Goal: Communication & Community: Answer question/provide support

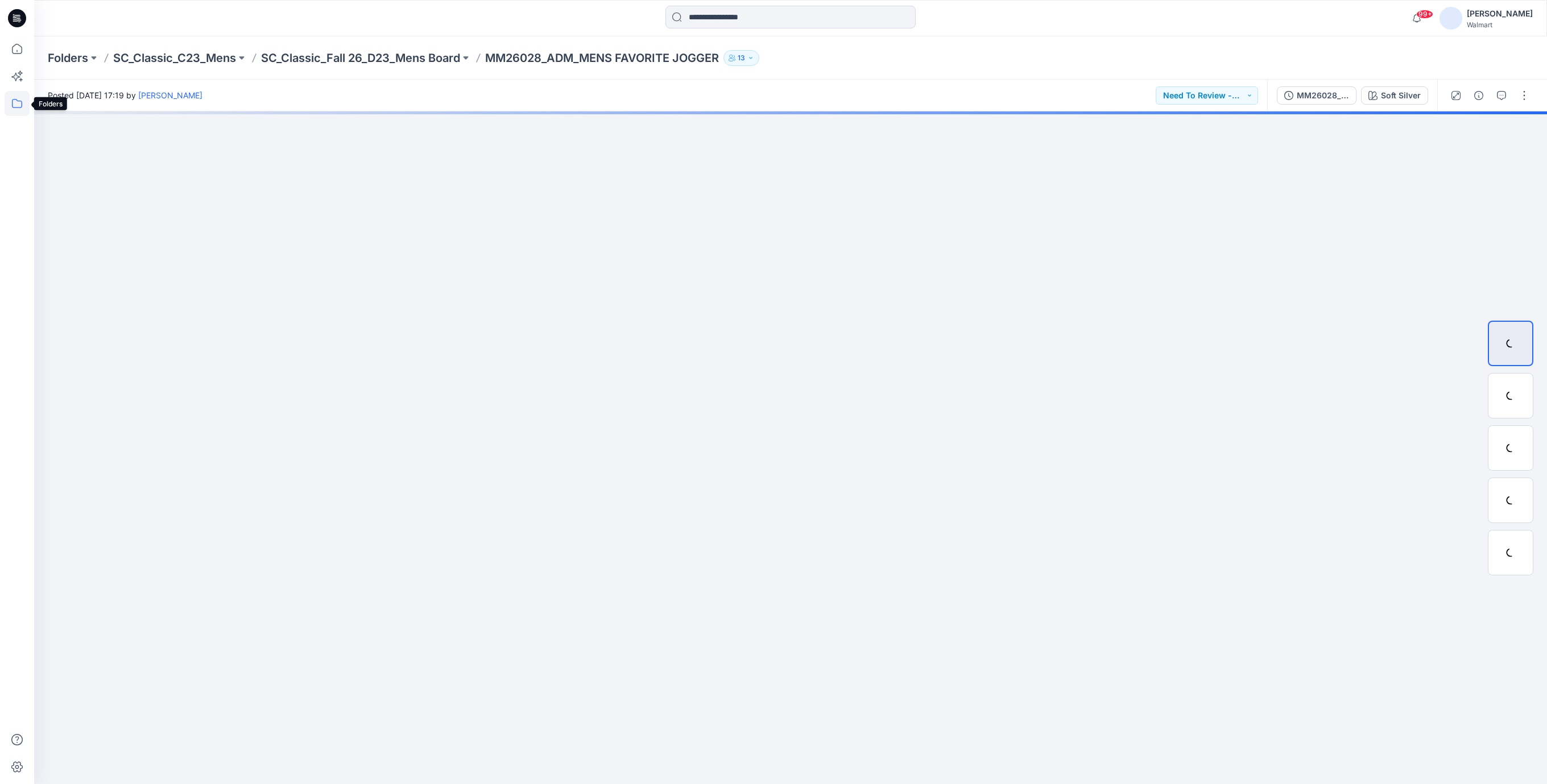
click at [14, 102] on icon at bounding box center [17, 104] width 25 height 25
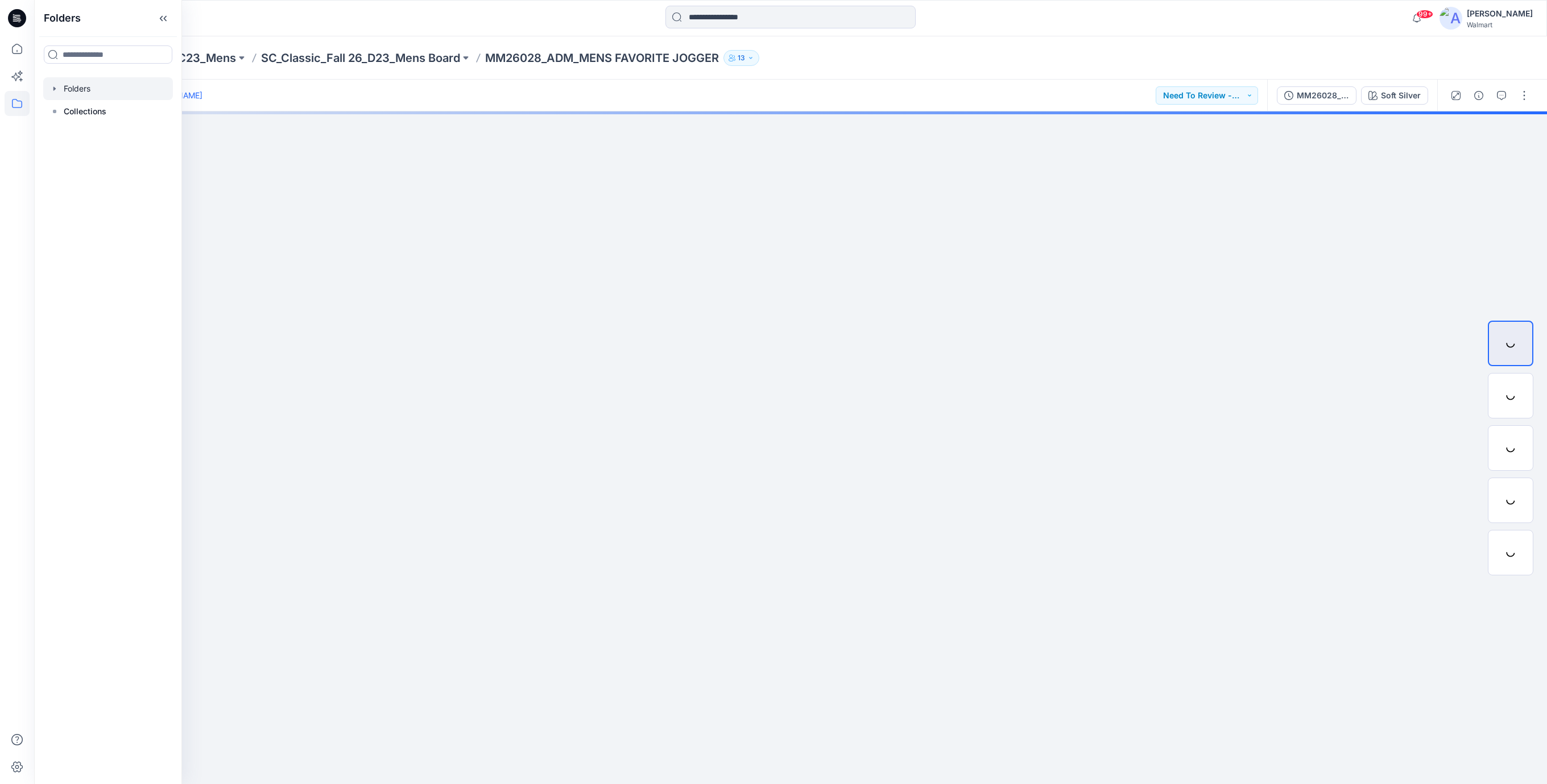
click at [62, 90] on div at bounding box center [108, 88] width 130 height 23
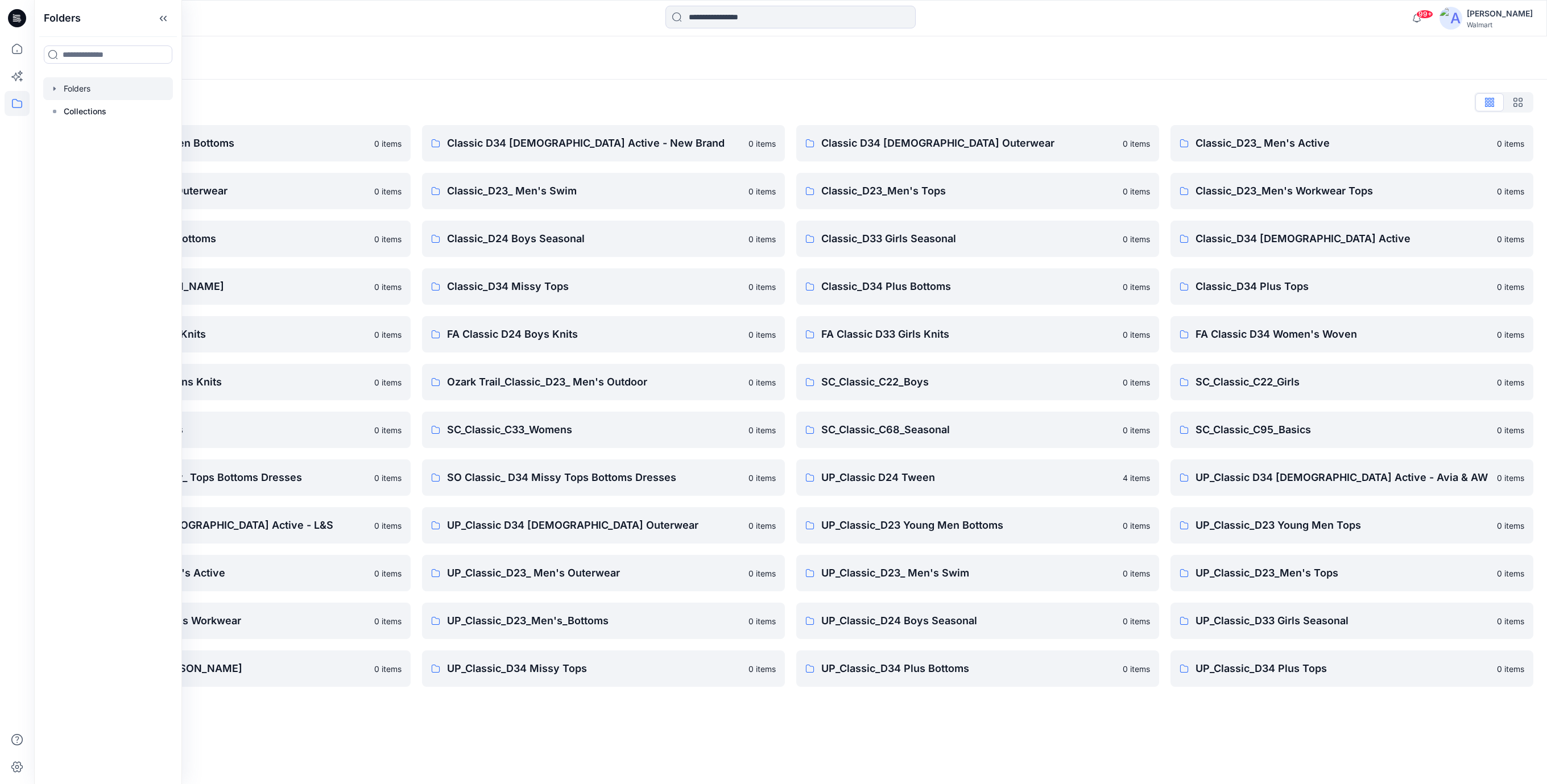
click at [363, 99] on div "Folders List" at bounding box center [790, 102] width 1486 height 18
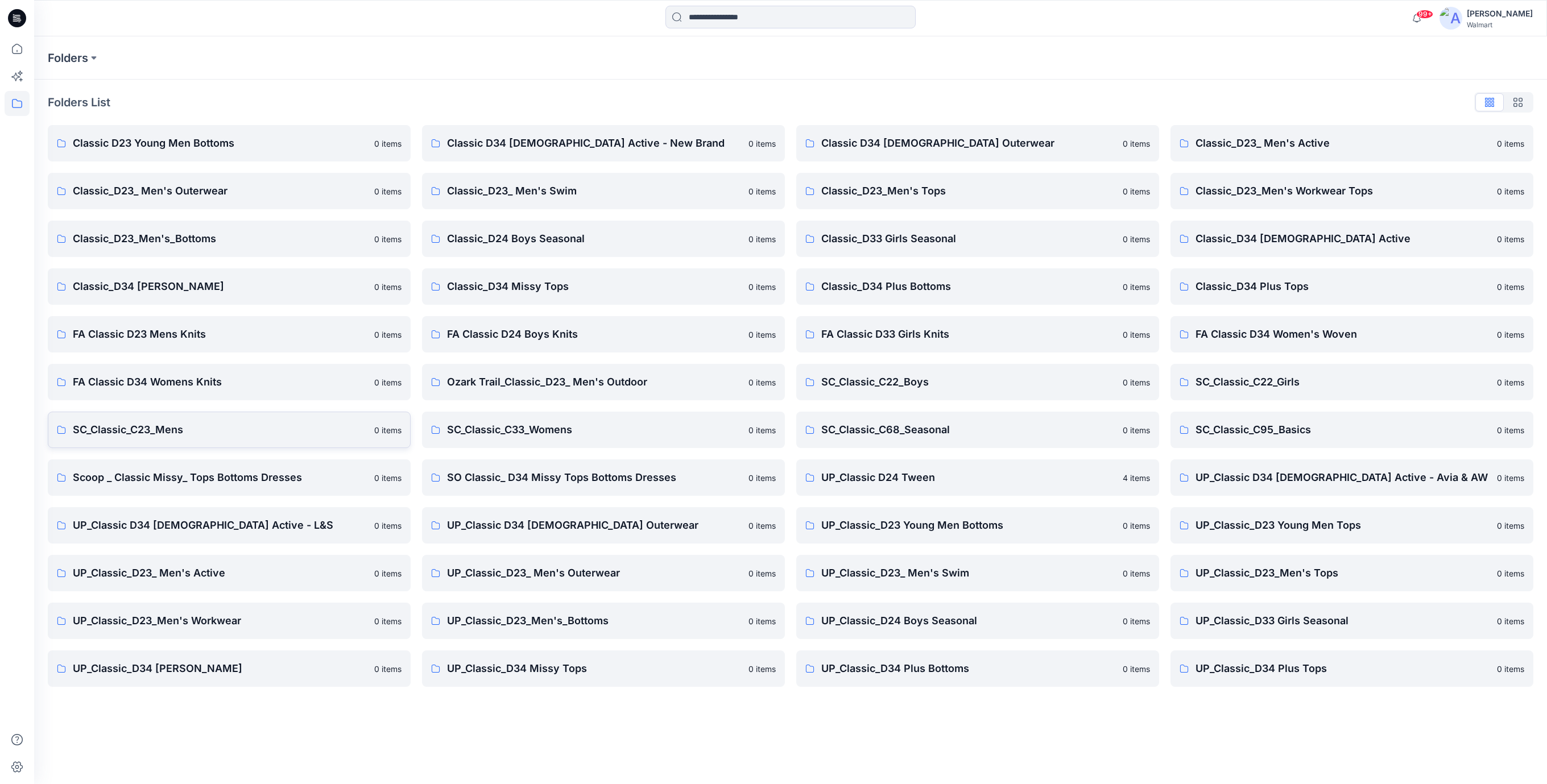
click at [166, 431] on p "SC_Classic_C23_Mens" at bounding box center [220, 430] width 294 height 16
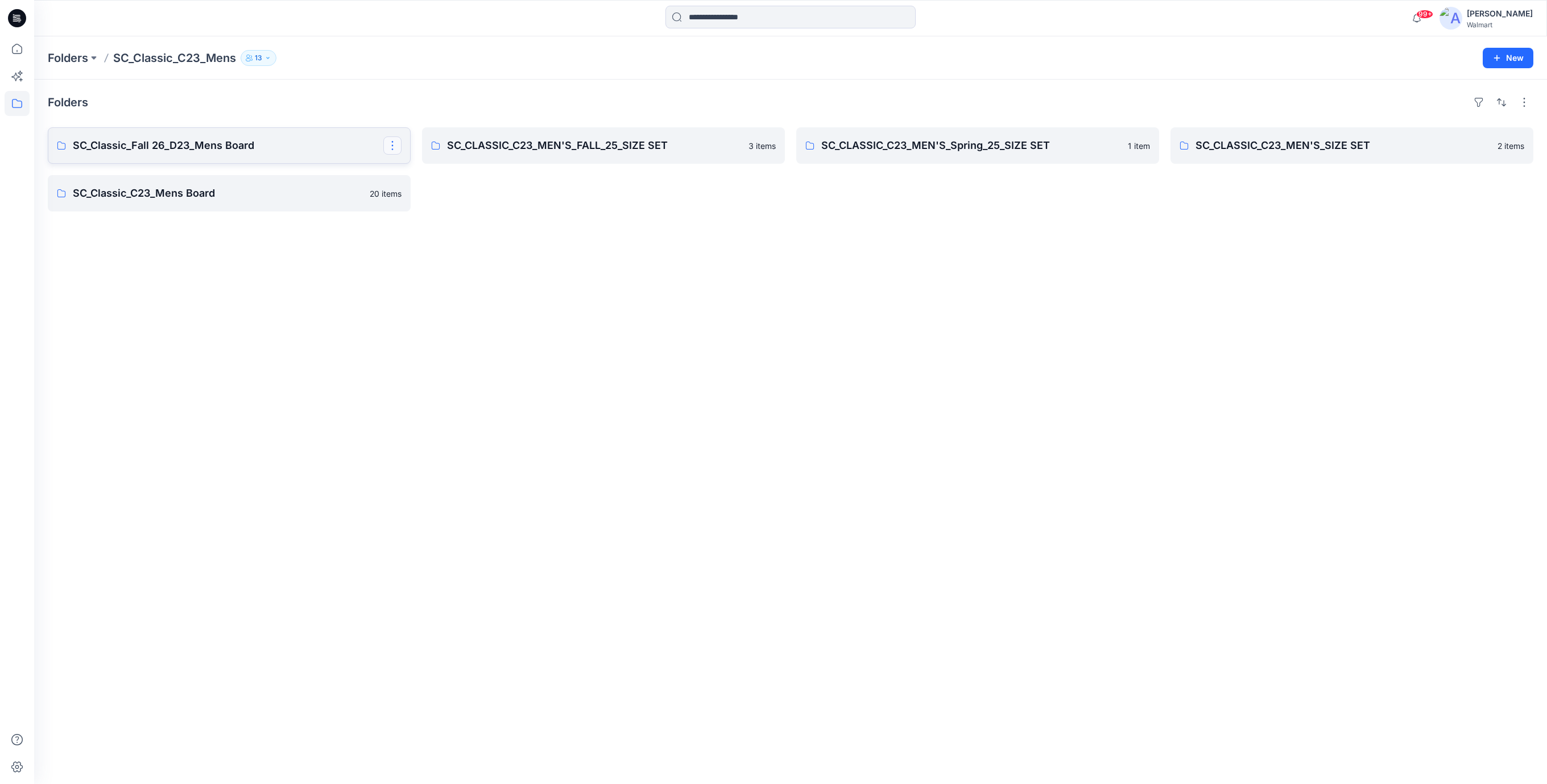
click at [393, 149] on button "button" at bounding box center [392, 145] width 18 height 18
click at [411, 172] on p "Edit" at bounding box center [413, 172] width 14 height 12
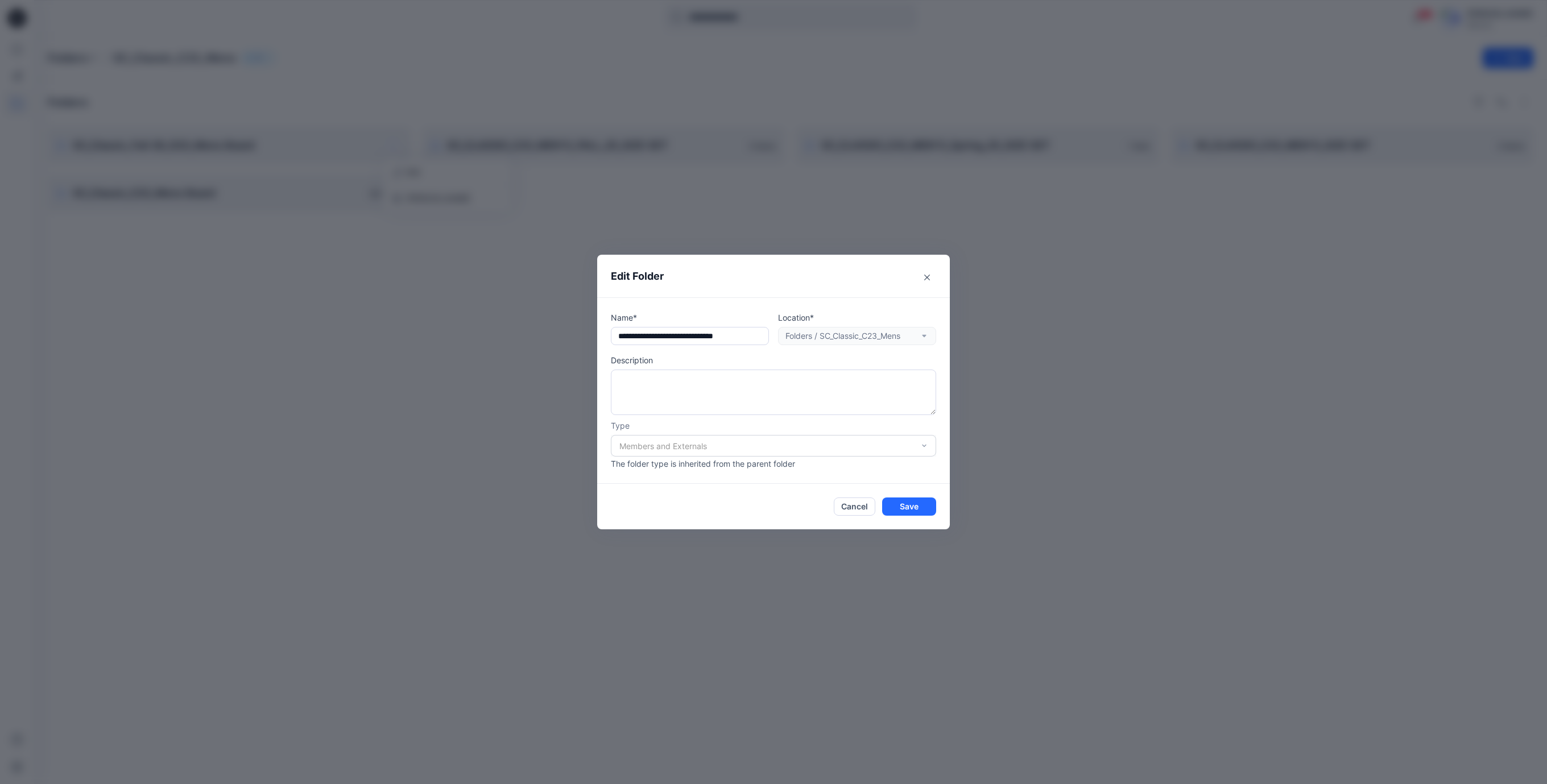
drag, startPoint x: 645, startPoint y: 342, endPoint x: 958, endPoint y: 374, distance: 314.6
click at [958, 374] on div "**********" at bounding box center [773, 392] width 1547 height 784
click at [861, 508] on button "Cancel" at bounding box center [854, 506] width 42 height 18
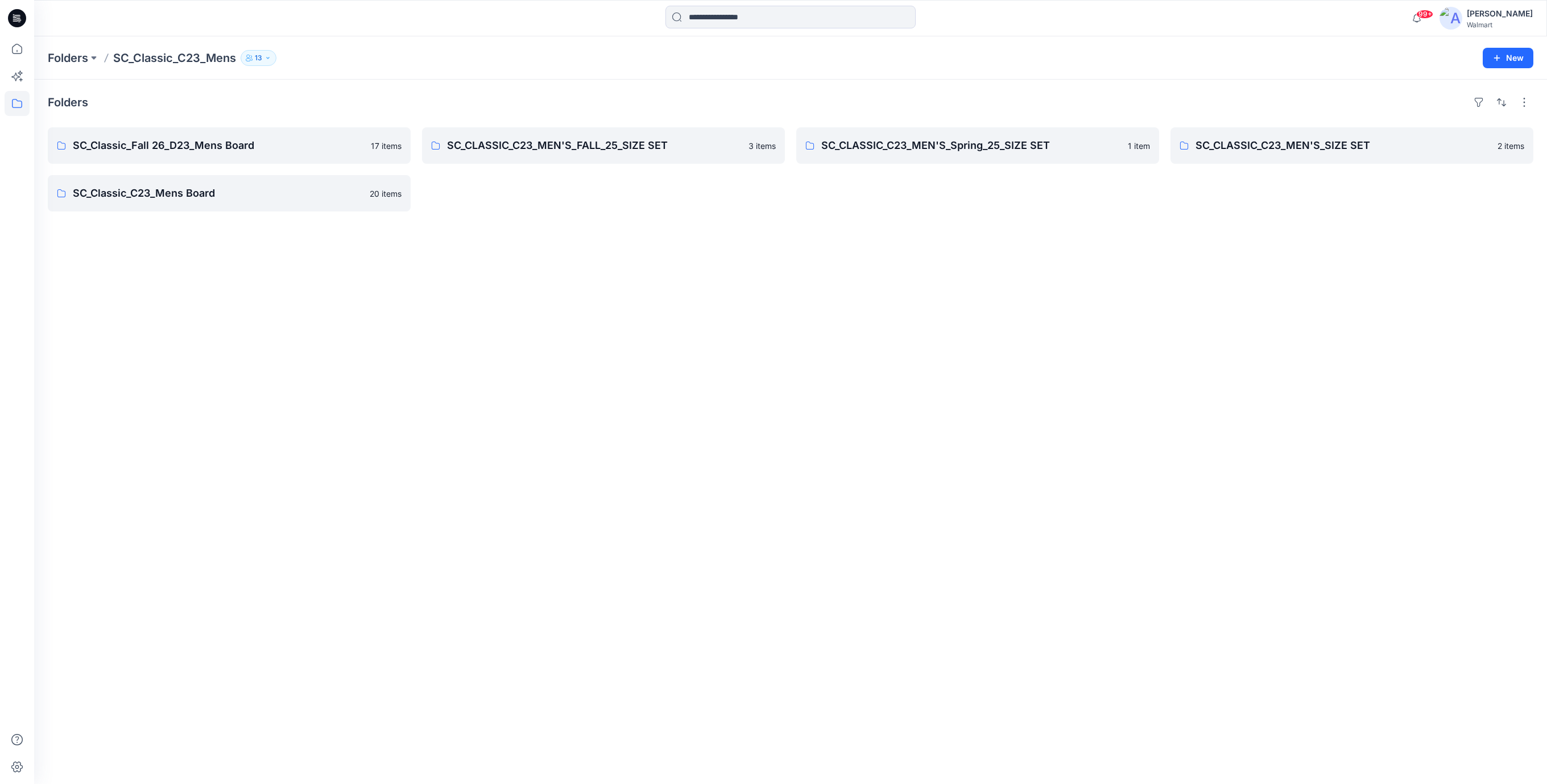
drag, startPoint x: 921, startPoint y: 497, endPoint x: 929, endPoint y: 493, distance: 8.9
click at [929, 493] on div "Folders SC_Classic_Fall 26_D23_Mens Board 17 items SC_Classic_C23_Mens Board 20…" at bounding box center [790, 431] width 1512 height 704
click at [1512, 58] on button "New" at bounding box center [1508, 58] width 50 height 20
click at [1477, 111] on p "New Folder" at bounding box center [1475, 108] width 42 height 12
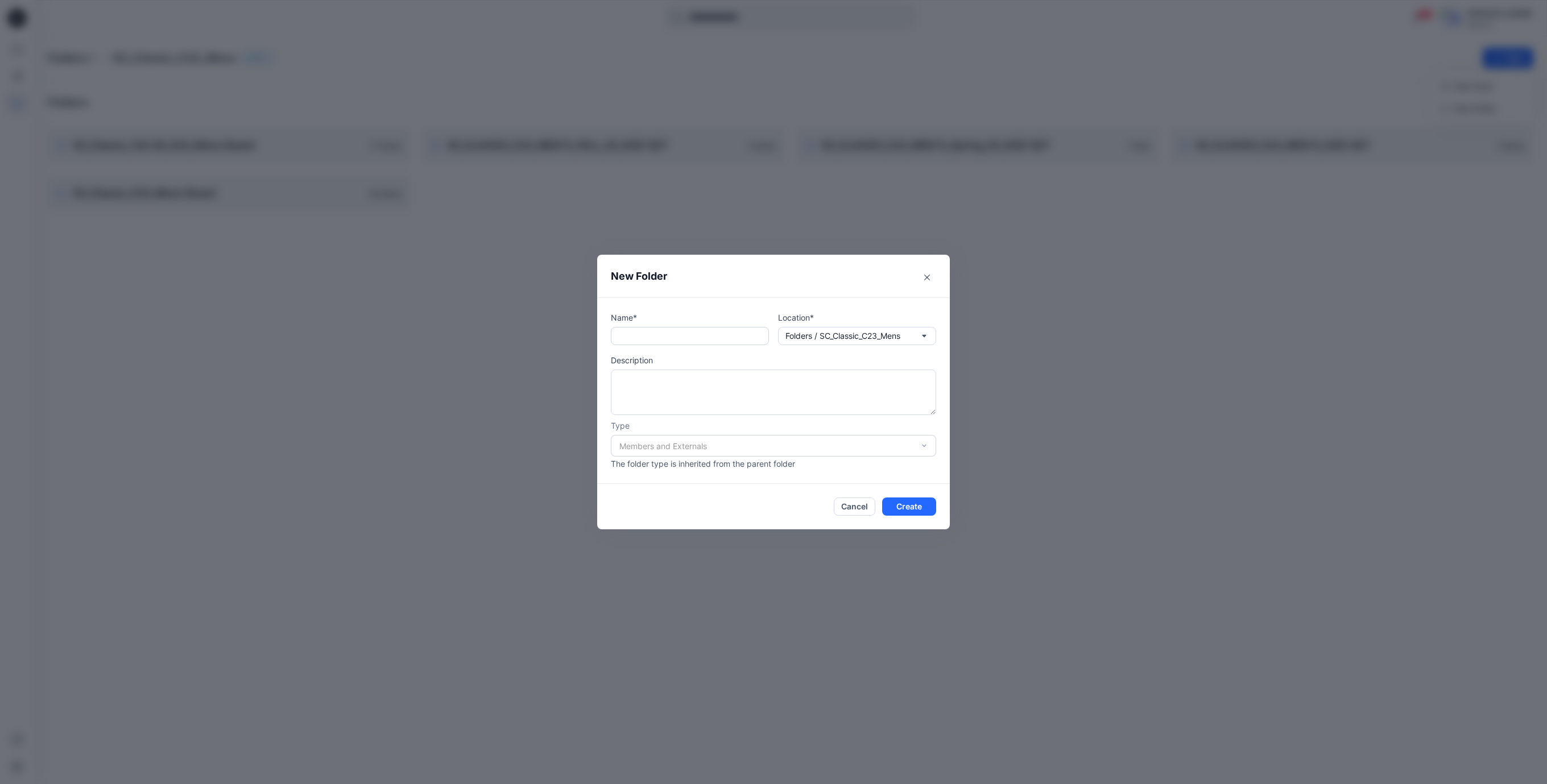
click at [642, 340] on input "text" at bounding box center [690, 335] width 158 height 18
paste input "**********"
drag, startPoint x: 662, startPoint y: 338, endPoint x: 686, endPoint y: 337, distance: 24.0
click at [686, 337] on input "**********" at bounding box center [690, 335] width 158 height 18
drag, startPoint x: 675, startPoint y: 338, endPoint x: 663, endPoint y: 336, distance: 12.2
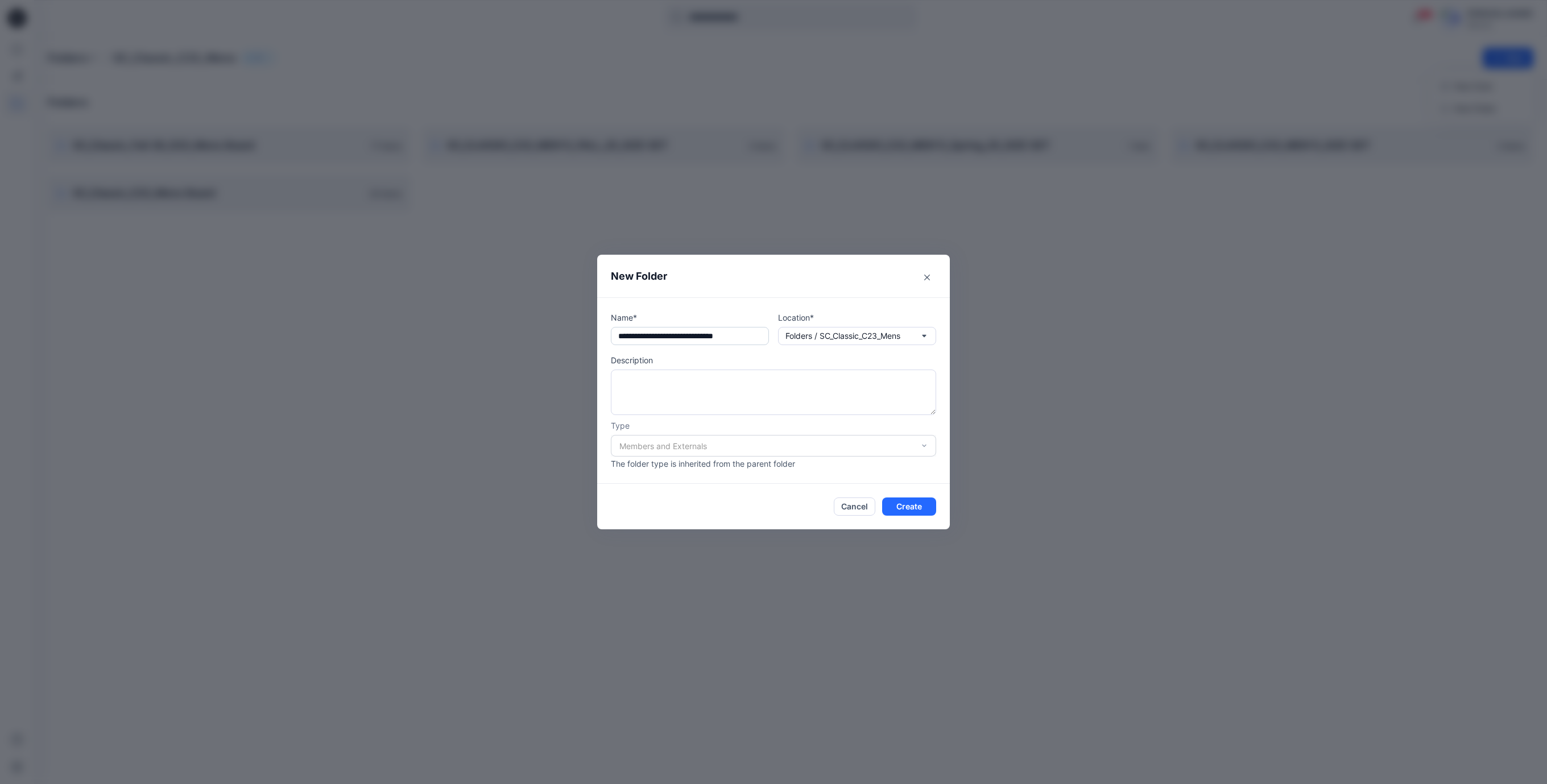
click at [663, 336] on input "**********" at bounding box center [690, 335] width 158 height 18
type input "**********"
click at [857, 507] on button "Cancel" at bounding box center [854, 506] width 42 height 18
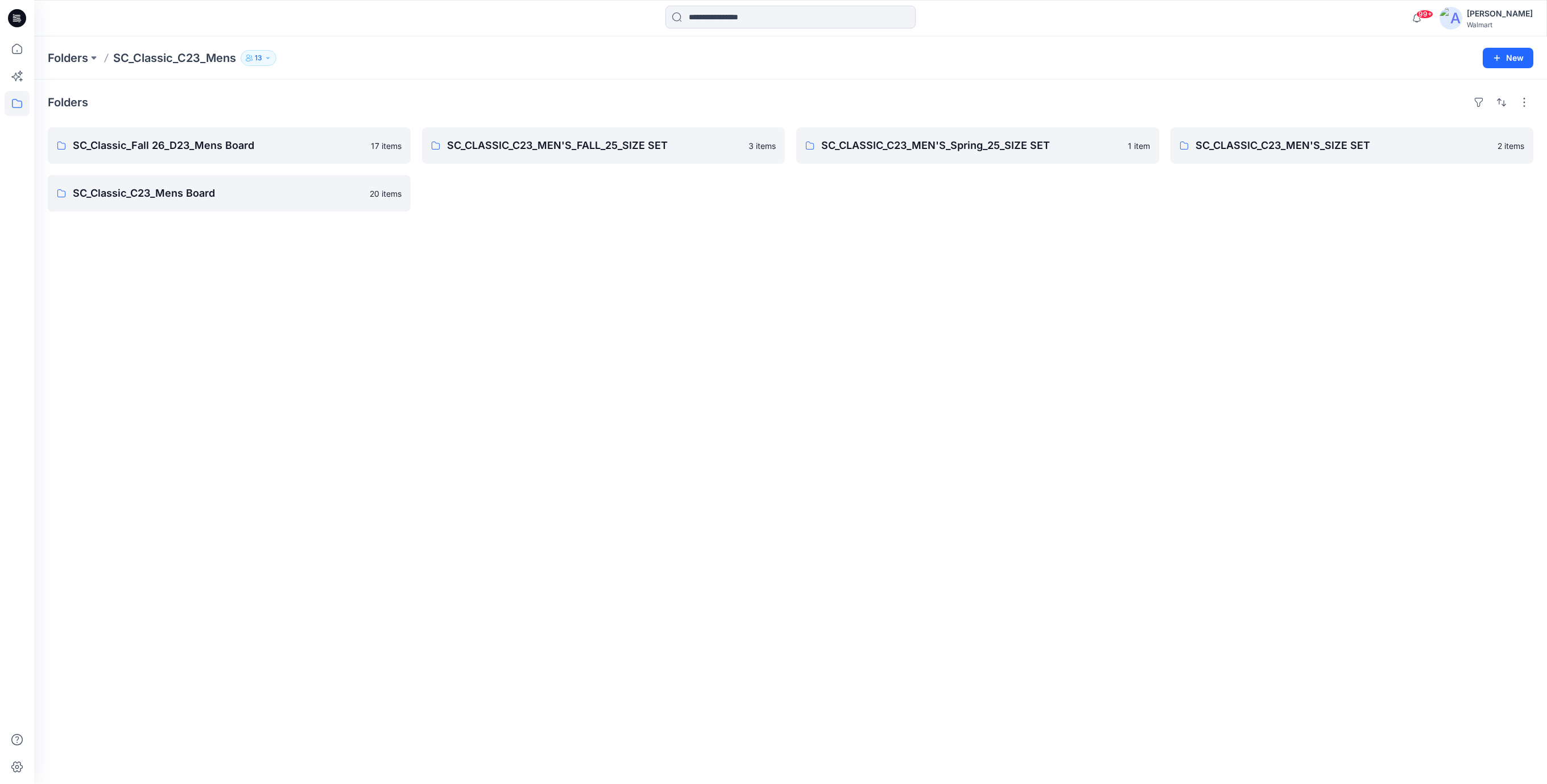
click at [20, 17] on icon at bounding box center [17, 18] width 18 height 18
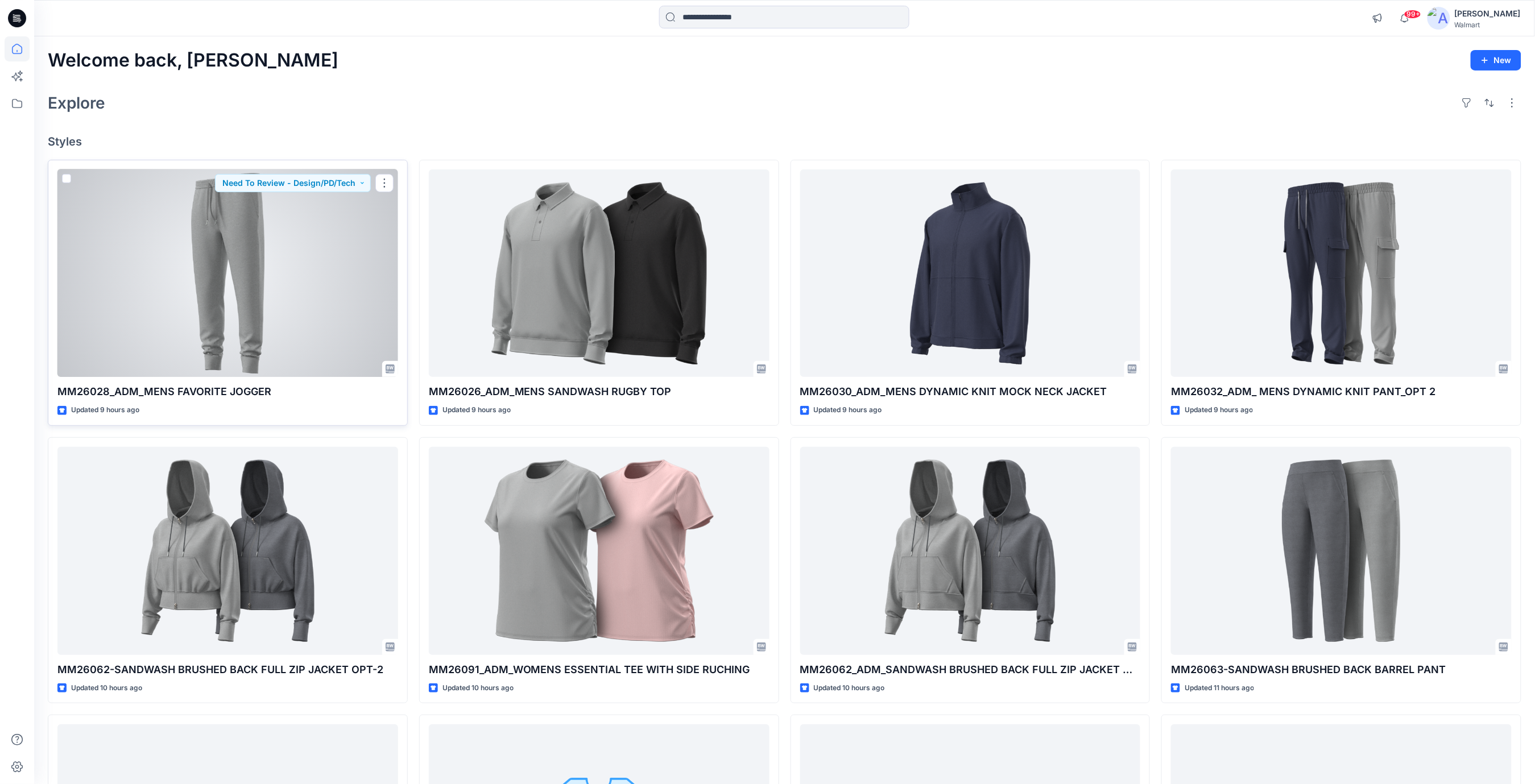
click at [245, 278] on div at bounding box center [227, 273] width 341 height 208
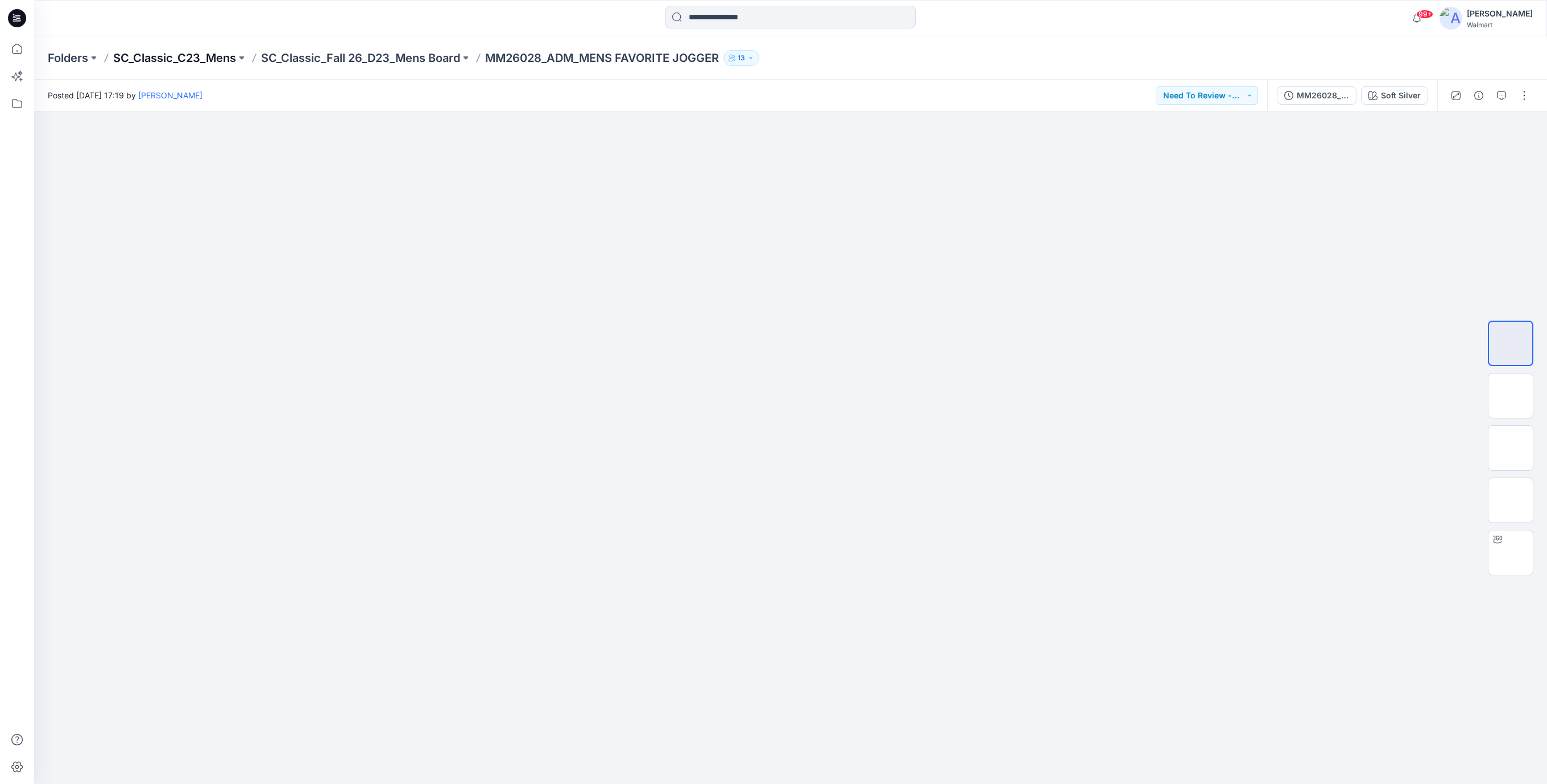
click at [218, 54] on p "SC_Classic_C23_Mens" at bounding box center [175, 58] width 123 height 16
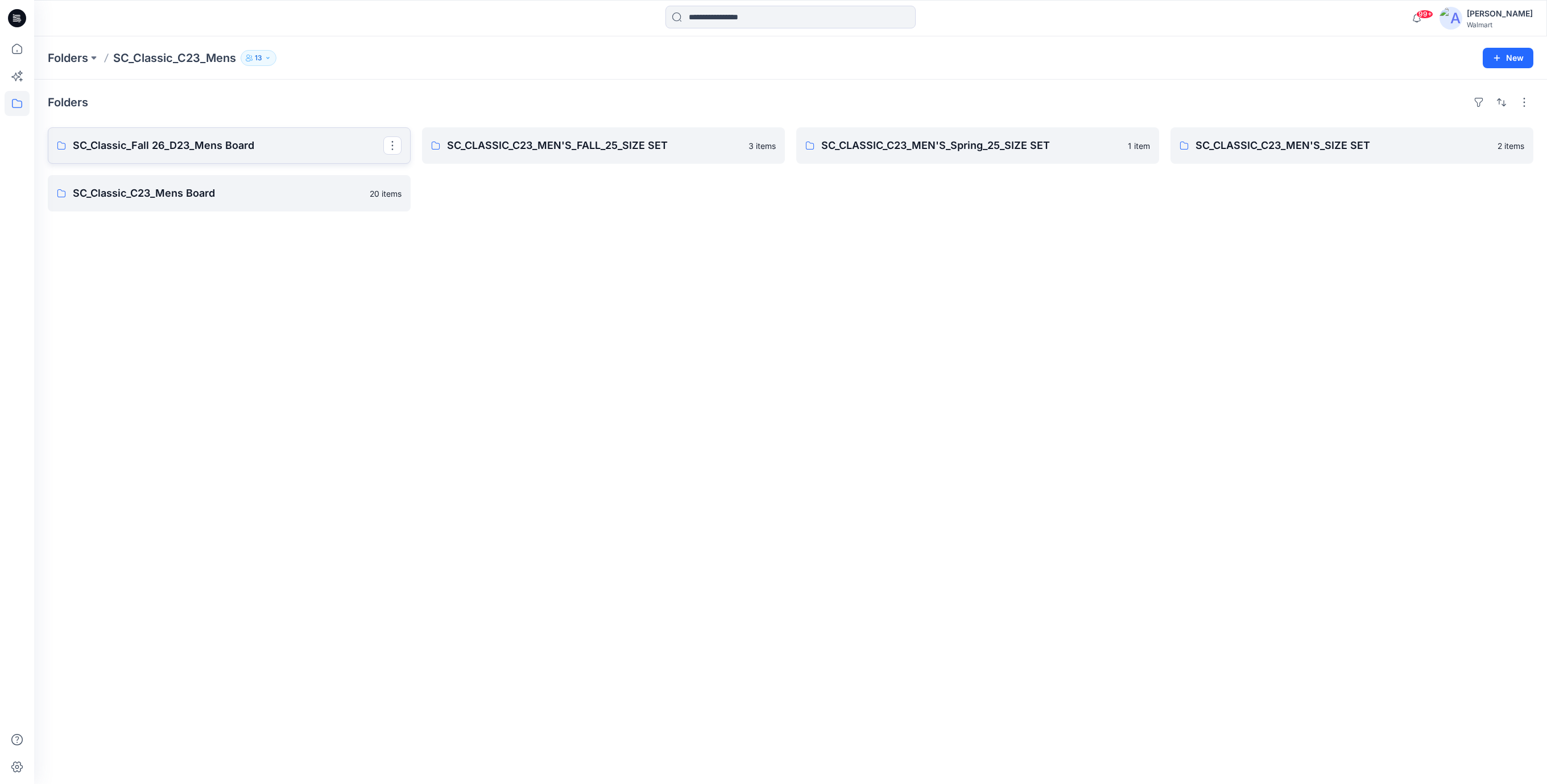
click at [239, 147] on p "SC_Classic_Fall 26_D23_Mens Board" at bounding box center [228, 146] width 310 height 16
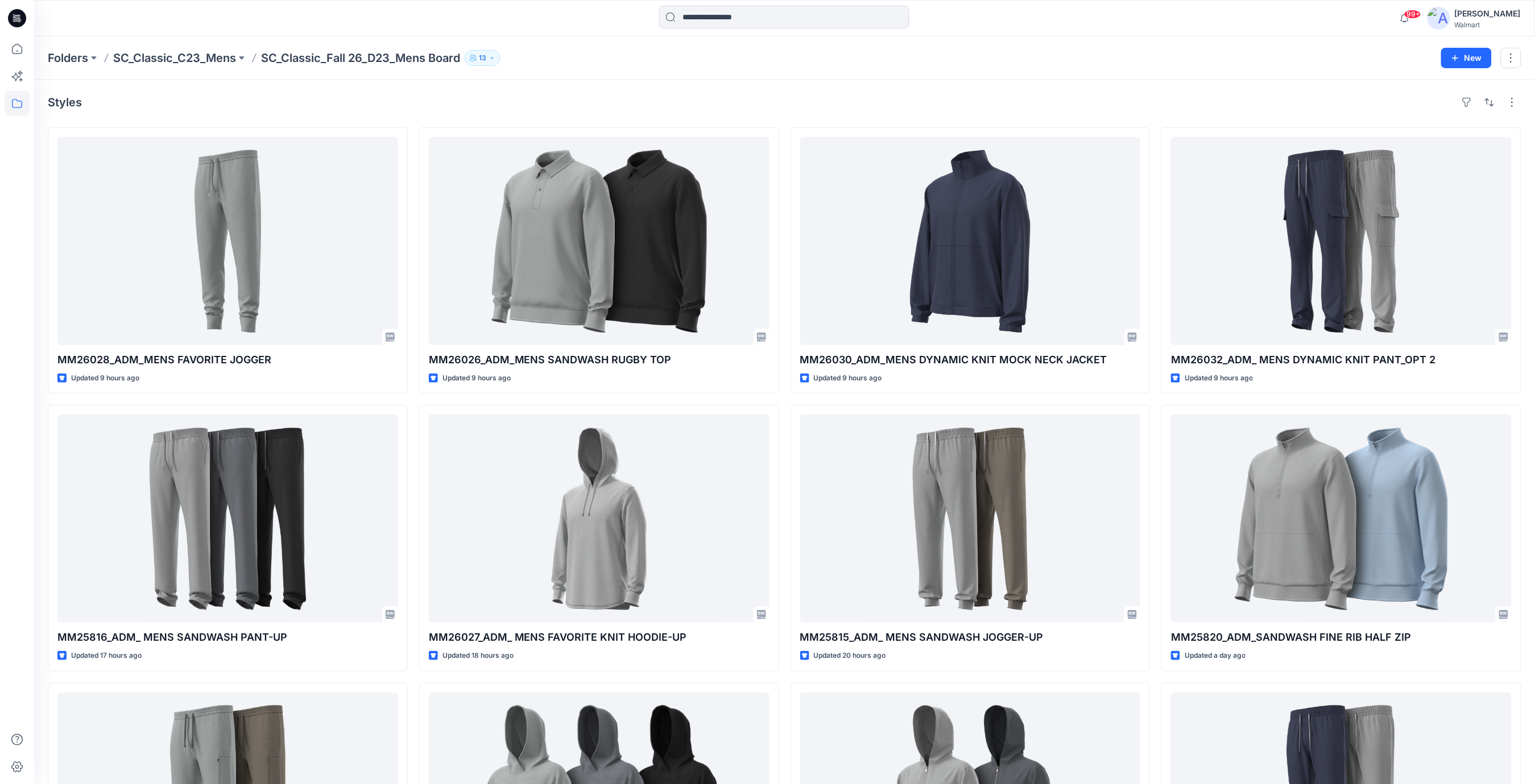
click at [568, 103] on div "Styles" at bounding box center [785, 102] width 1474 height 18
click at [15, 15] on icon at bounding box center [17, 18] width 18 height 18
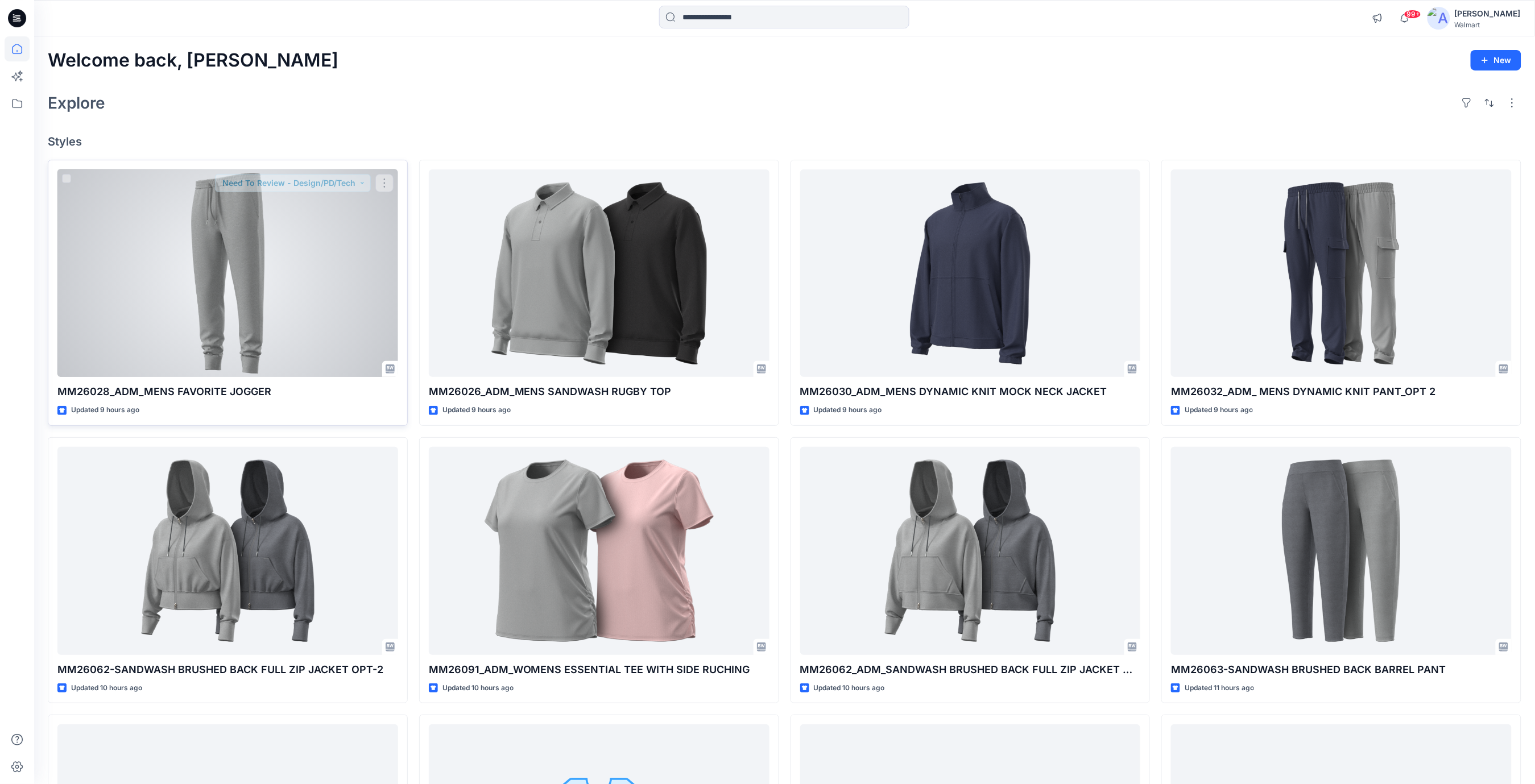
click at [320, 269] on div at bounding box center [227, 273] width 341 height 208
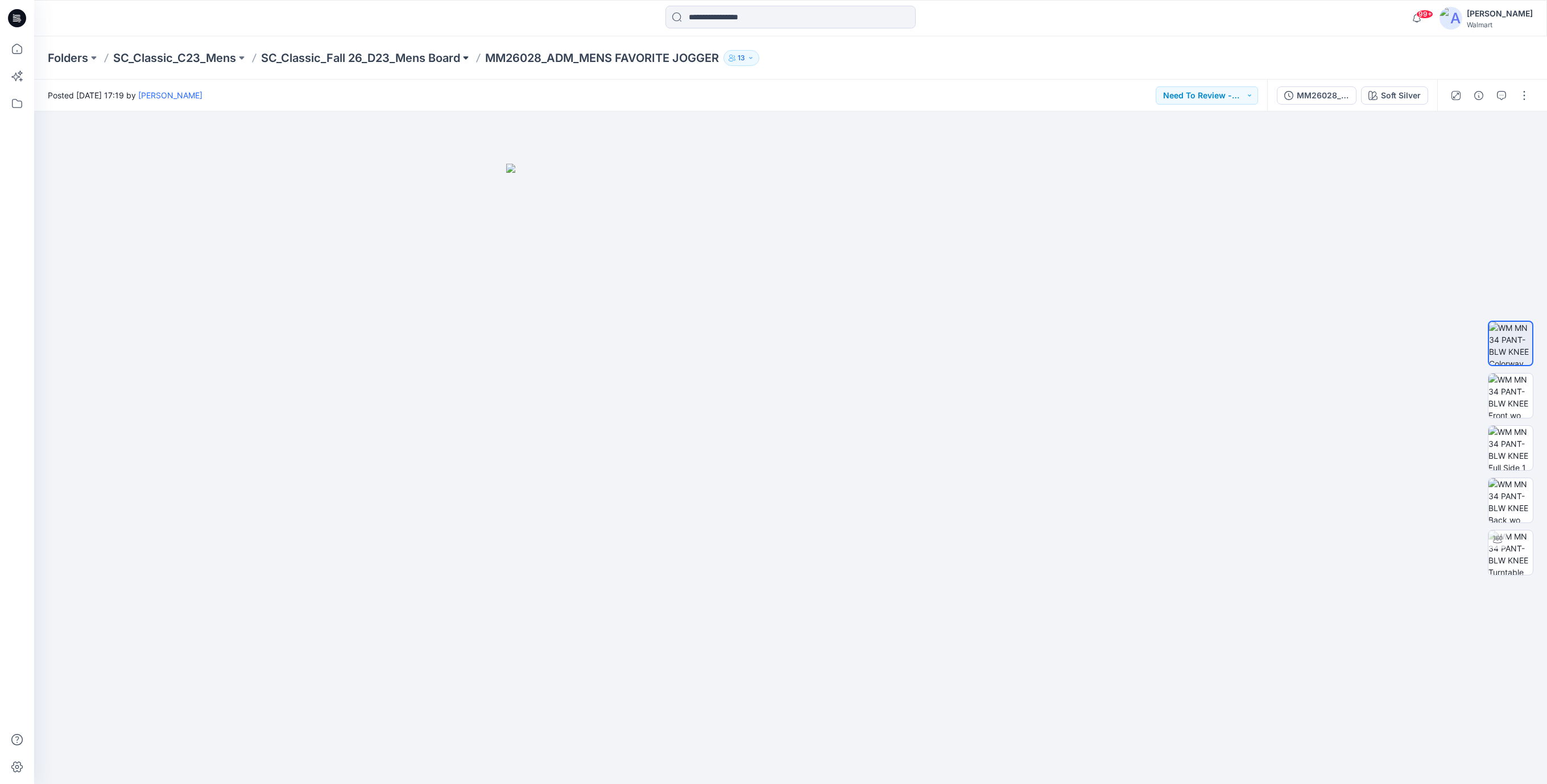
click at [467, 56] on button at bounding box center [465, 58] width 11 height 16
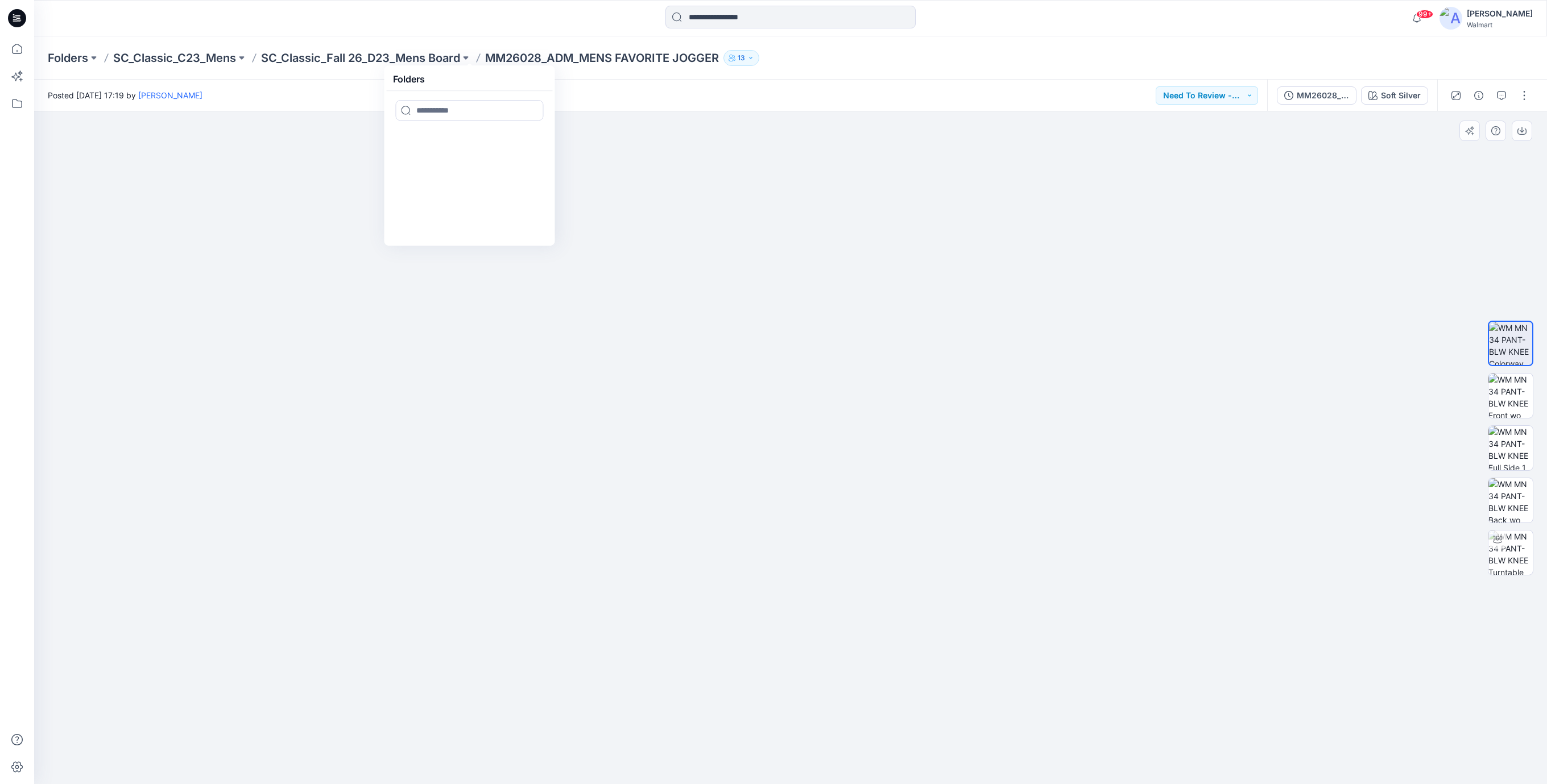
drag, startPoint x: 527, startPoint y: 335, endPoint x: 461, endPoint y: 172, distance: 175.9
click at [527, 321] on img at bounding box center [790, 474] width 568 height 621
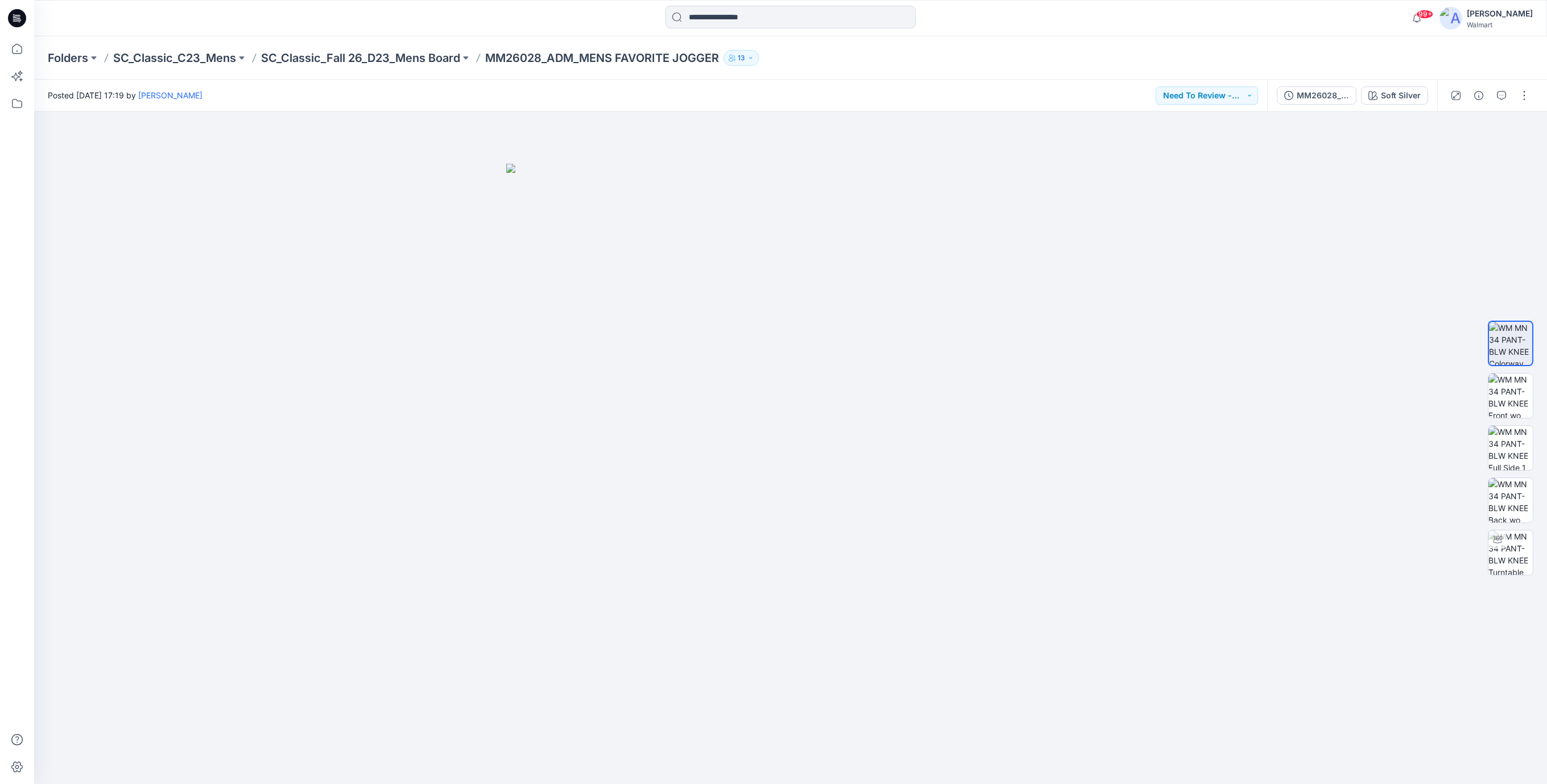
click at [21, 15] on icon at bounding box center [17, 18] width 18 height 18
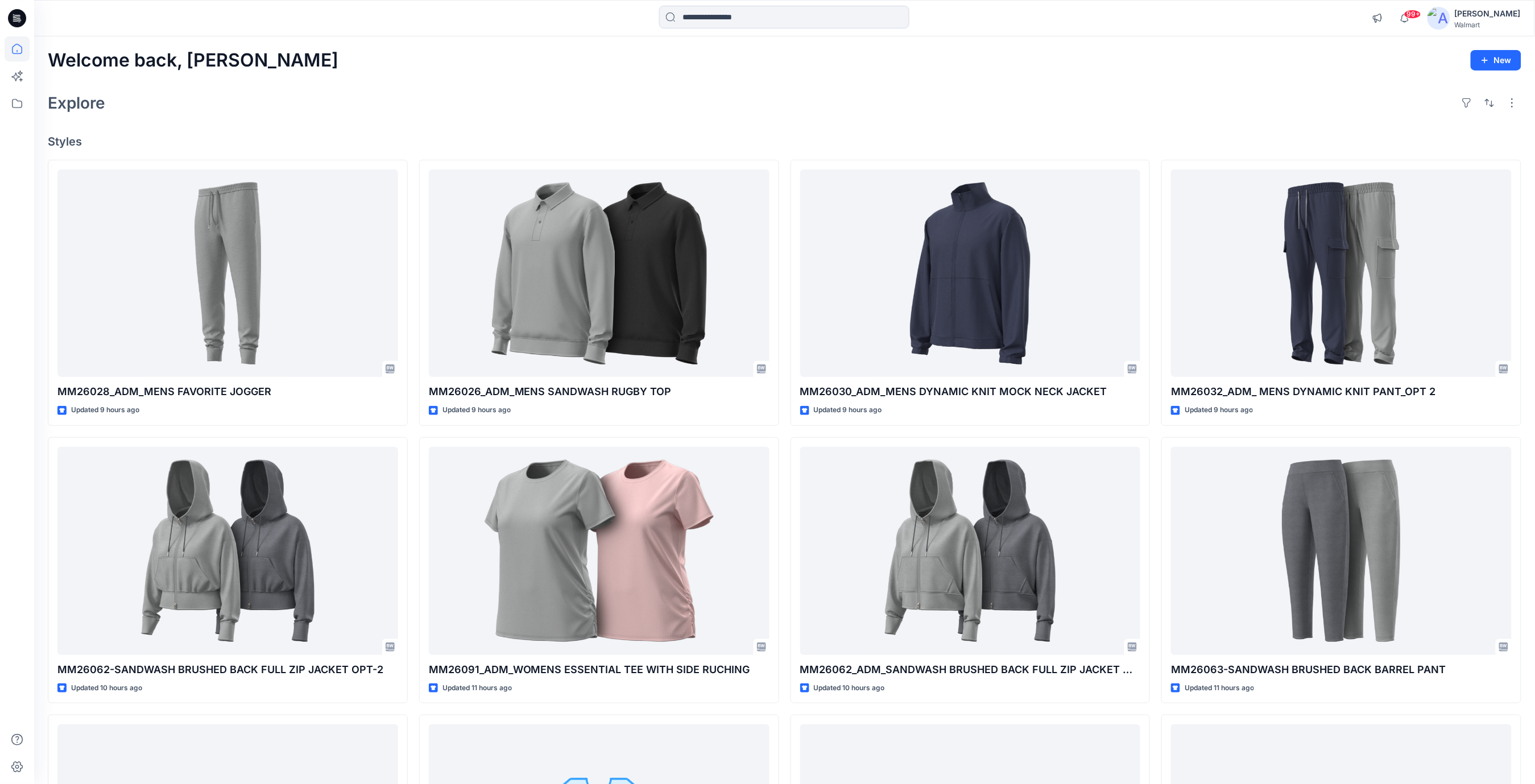
click at [701, 128] on div "Welcome back, Rajesh New Explore Styles MM26028_ADM_MENS FAVORITE JOGGER Update…" at bounding box center [784, 536] width 1500 height 1000
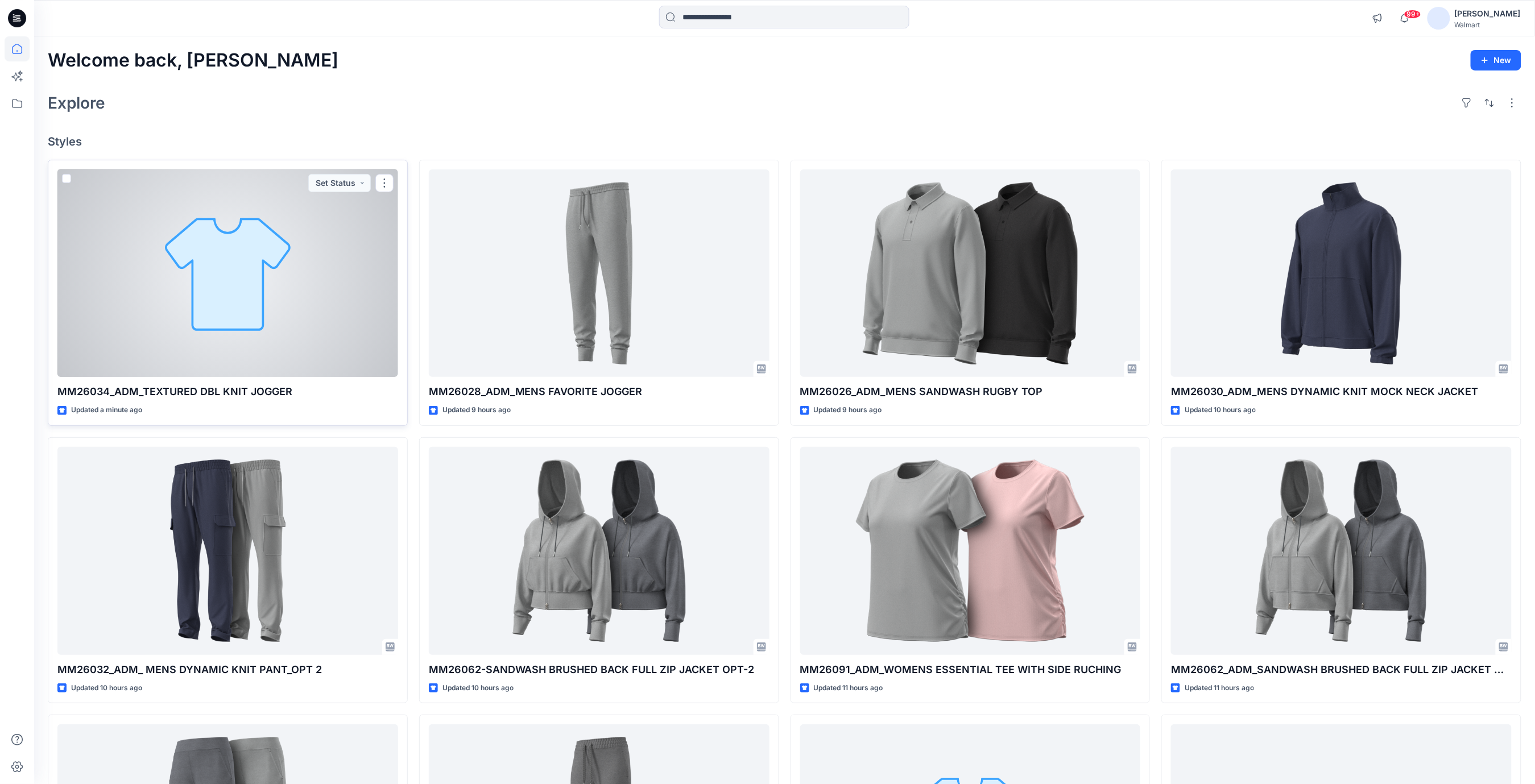
click at [313, 296] on div at bounding box center [227, 273] width 341 height 208
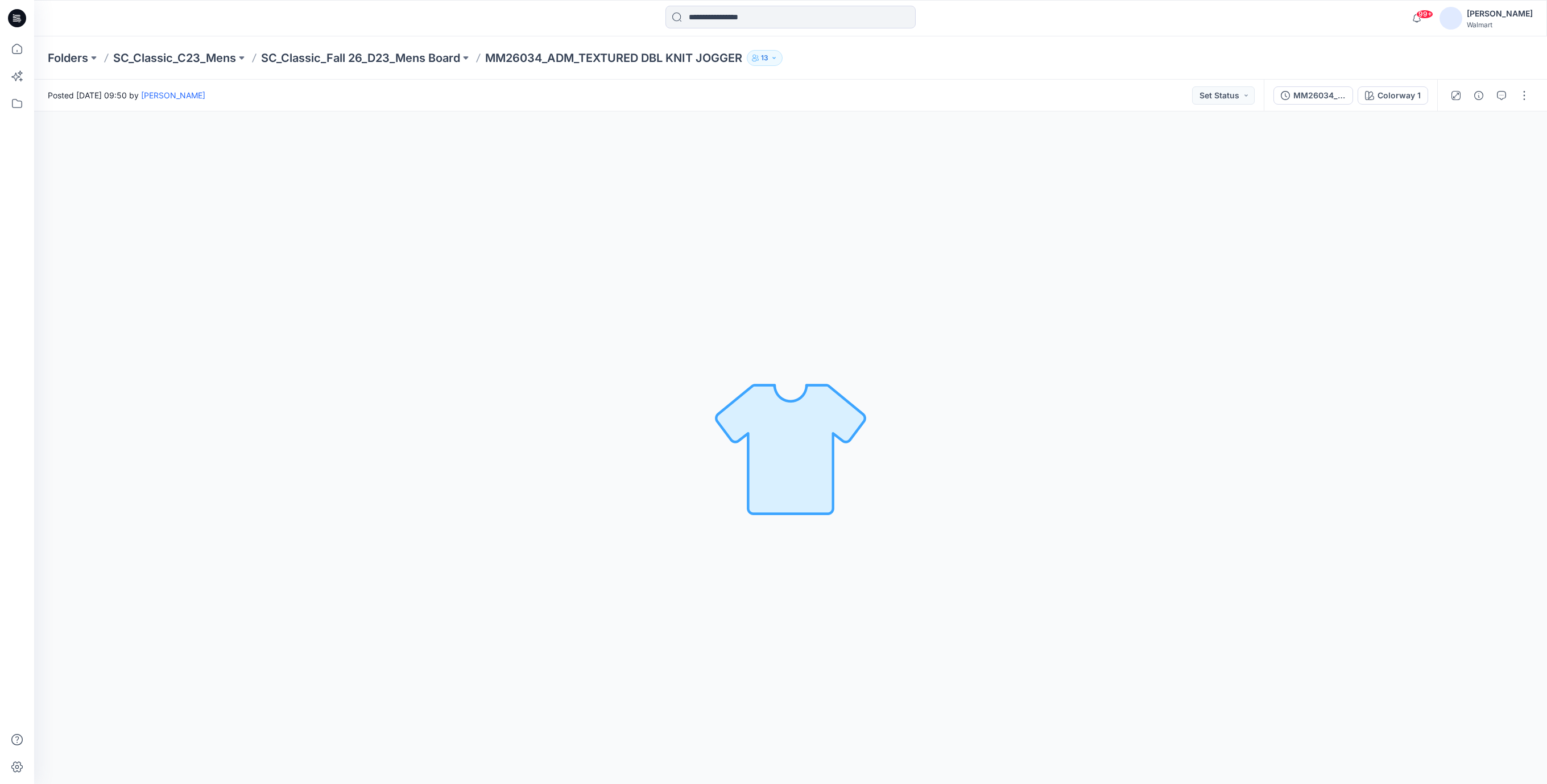
click at [16, 17] on icon at bounding box center [17, 18] width 18 height 18
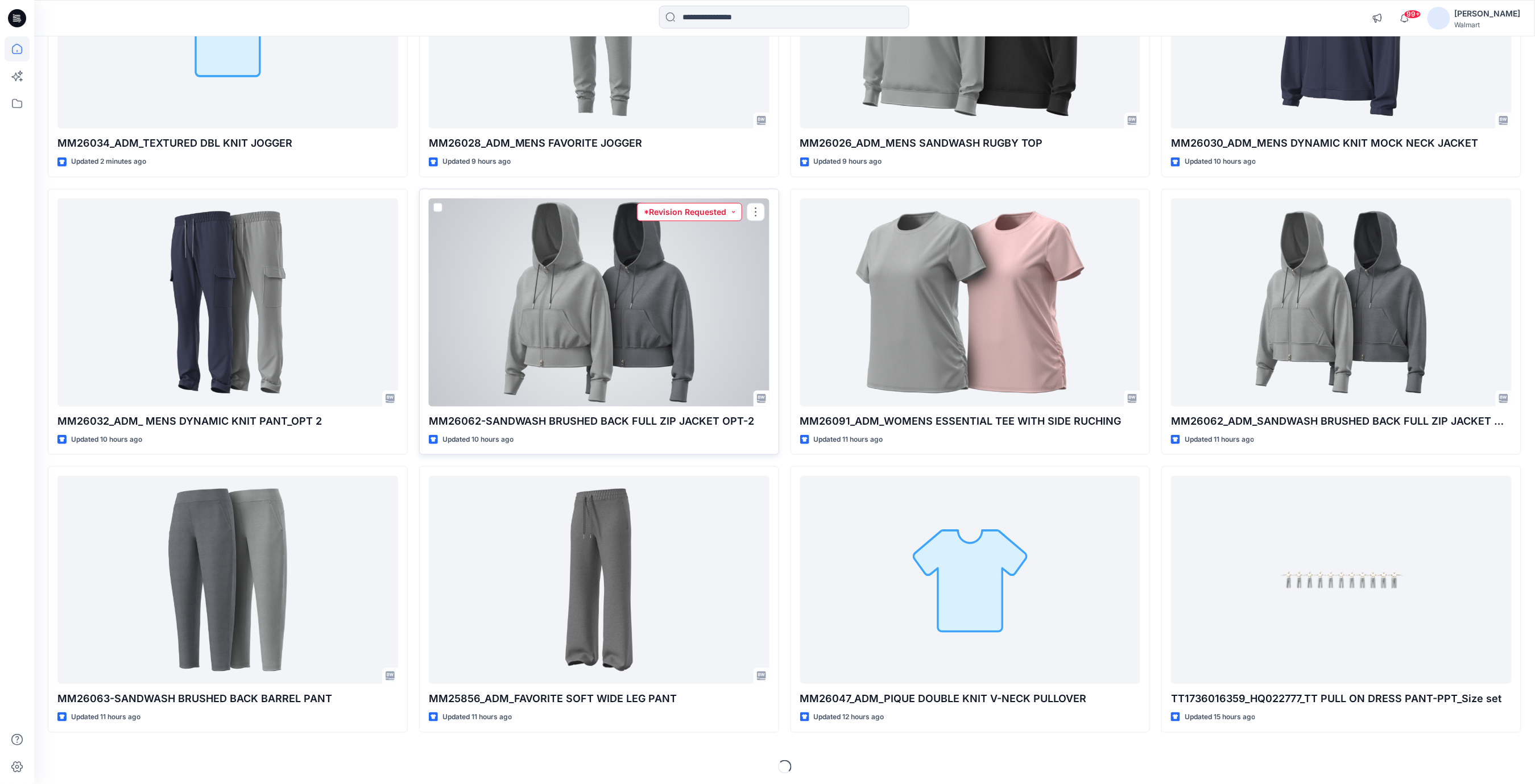
scroll to position [251, 0]
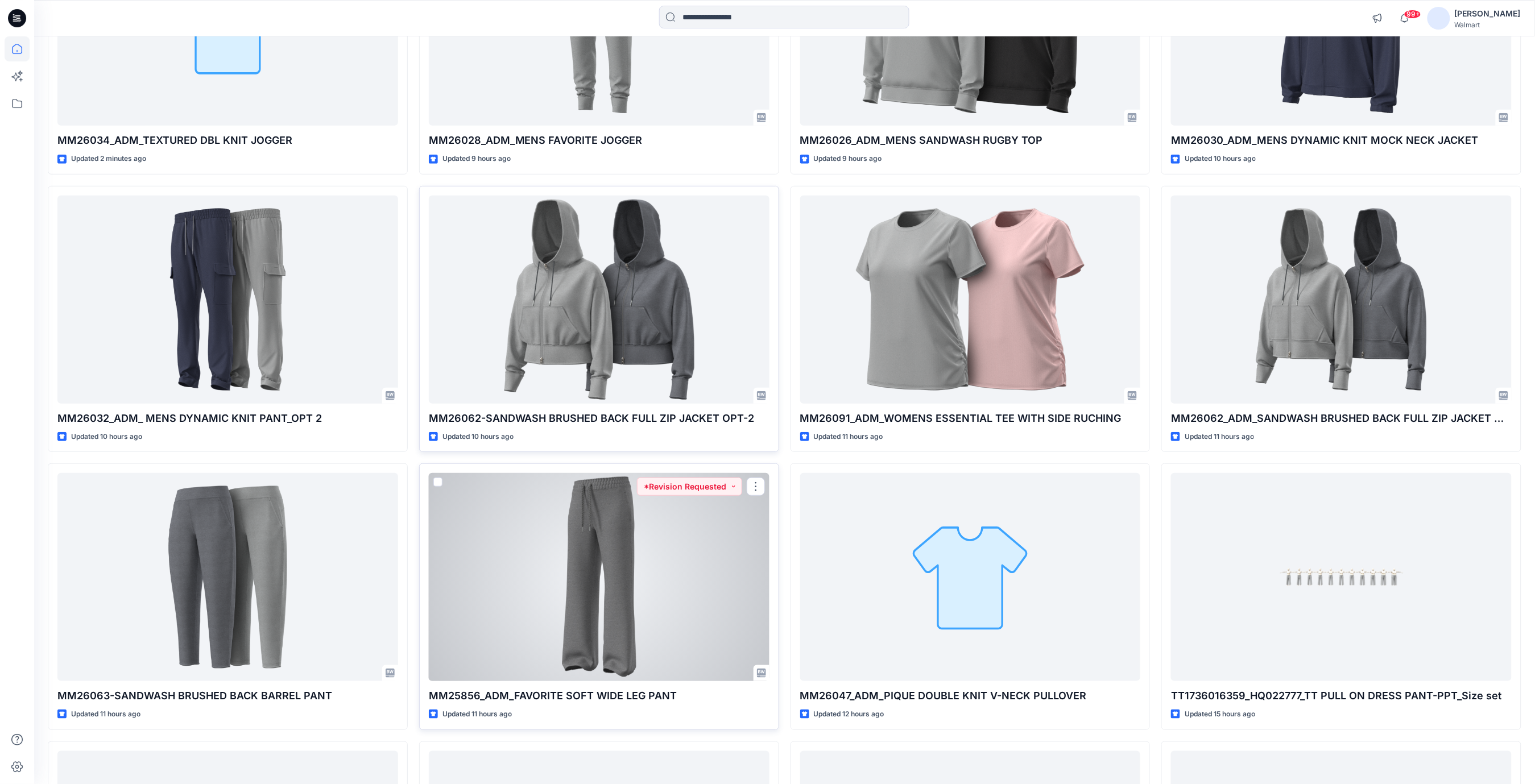
click at [629, 566] on div at bounding box center [599, 577] width 341 height 208
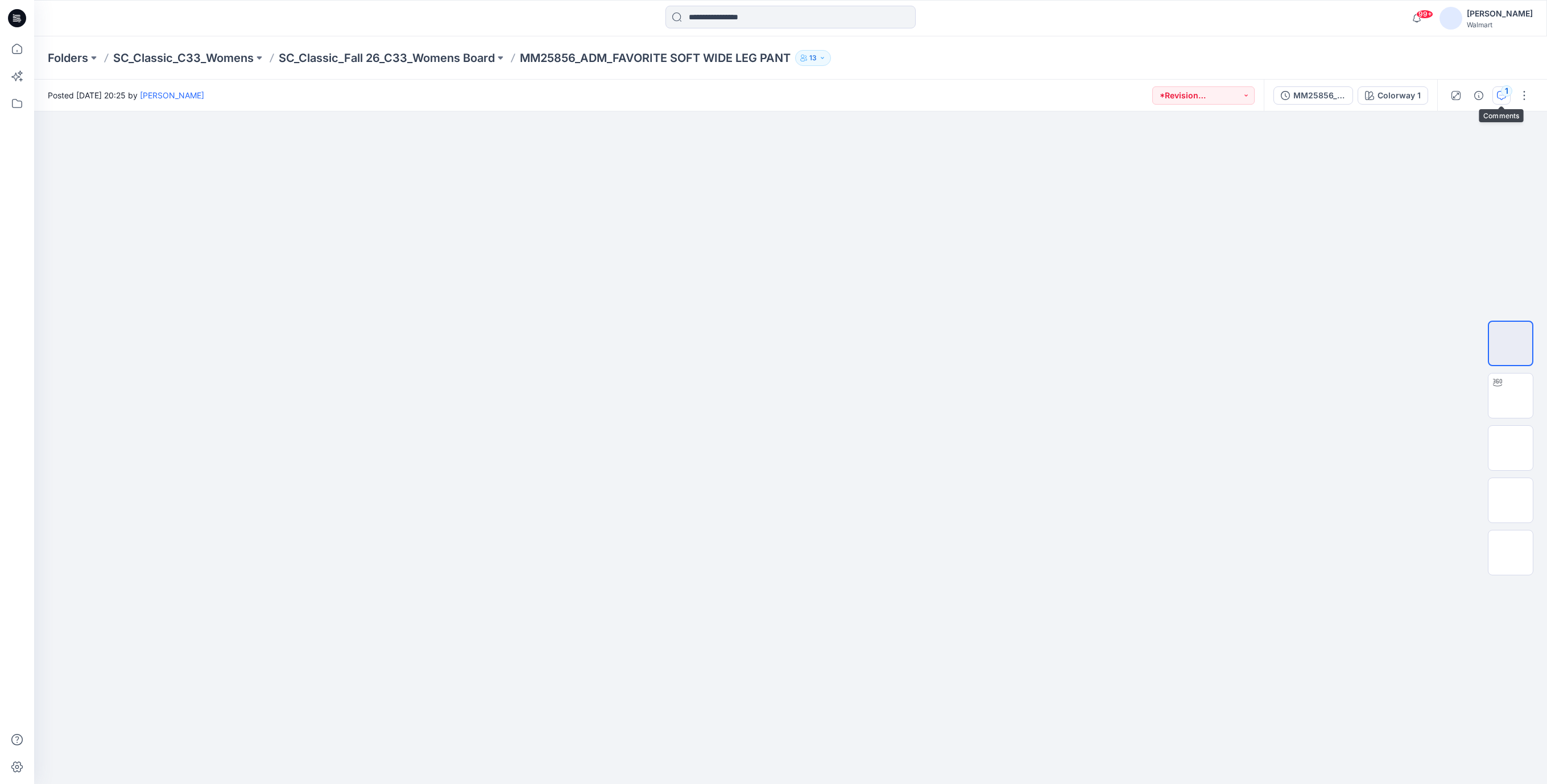
click at [1497, 95] on icon "button" at bounding box center [1501, 96] width 9 height 9
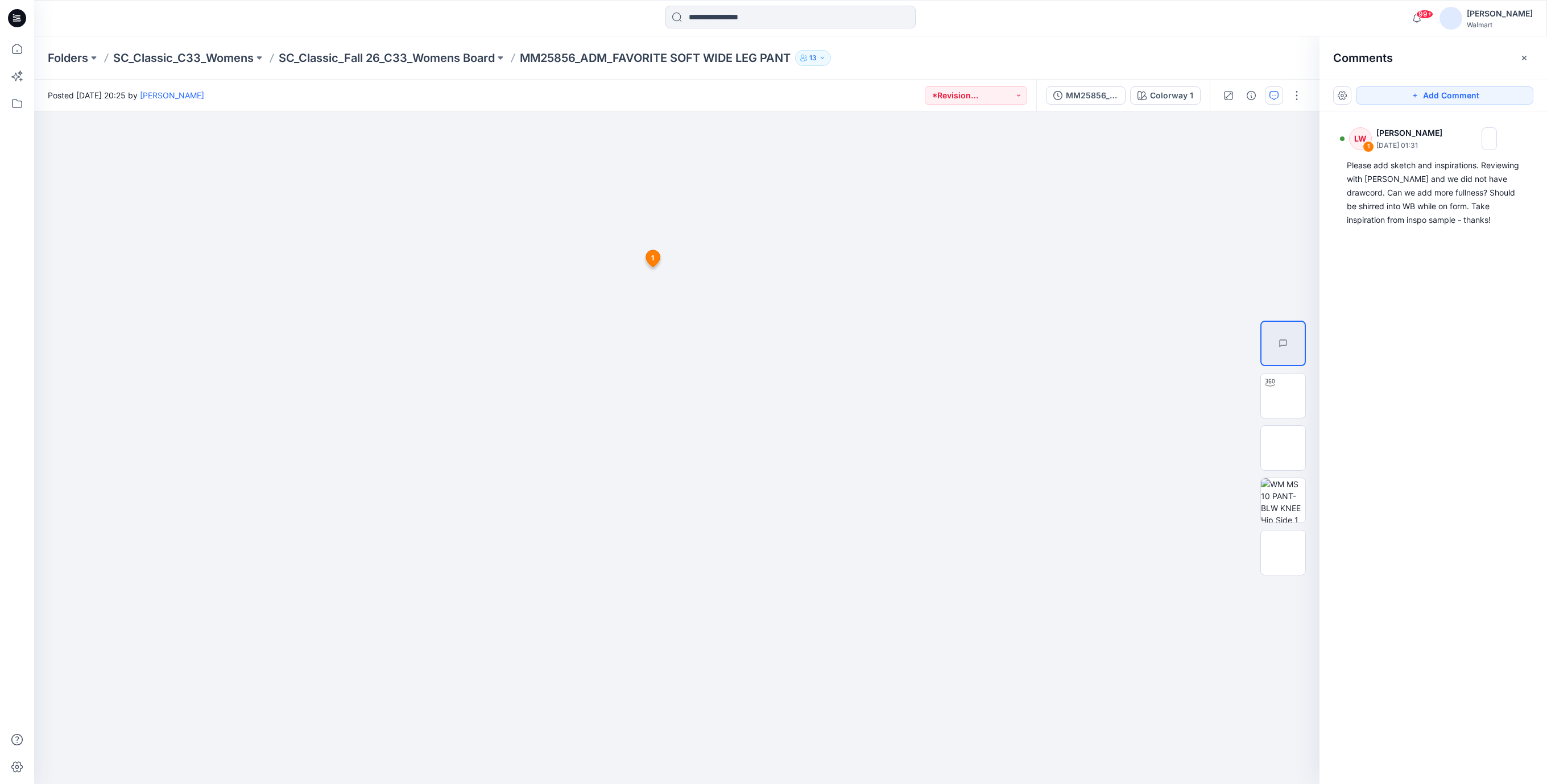
click at [16, 20] on icon at bounding box center [15, 19] width 4 height 1
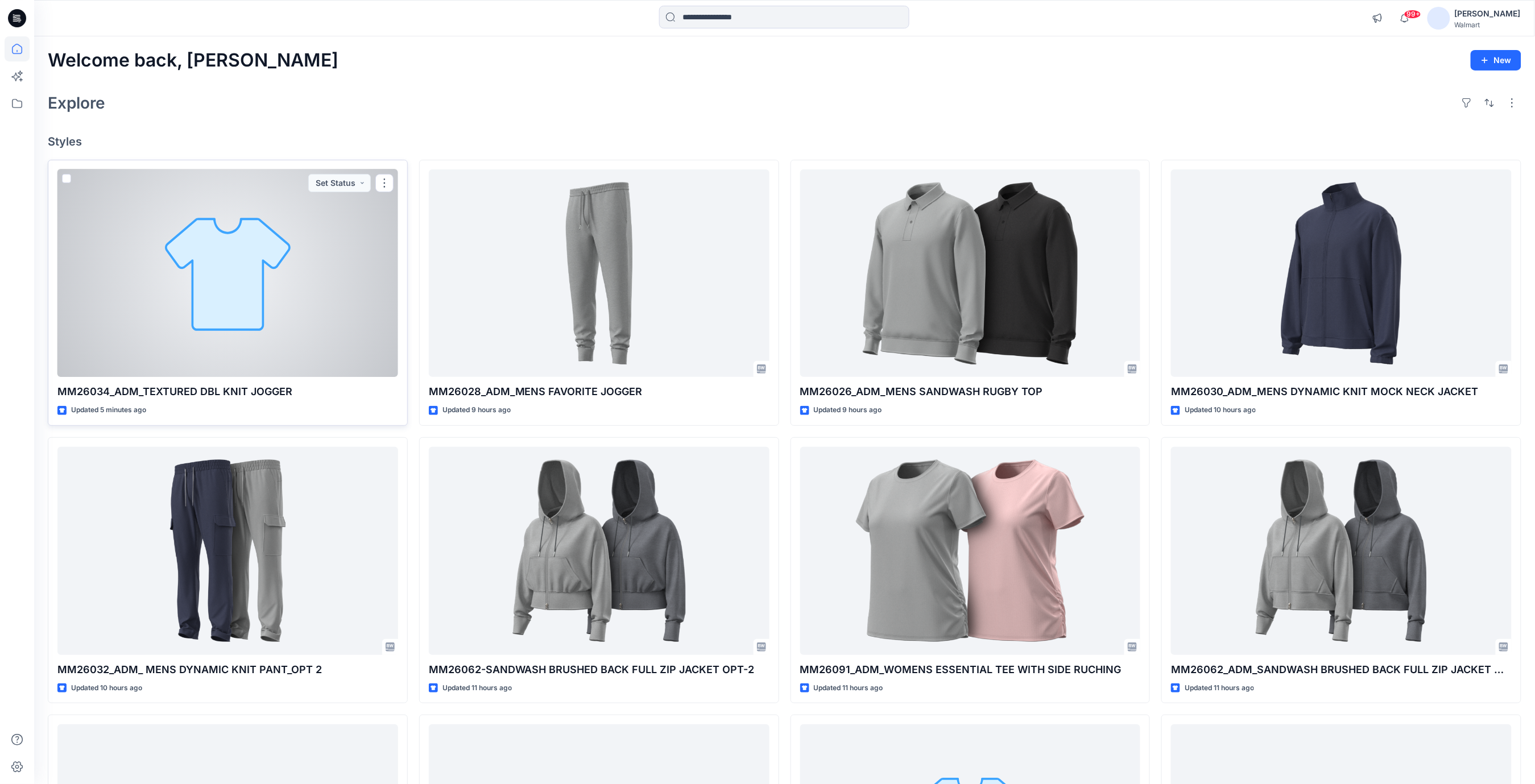
click at [249, 273] on div at bounding box center [227, 273] width 341 height 208
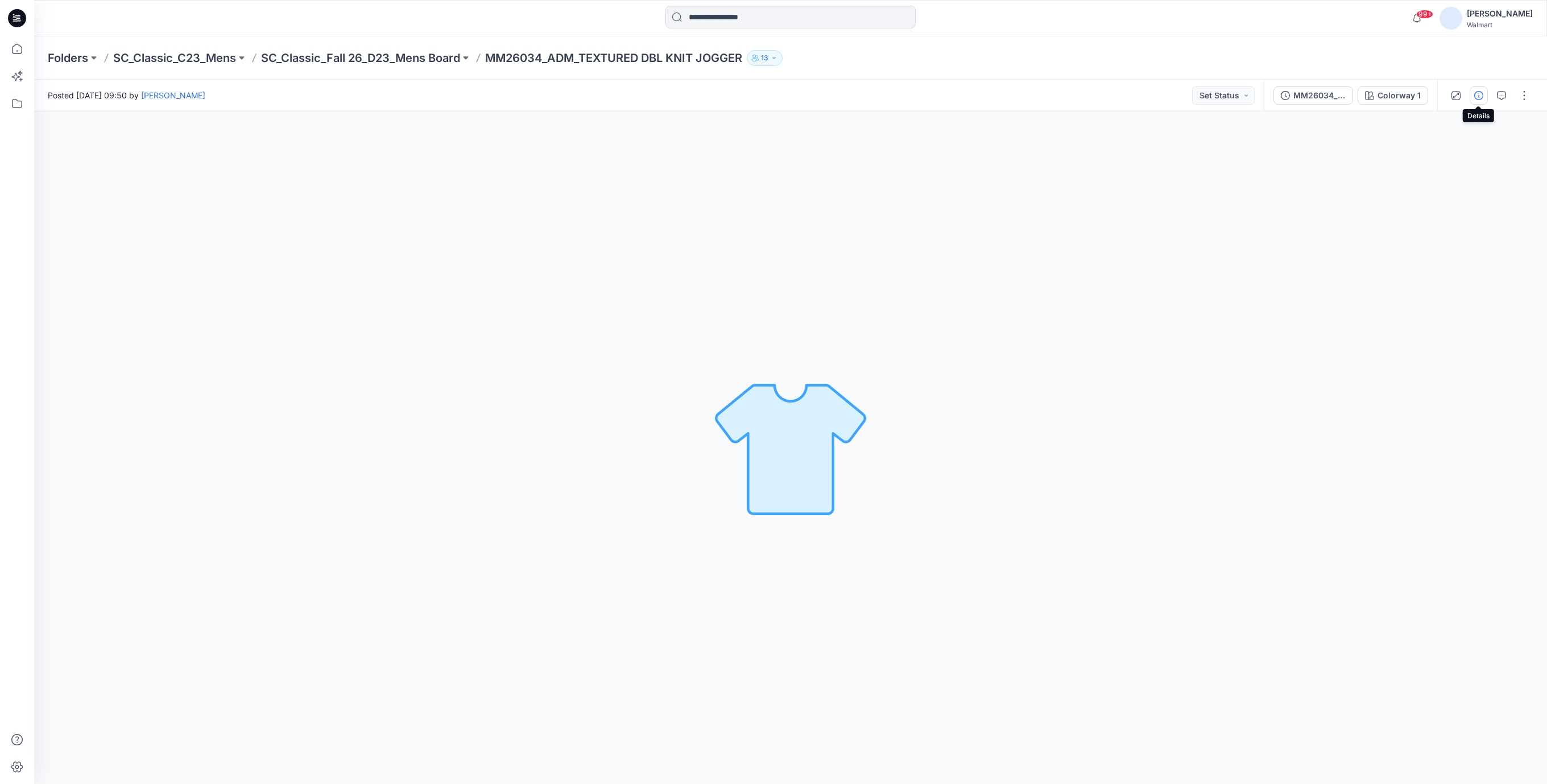
click at [1480, 98] on icon "button" at bounding box center [1479, 96] width 9 height 9
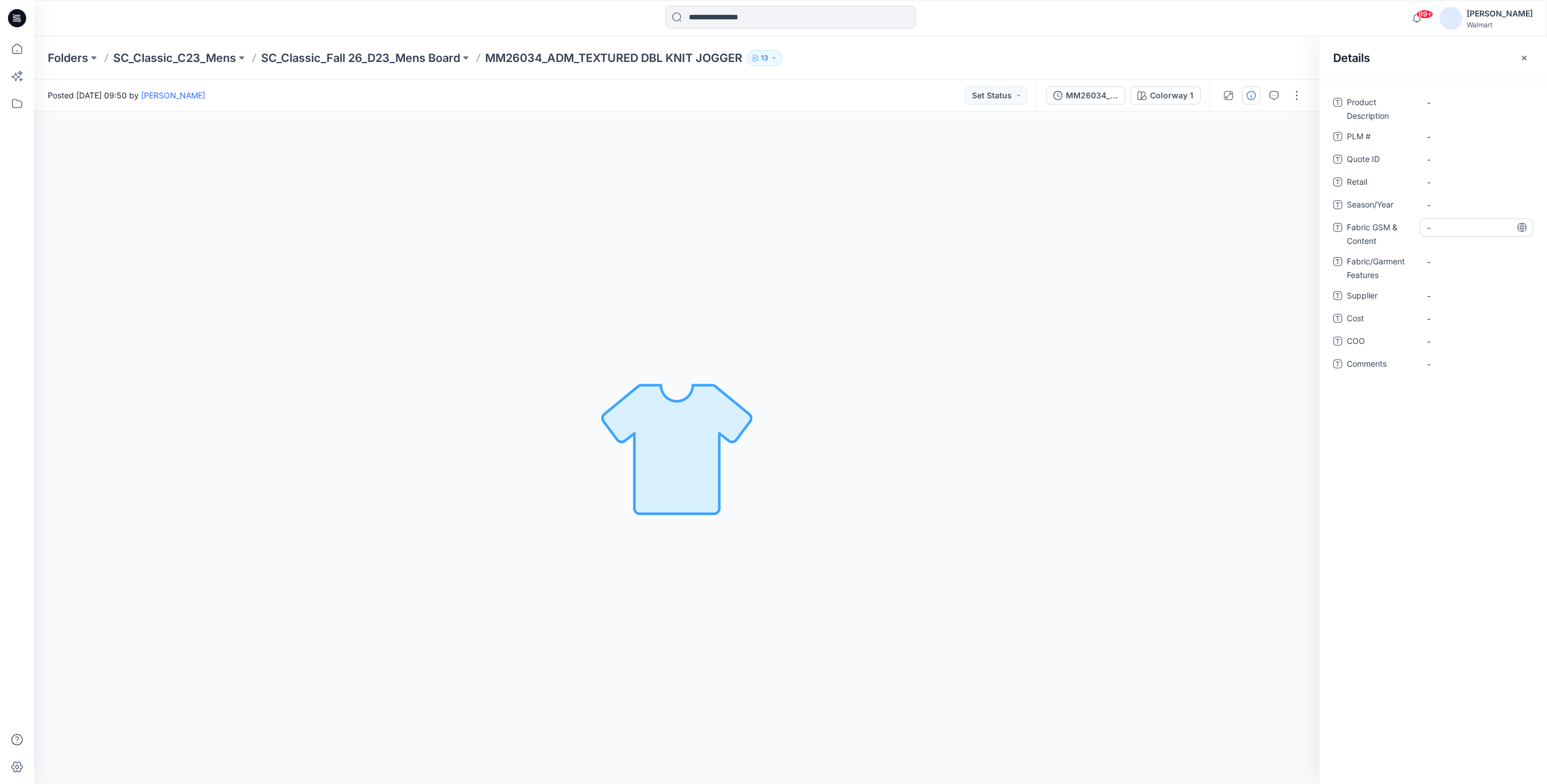
click at [1447, 232] on Content "-" at bounding box center [1476, 227] width 99 height 12
type textarea "**********"
click at [1449, 227] on Content "-" at bounding box center [1476, 227] width 99 height 12
type textarea "**********"
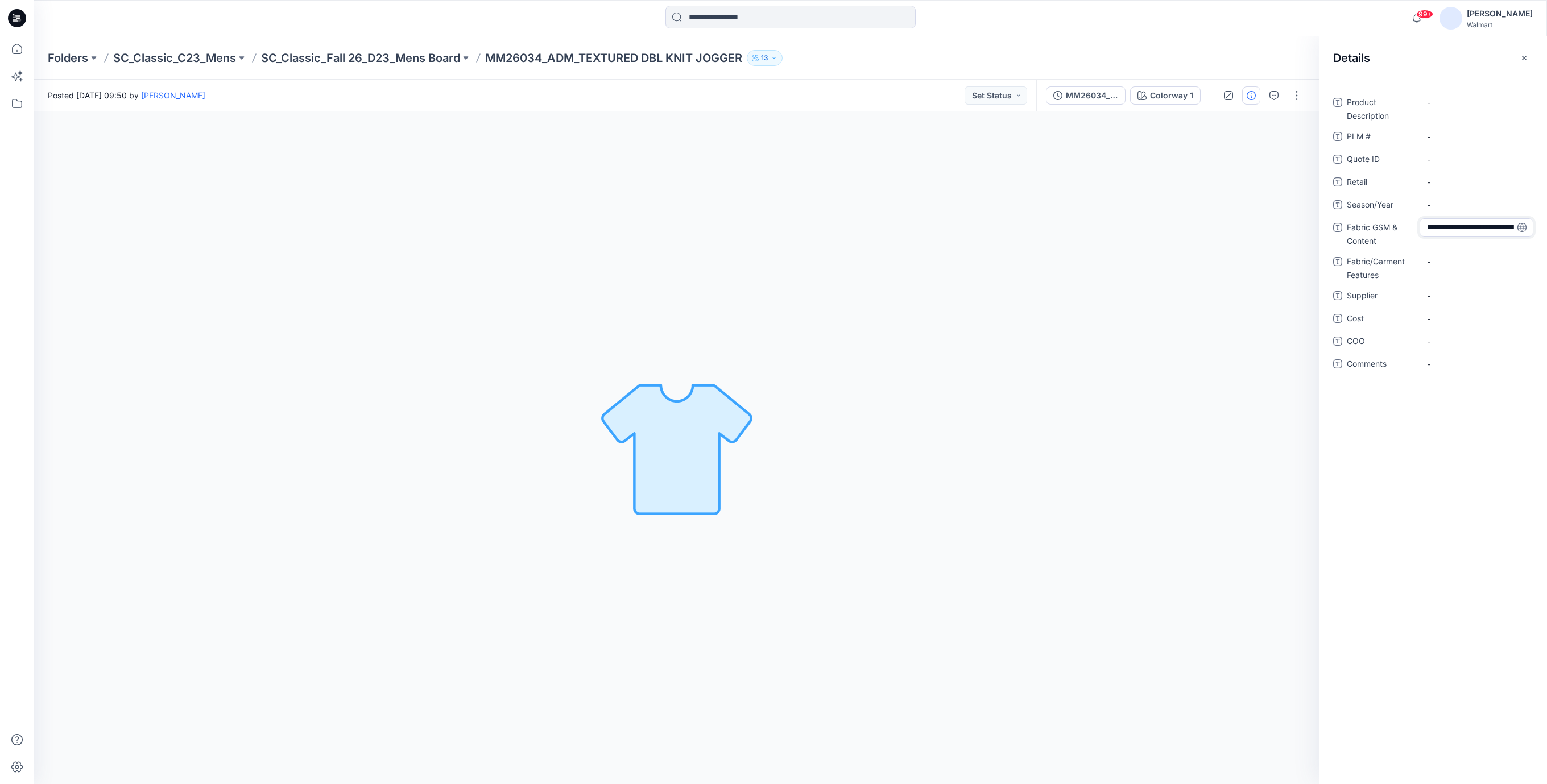
scroll to position [31, 0]
click at [1027, 226] on div "Colorway 1 Loading... Material Properties Loading..." at bounding box center [676, 448] width 1286 height 673
drag, startPoint x: 490, startPoint y: 55, endPoint x: 793, endPoint y: 71, distance: 303.4
click at [793, 71] on div "Folders SC_Classic_C23_Mens SC_Classic_Fall 26_D23_Mens Board MM26034_ADM_TEXTU…" at bounding box center [790, 57] width 1512 height 43
copy div "MM26034_ADM_TEXTURED DBL KNIT JOGGER 13"
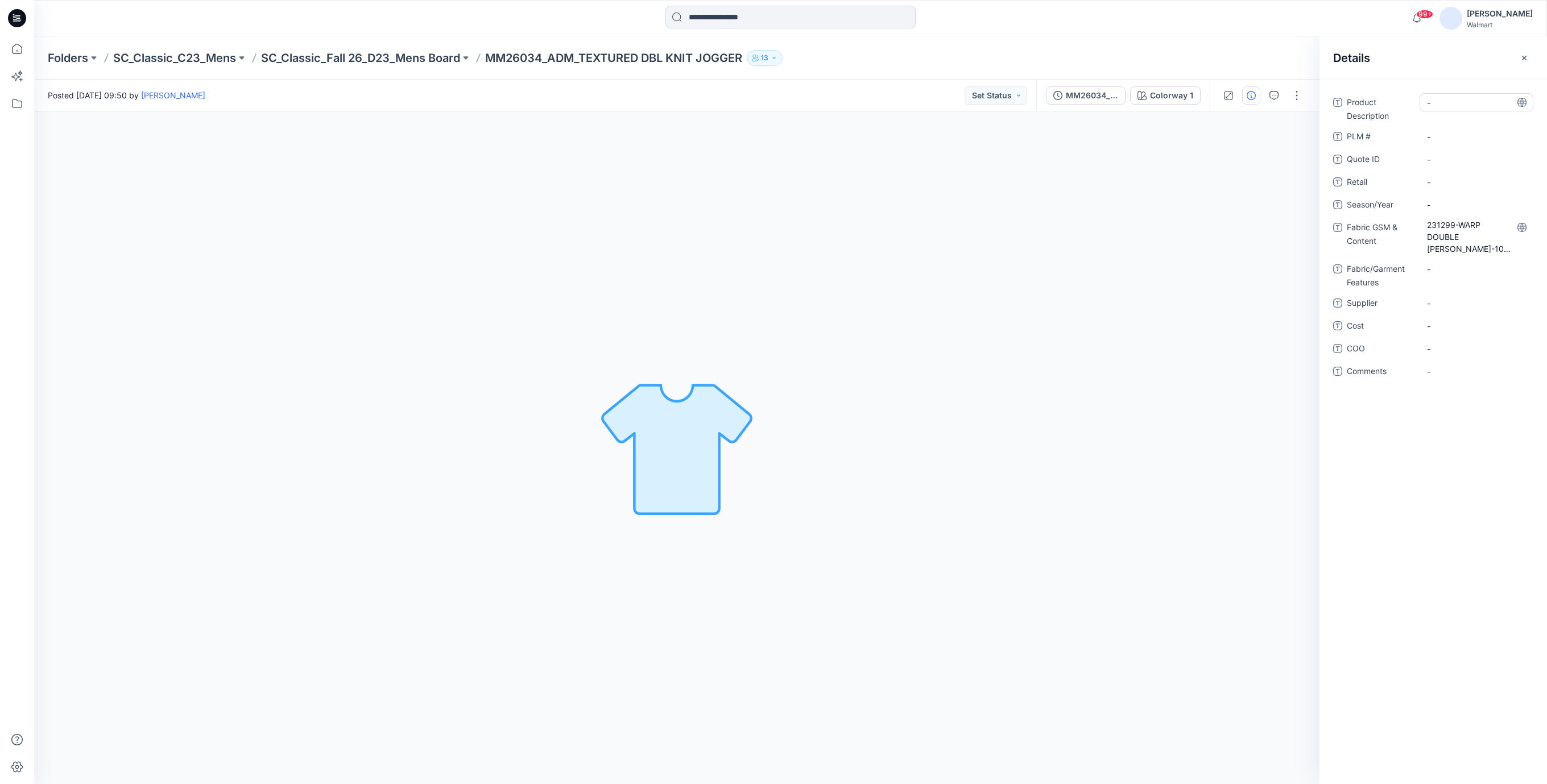
click at [1443, 105] on Description "-" at bounding box center [1476, 102] width 99 height 12
type textarea "**********"
click at [1462, 107] on textarea "**********" at bounding box center [1476, 102] width 113 height 18
click at [1443, 139] on div "Product Description TEXTURED DBL KNIT JOGGER Show more PLM # - Quote ID - Retai…" at bounding box center [1433, 253] width 200 height 320
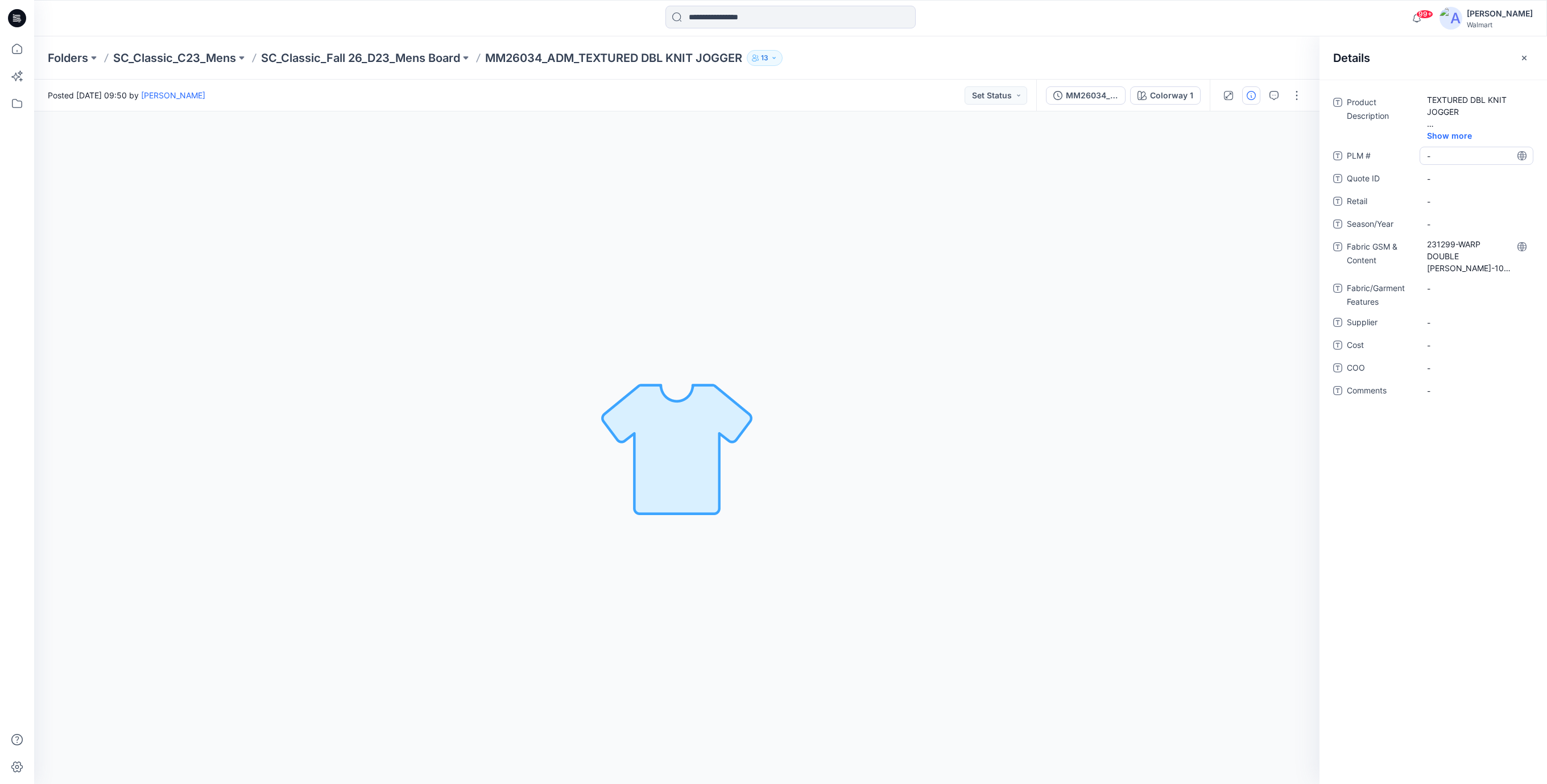
click at [1440, 153] on \ "-" at bounding box center [1476, 156] width 99 height 12
type textarea "***"
drag, startPoint x: 1438, startPoint y: 153, endPoint x: 1399, endPoint y: 160, distance: 39.6
click at [1399, 161] on div "PLM # ***" at bounding box center [1433, 155] width 200 height 18
type textarea "***"
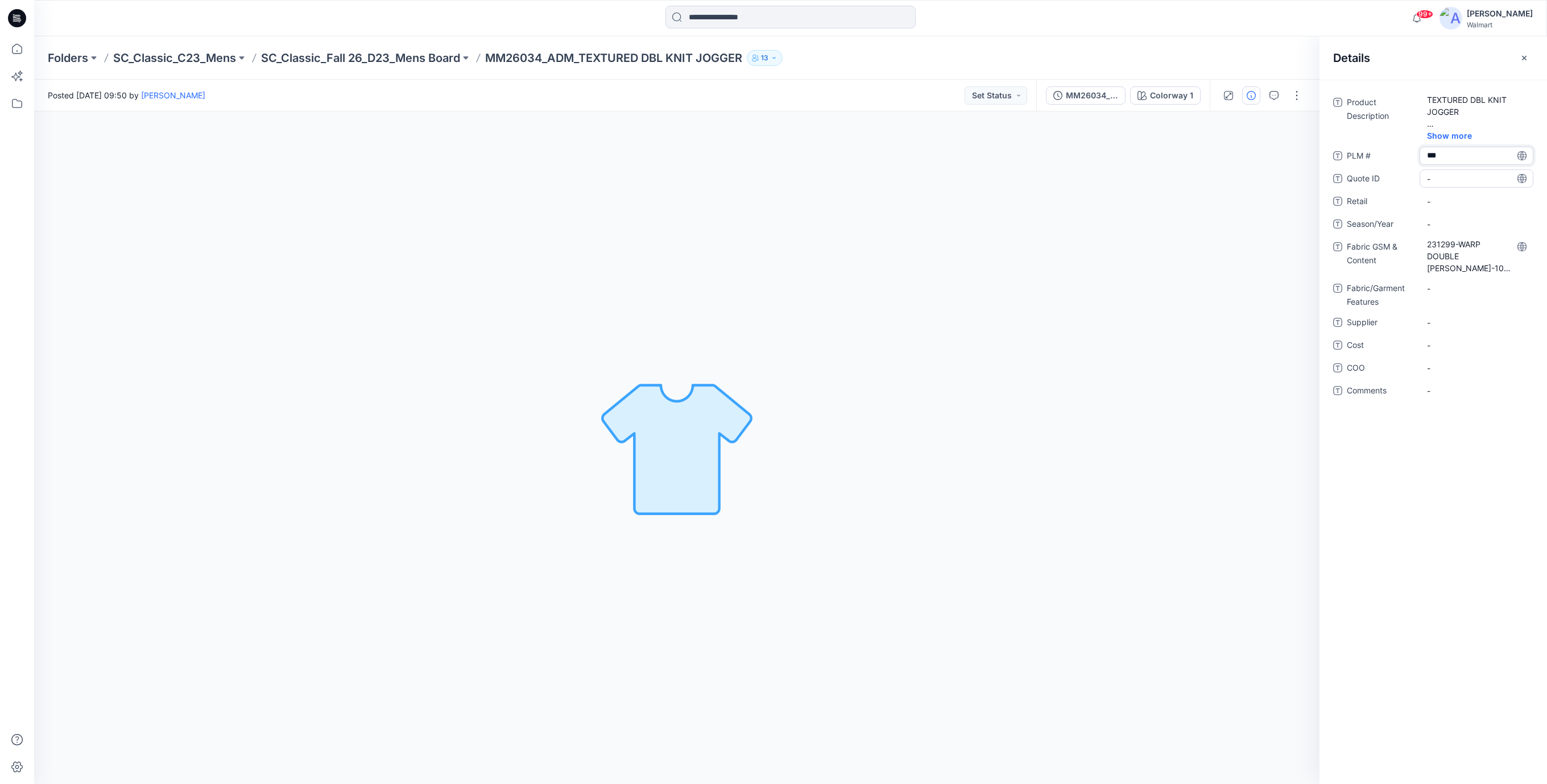
click at [1447, 179] on ID "-" at bounding box center [1476, 179] width 99 height 12
type textarea "***"
click at [1449, 219] on span "-" at bounding box center [1476, 224] width 99 height 12
type textarea "*******"
drag, startPoint x: 1442, startPoint y: 290, endPoint x: 1443, endPoint y: 319, distance: 29.0
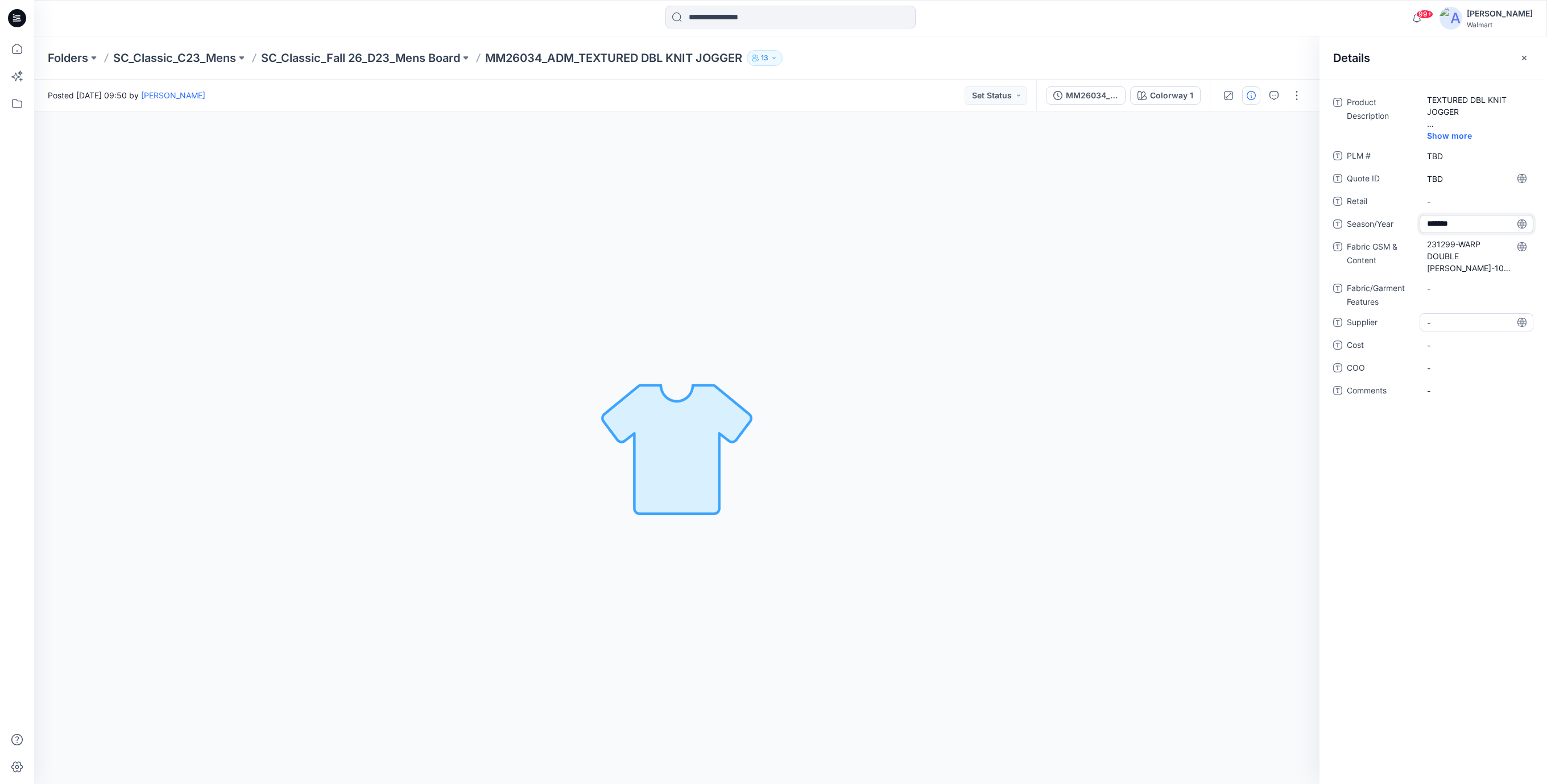
click at [1443, 294] on div "-" at bounding box center [1476, 288] width 113 height 18
click at [1443, 325] on span "-" at bounding box center [1476, 322] width 99 height 12
type textarea "*"
type textarea "**********"
click at [1451, 353] on div "-" at bounding box center [1476, 345] width 113 height 18
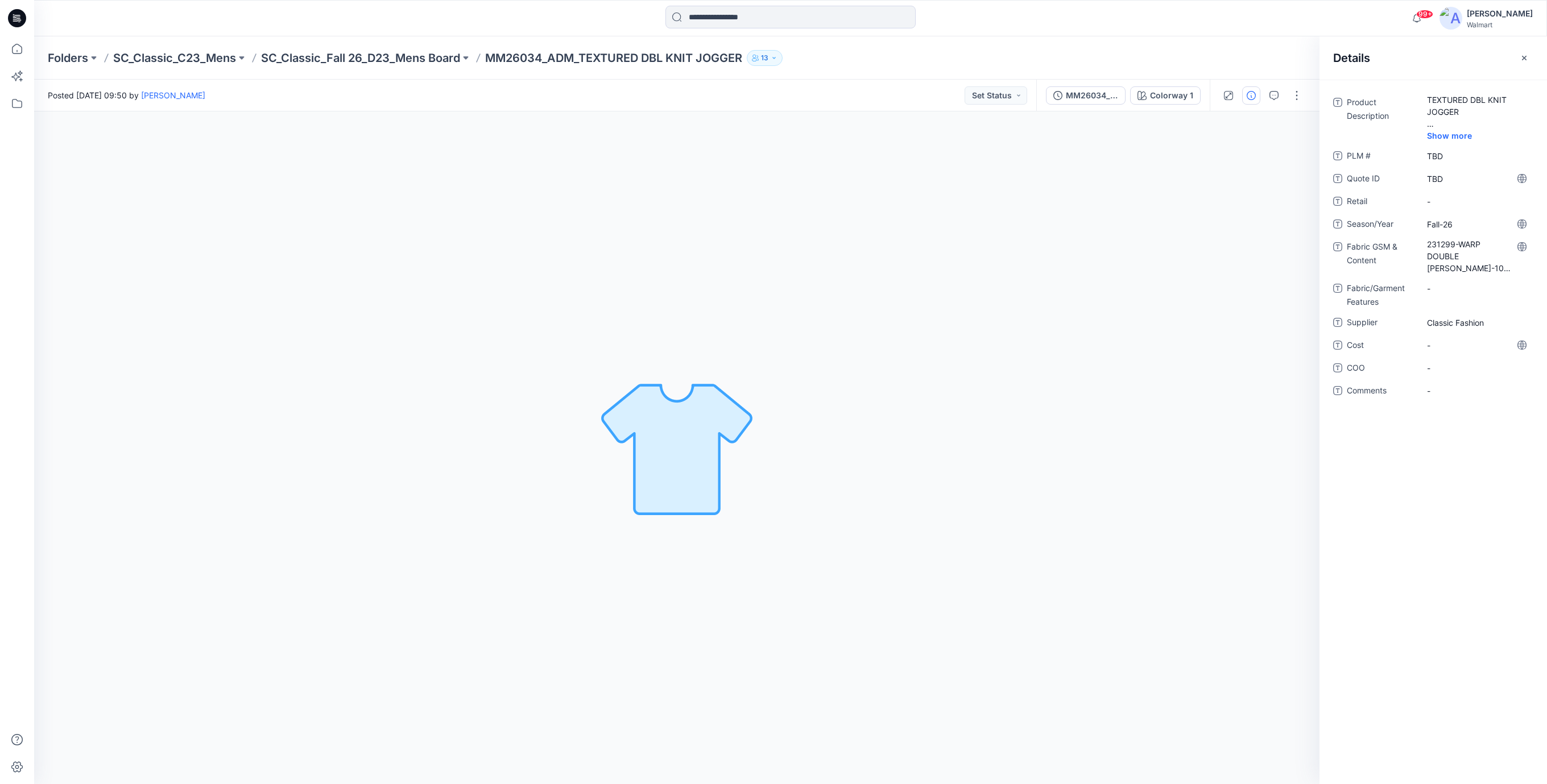
drag, startPoint x: 984, startPoint y: 253, endPoint x: 844, endPoint y: 235, distance: 141.2
click at [943, 251] on div "Colorway 1 Loading... Material Properties Loading..." at bounding box center [676, 448] width 1286 height 673
click at [15, 17] on icon at bounding box center [17, 18] width 18 height 18
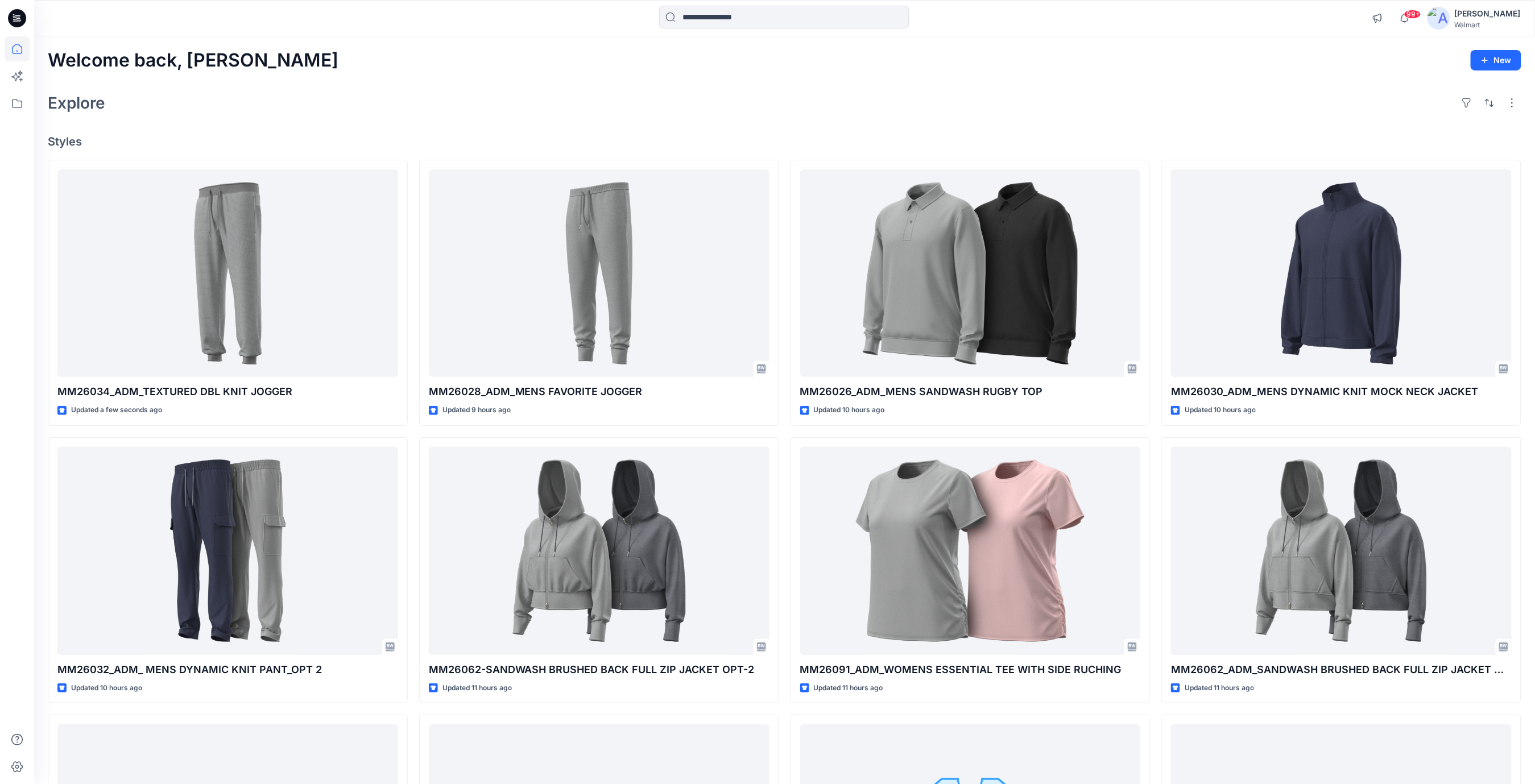
click at [906, 105] on div "Explore" at bounding box center [785, 102] width 1474 height 28
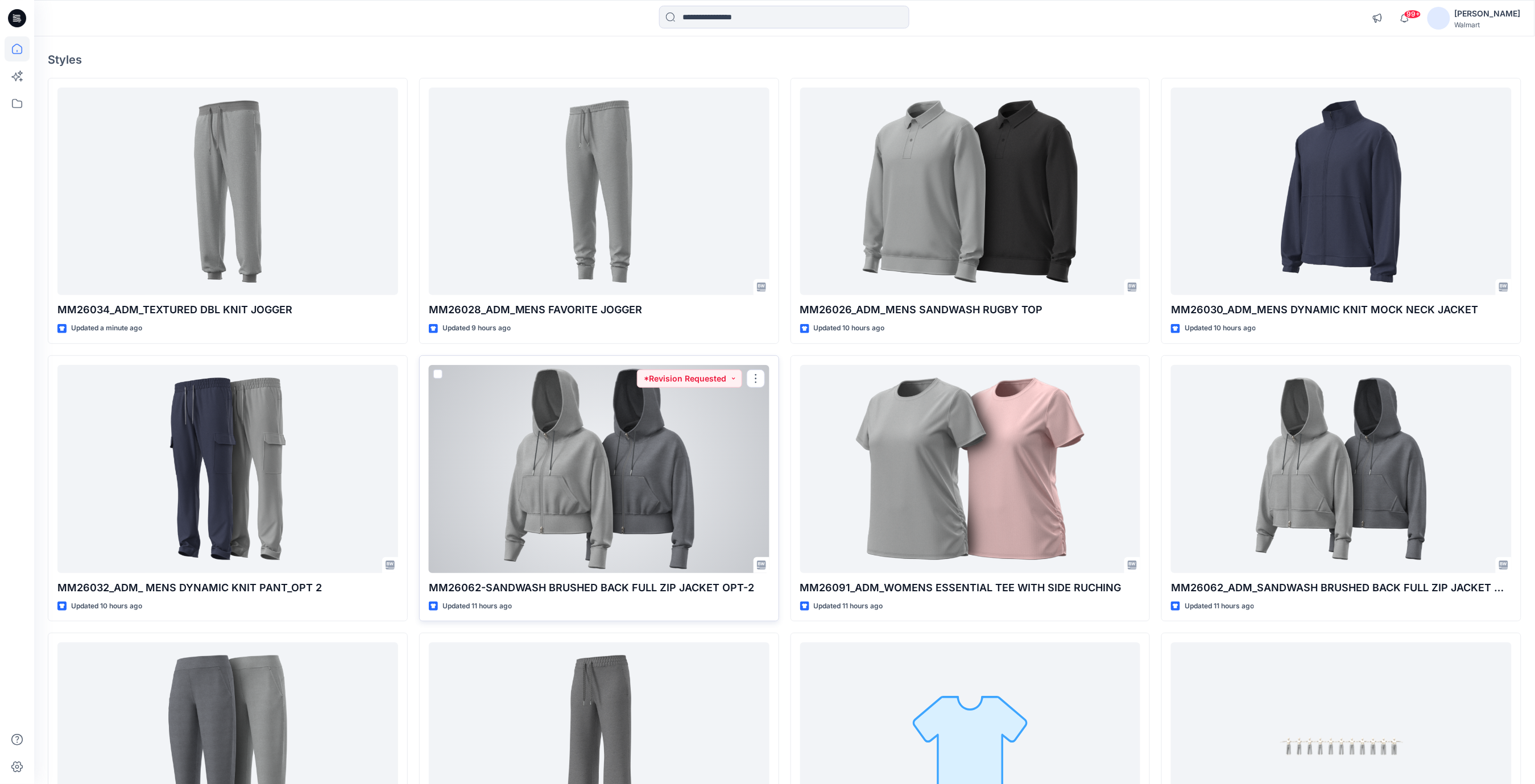
drag, startPoint x: 0, startPoint y: 0, endPoint x: 471, endPoint y: 307, distance: 562.2
click at [471, 365] on div at bounding box center [599, 469] width 341 height 208
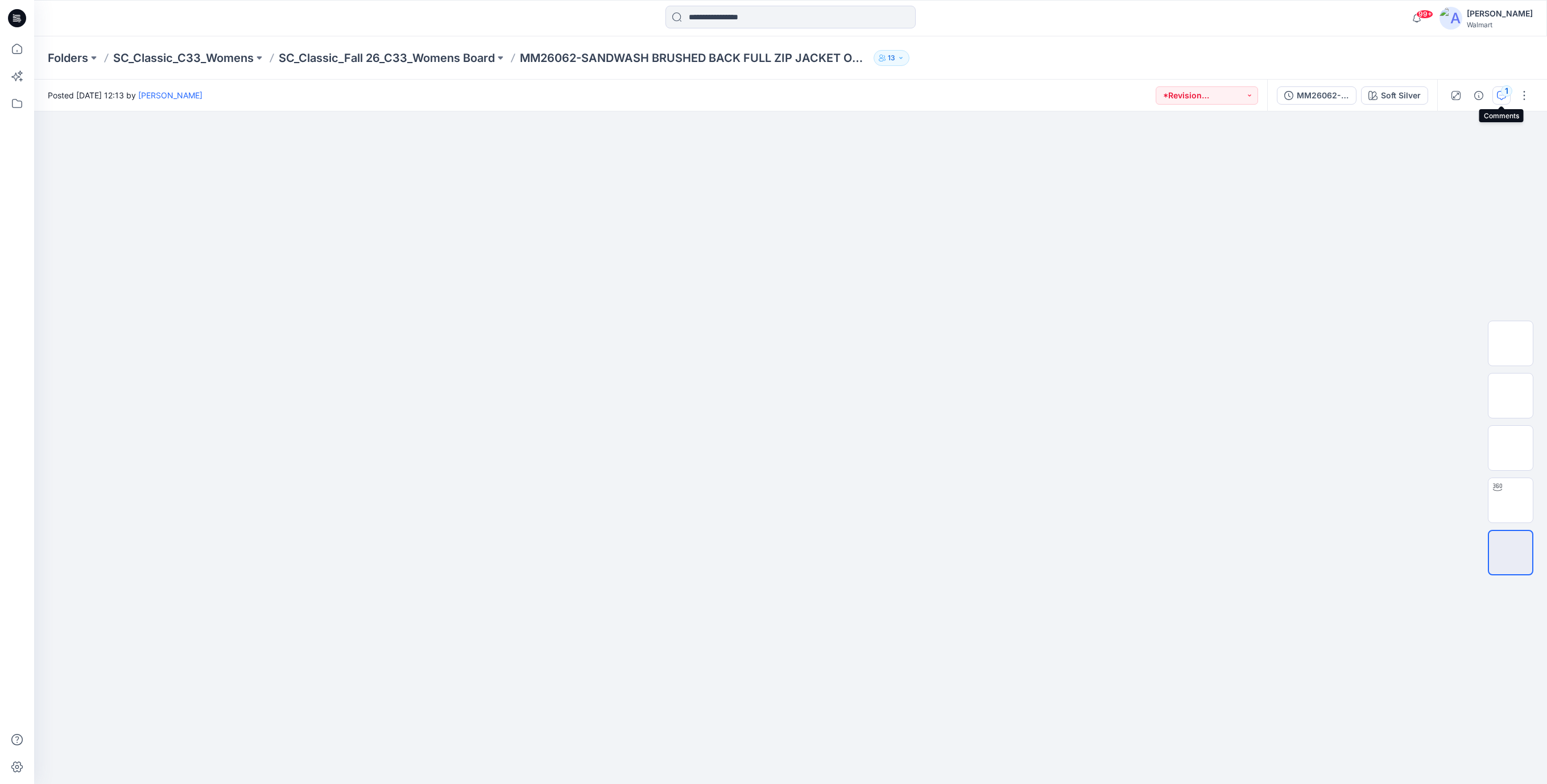
click at [1503, 98] on icon "button" at bounding box center [1501, 96] width 9 height 9
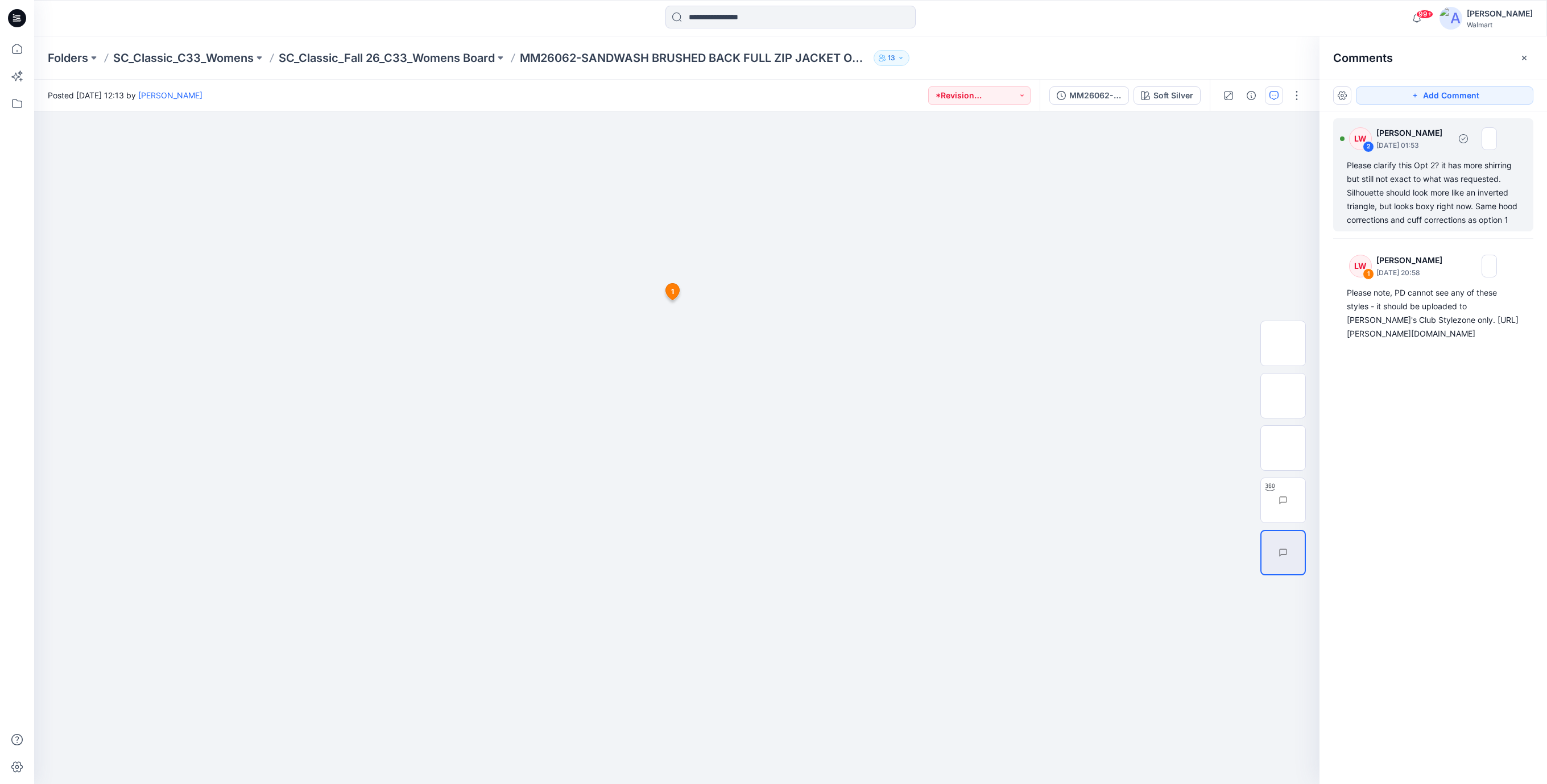
click at [1410, 190] on div "Please clarify this Opt 2? it has more shirring but still not exact to what was…" at bounding box center [1434, 193] width 173 height 68
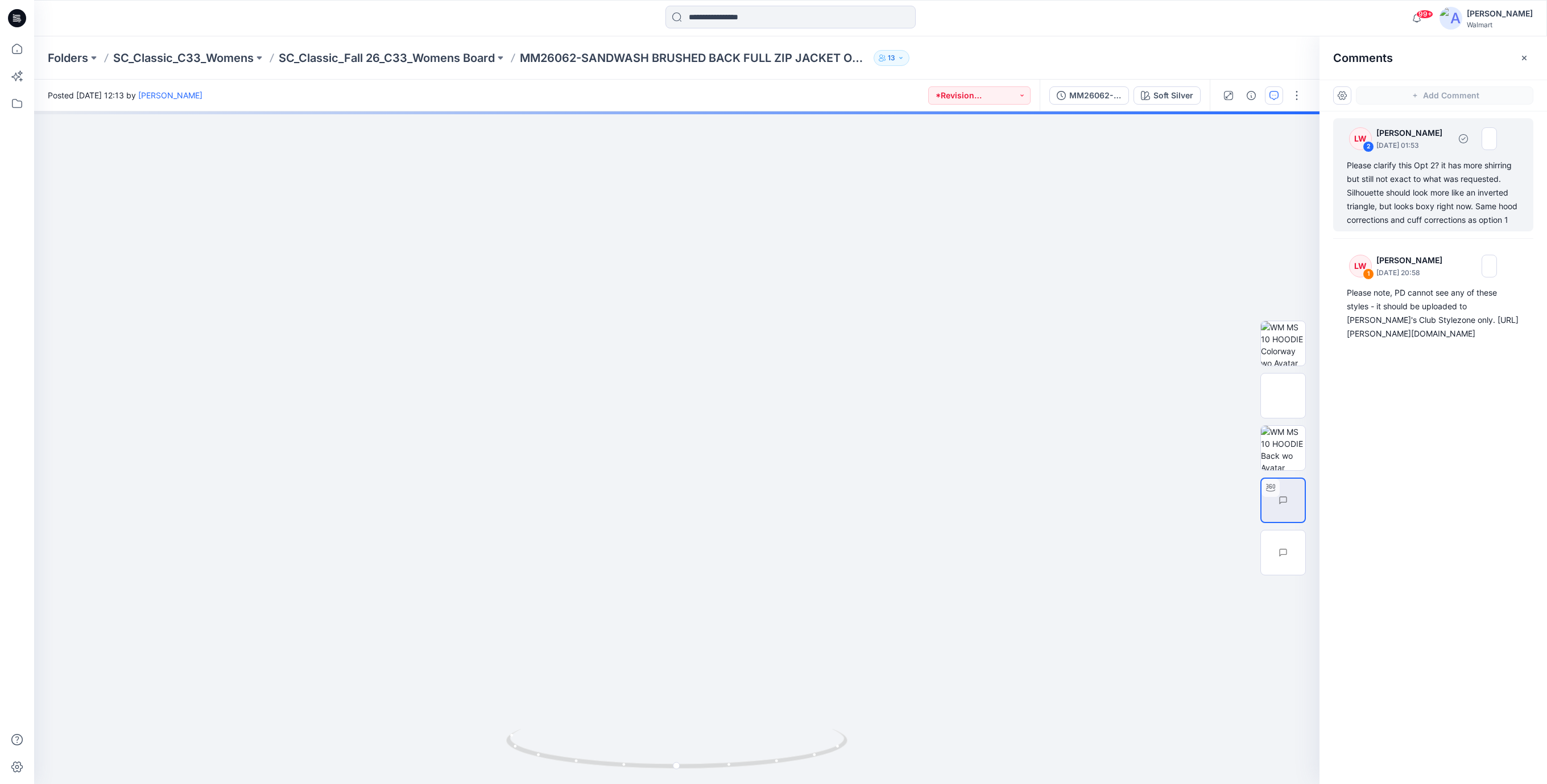
click at [1432, 190] on div "Please clarify this Opt 2? it has more shirring but still not exact to what was…" at bounding box center [1434, 193] width 173 height 68
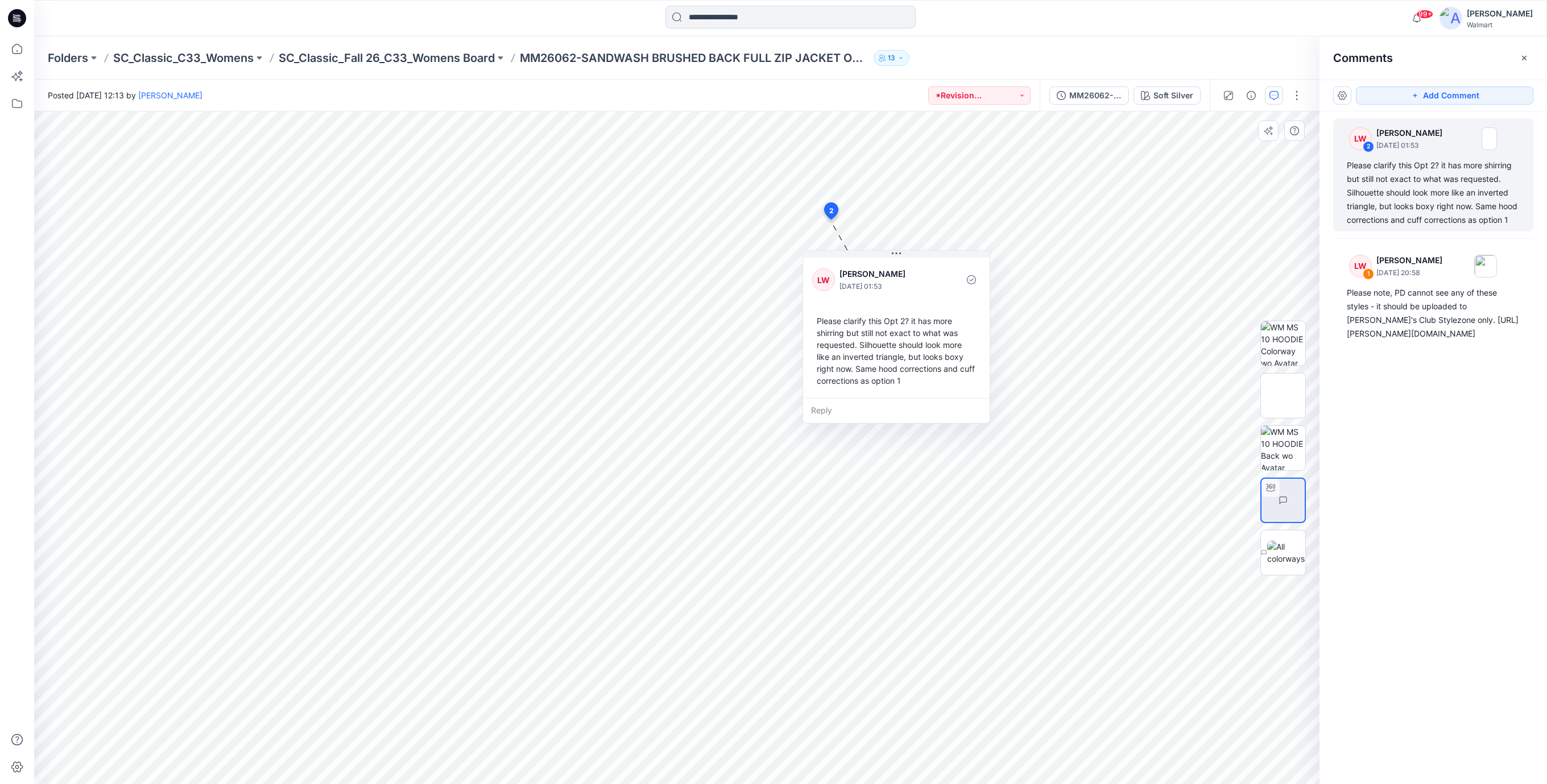
click at [913, 342] on div "Please clarify this Opt 2? it has more shirring but still not exact to what was…" at bounding box center [897, 350] width 168 height 81
drag, startPoint x: 17, startPoint y: 21, endPoint x: 35, endPoint y: 32, distance: 21.1
click at [19, 21] on icon at bounding box center [17, 18] width 18 height 36
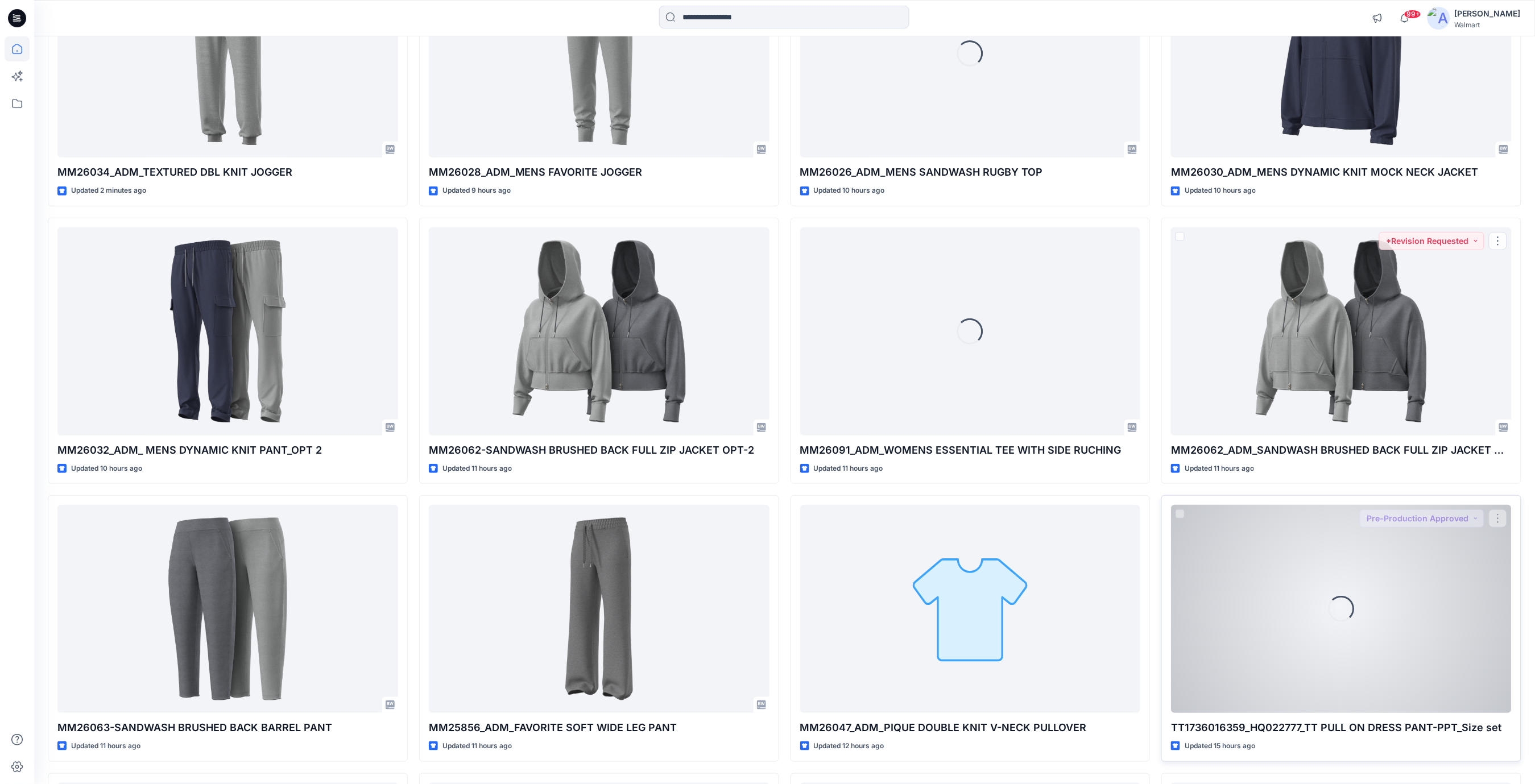
scroll to position [227, 0]
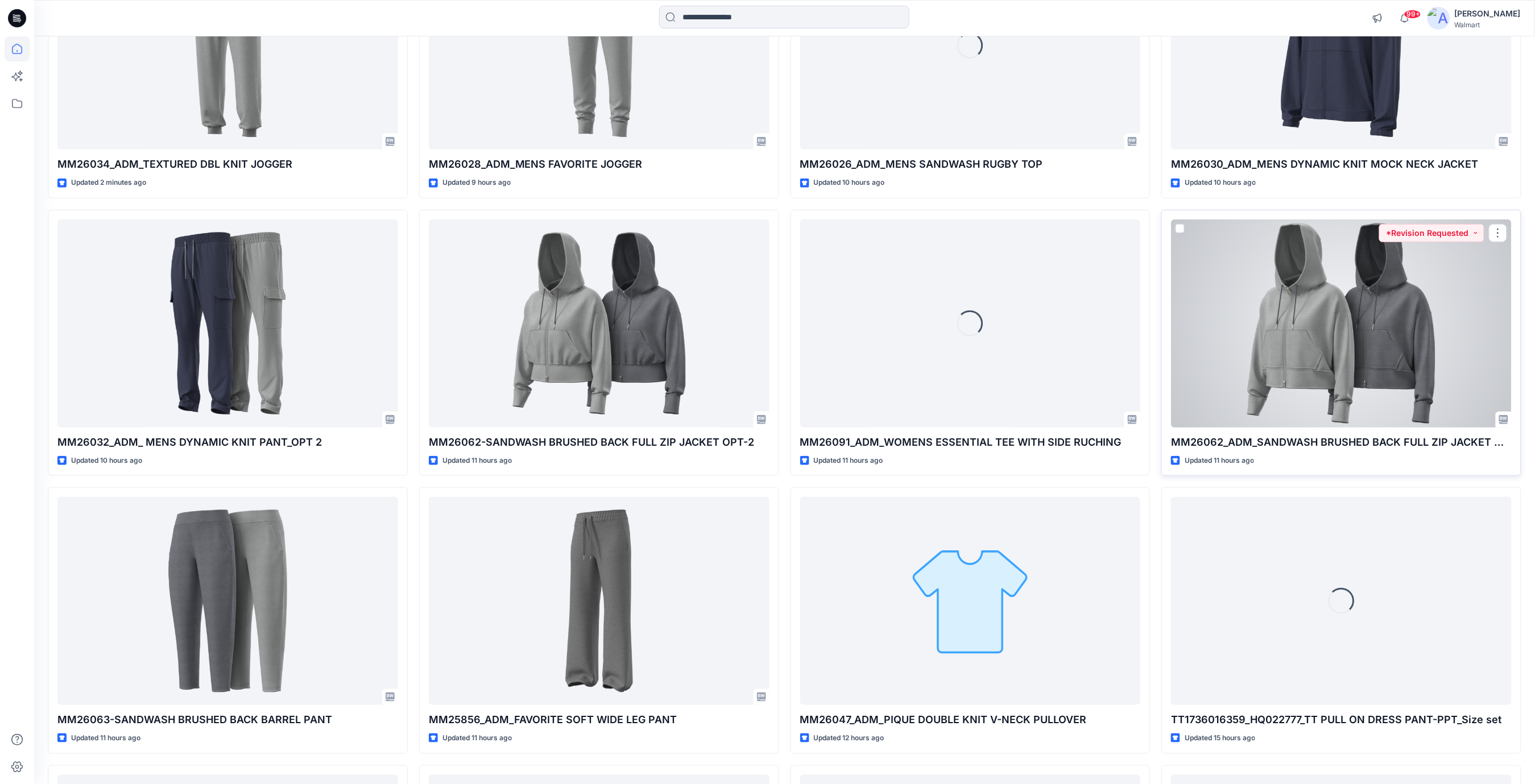
click at [1332, 341] on div at bounding box center [1341, 324] width 341 height 208
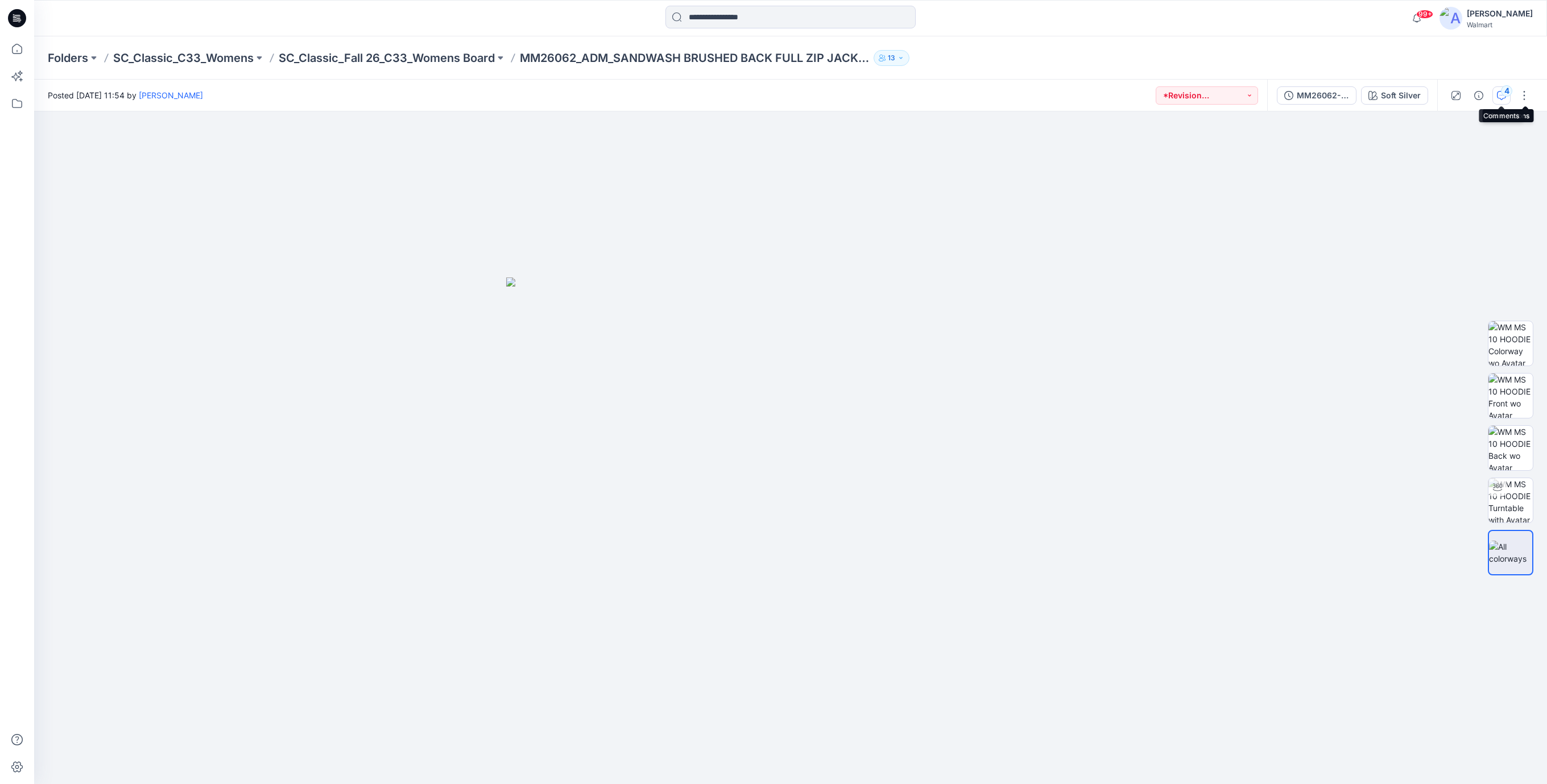
click at [1497, 99] on icon "button" at bounding box center [1501, 96] width 9 height 9
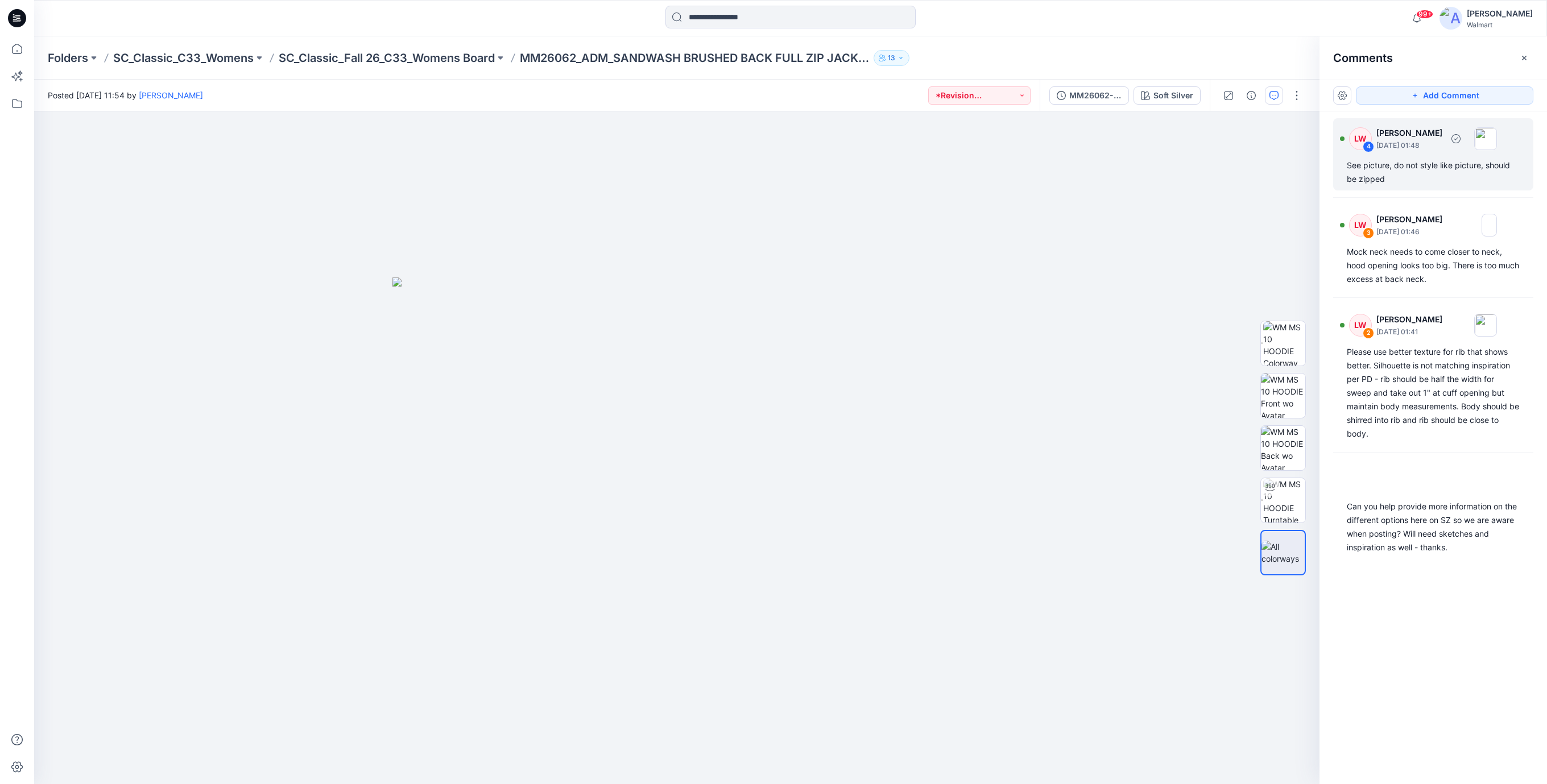
click at [1425, 172] on div "See picture, do not style like picture, should be zipped" at bounding box center [1434, 172] width 173 height 28
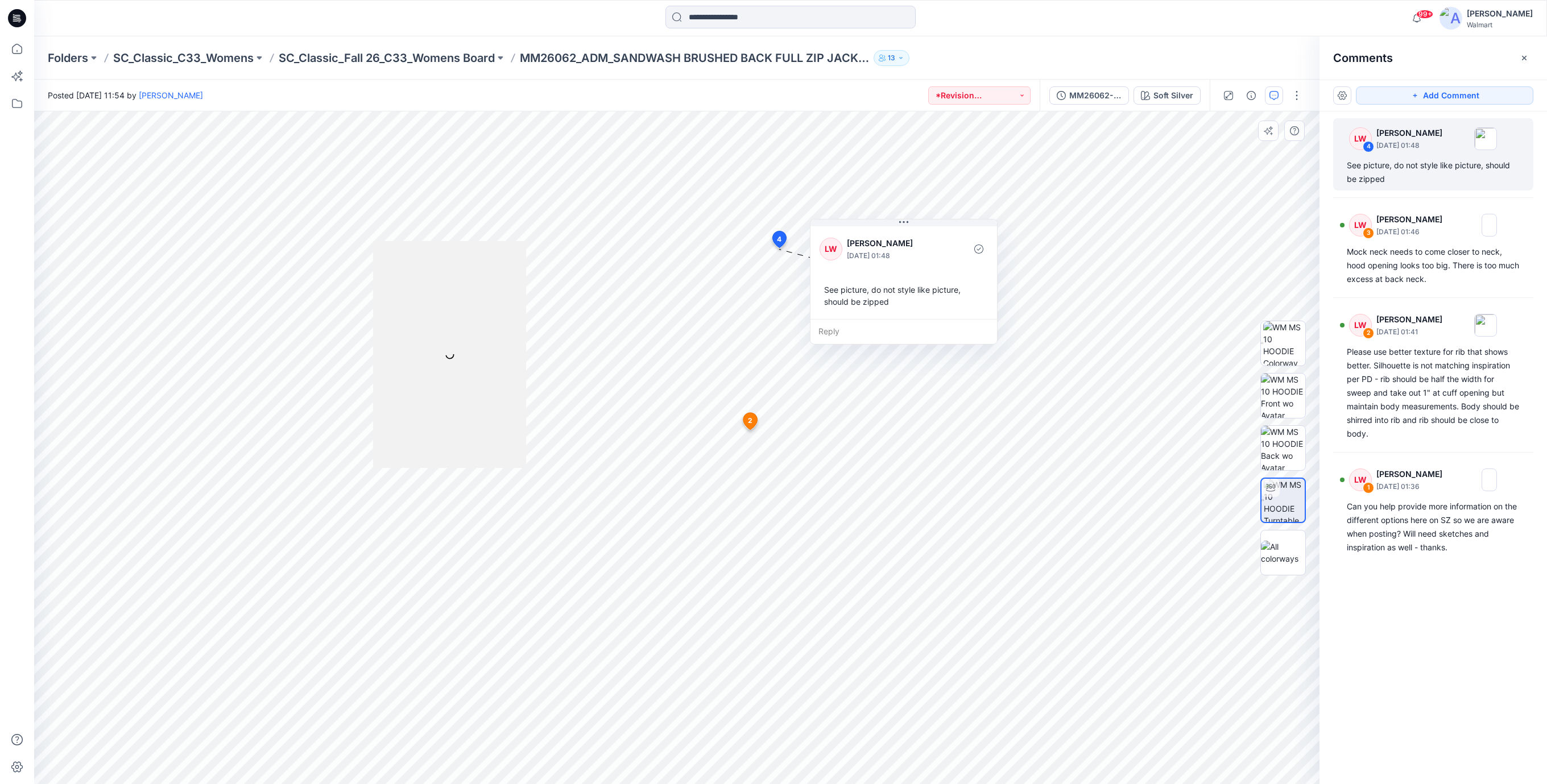
drag, startPoint x: 868, startPoint y: 351, endPoint x: 916, endPoint y: 316, distance: 59.4
click at [916, 316] on div "[PERSON_NAME] [DATE] 01:48 See picture, do not style like picture, should be zi…" at bounding box center [903, 272] width 187 height 95
click at [1391, 263] on div "Mock neck needs to come closer to neck, hood opening looks too big. There is to…" at bounding box center [1434, 265] width 173 height 41
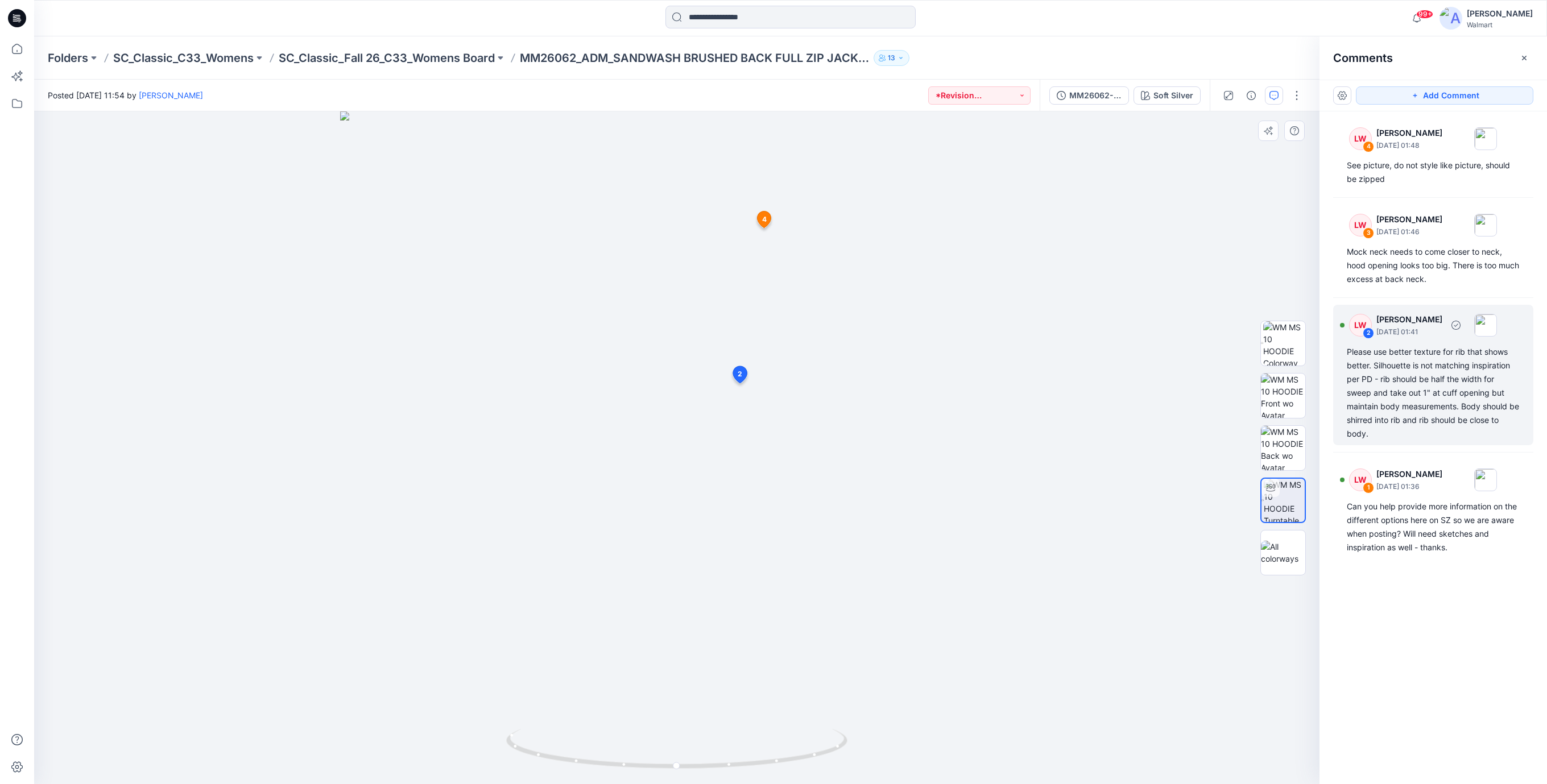
drag, startPoint x: 1470, startPoint y: 374, endPoint x: 1462, endPoint y: 375, distance: 8.1
click at [1468, 375] on div "Please use better texture for rib that shows better. Silhouette is not matching…" at bounding box center [1434, 392] width 173 height 95
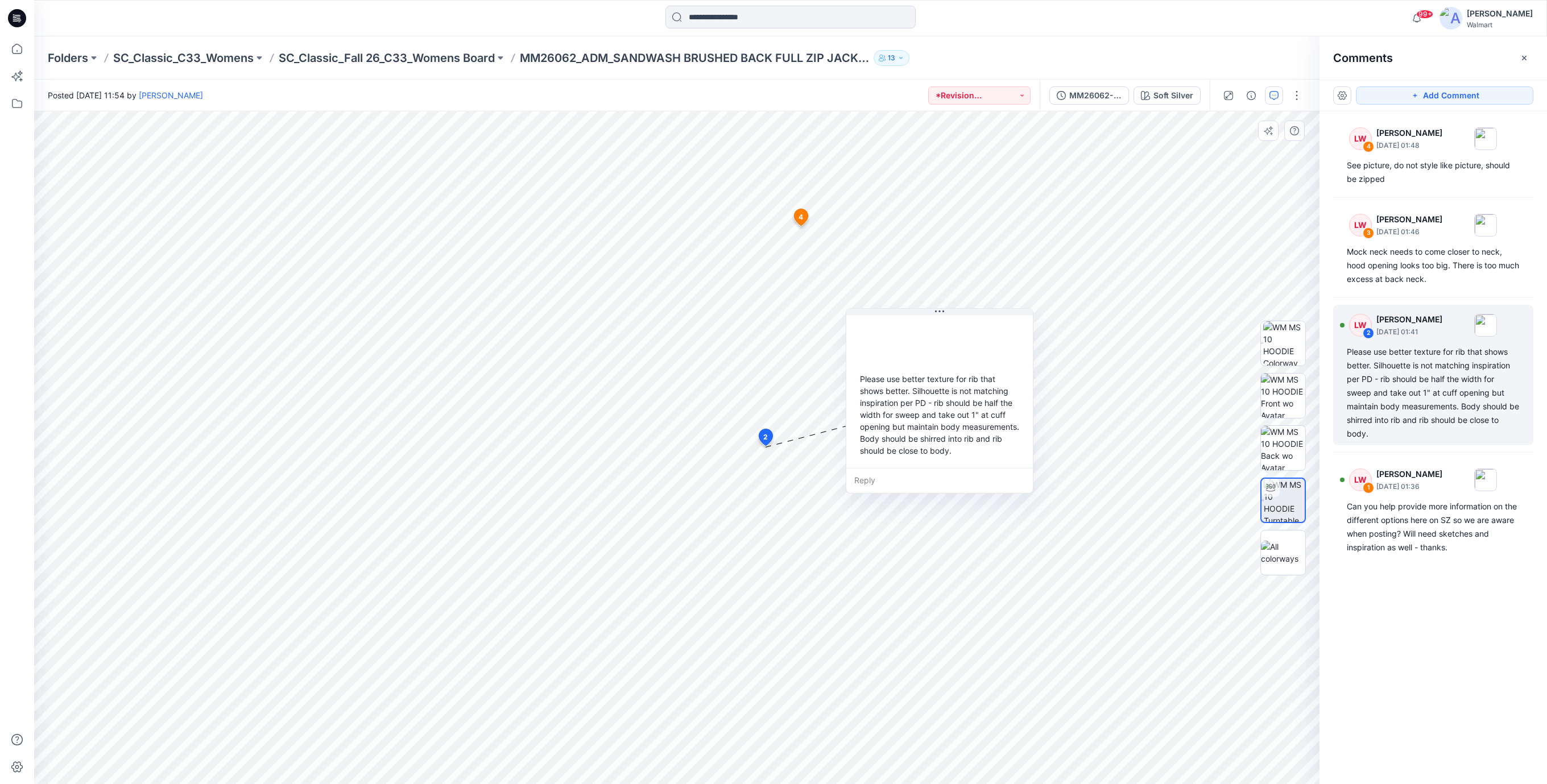
drag, startPoint x: 817, startPoint y: 560, endPoint x: 915, endPoint y: 416, distance: 174.2
click at [915, 416] on div "Please use better texture for rib that shows better. Silhouette is not matching…" at bounding box center [939, 415] width 168 height 93
drag, startPoint x: 993, startPoint y: 439, endPoint x: 970, endPoint y: 427, distance: 25.9
click at [970, 427] on div "Please use better texture for rib that shows better. Silhouette is not matching…" at bounding box center [917, 401] width 168 height 93
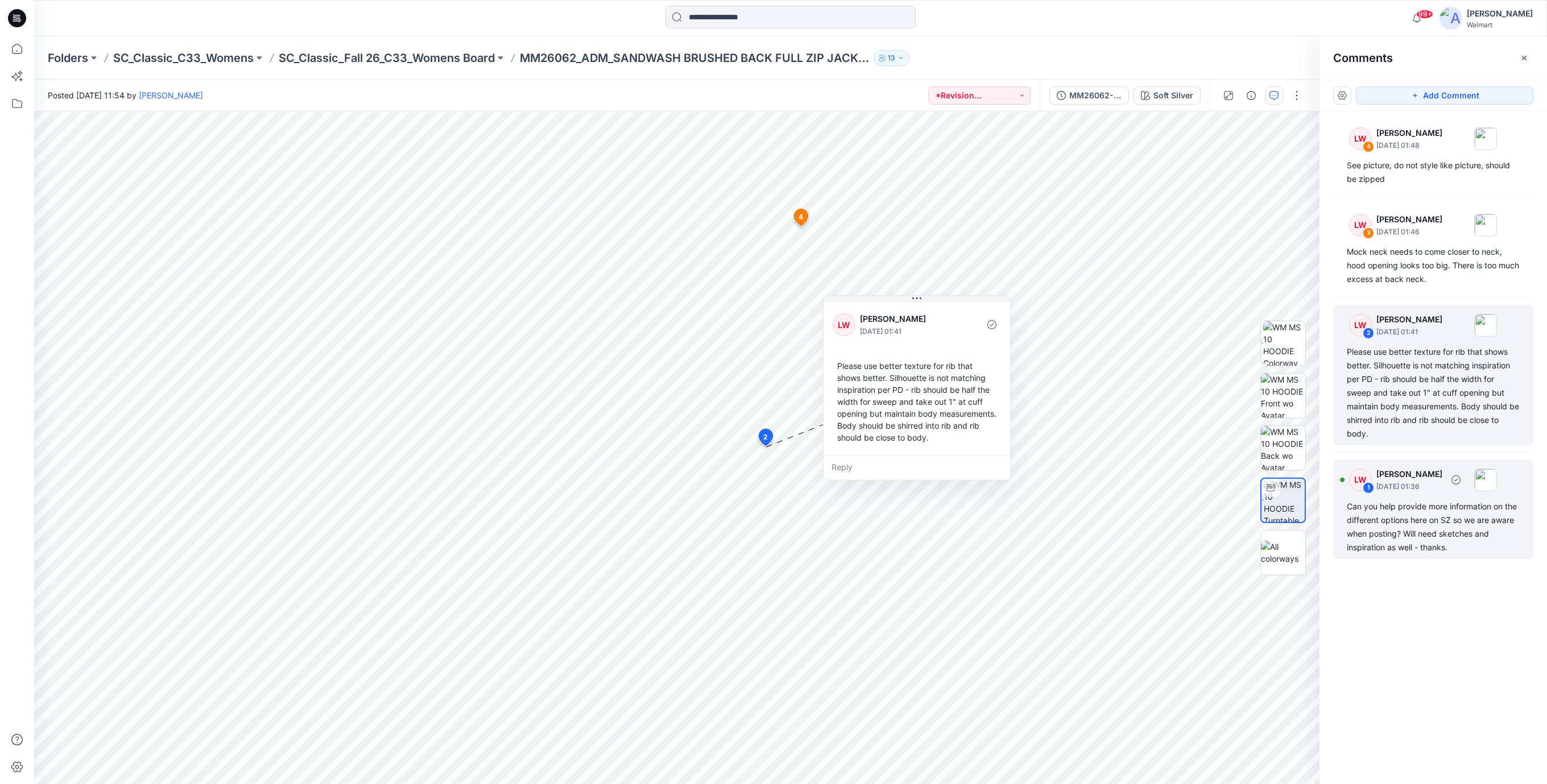
click at [1409, 525] on div "Can you help provide more information on the different options here on SZ so we…" at bounding box center [1434, 527] width 173 height 54
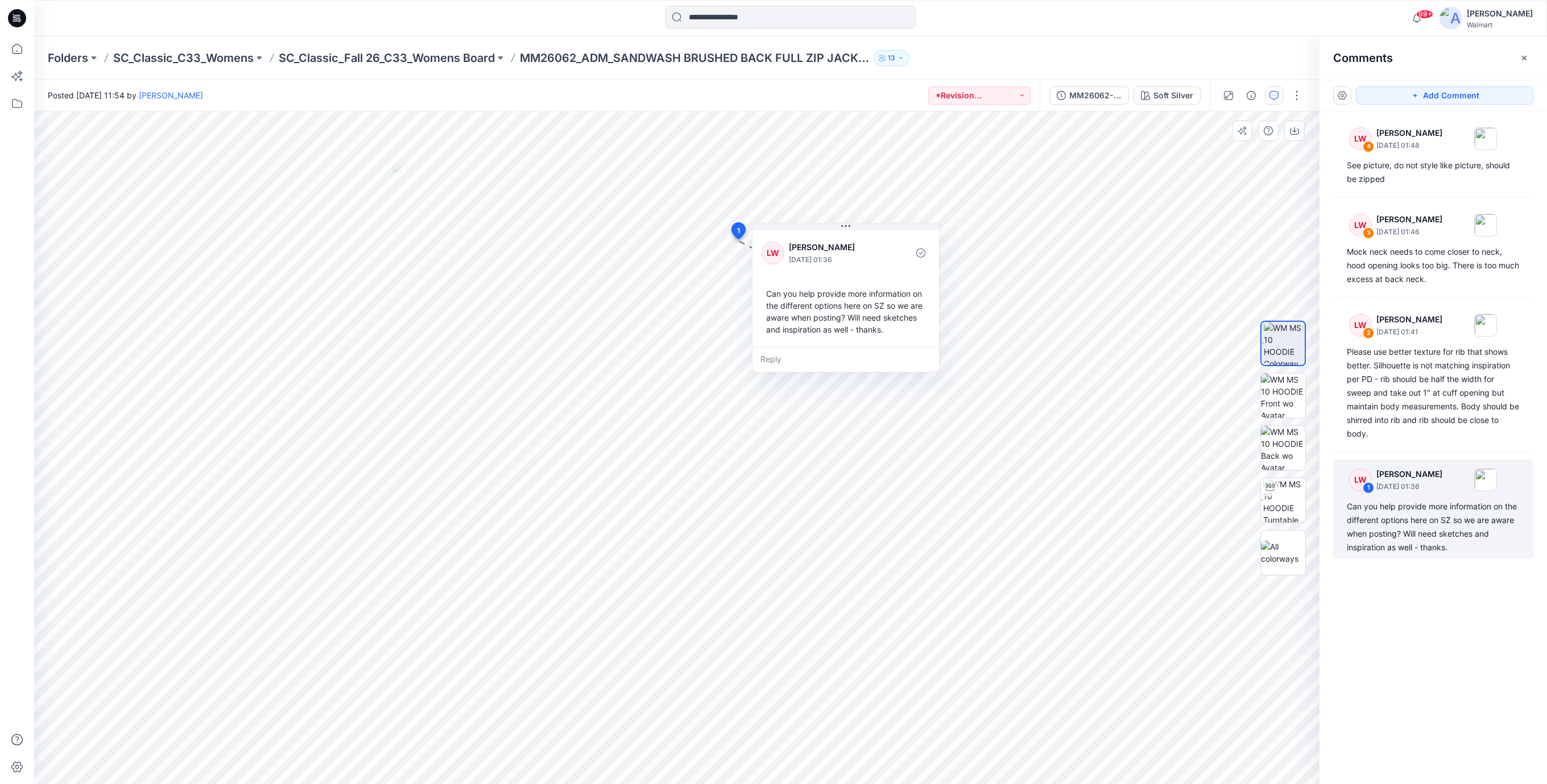
drag, startPoint x: 779, startPoint y: 347, endPoint x: 811, endPoint y: 324, distance: 39.4
click at [811, 324] on div "Can you help provide more information on the different options here on SZ so we…" at bounding box center [846, 312] width 168 height 57
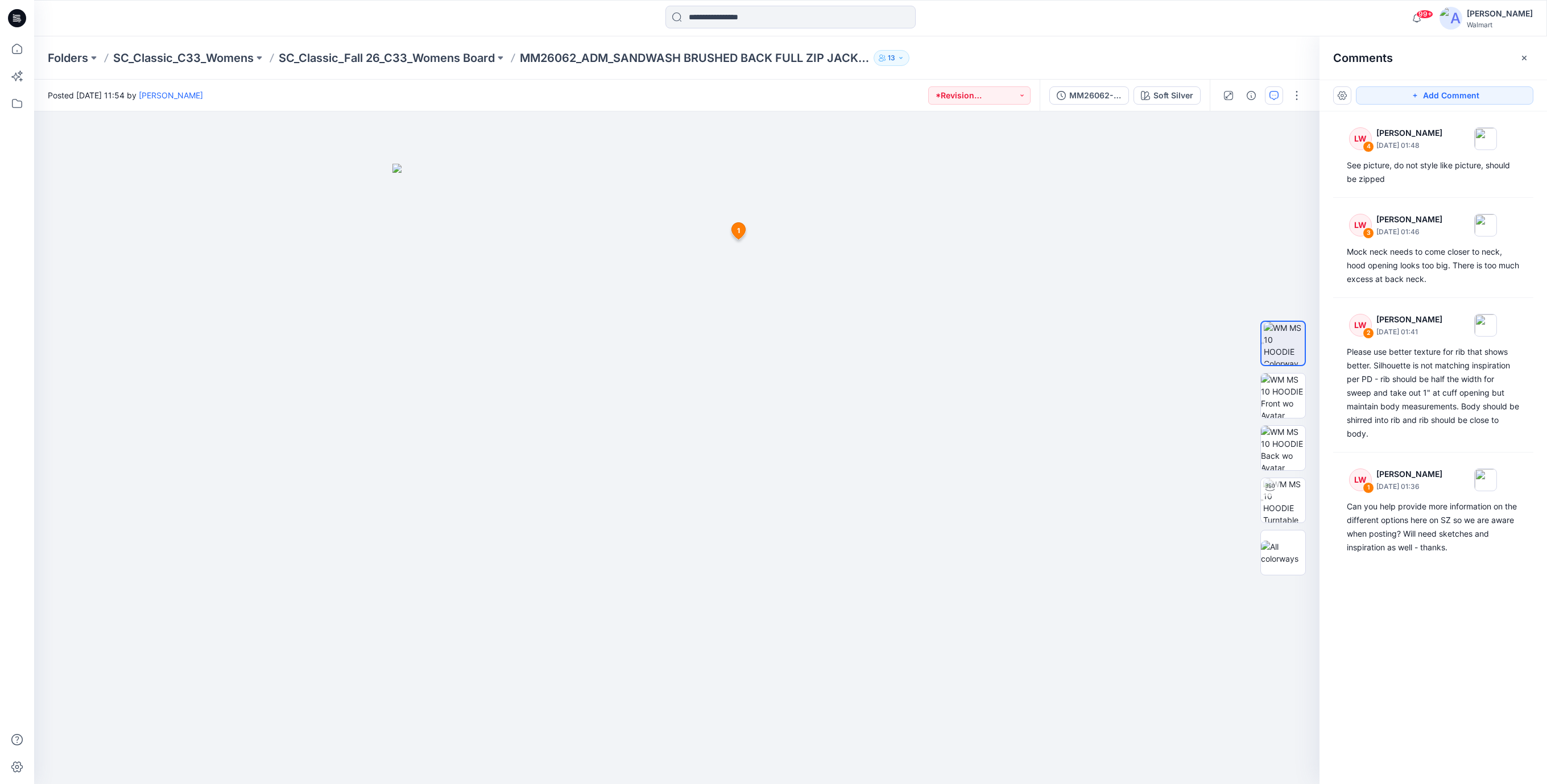
click at [20, 17] on icon at bounding box center [18, 17] width 6 height 1
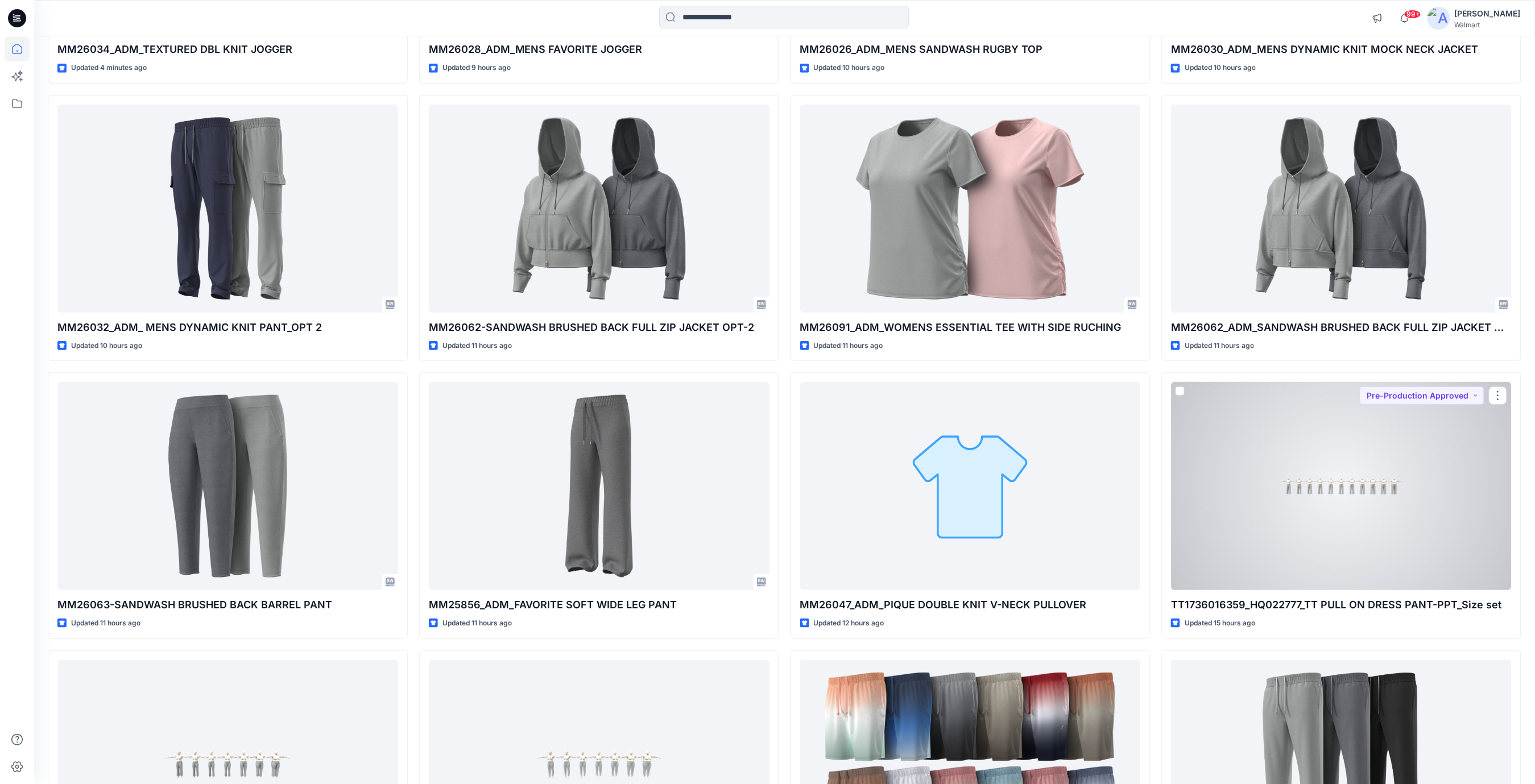
scroll to position [379, 0]
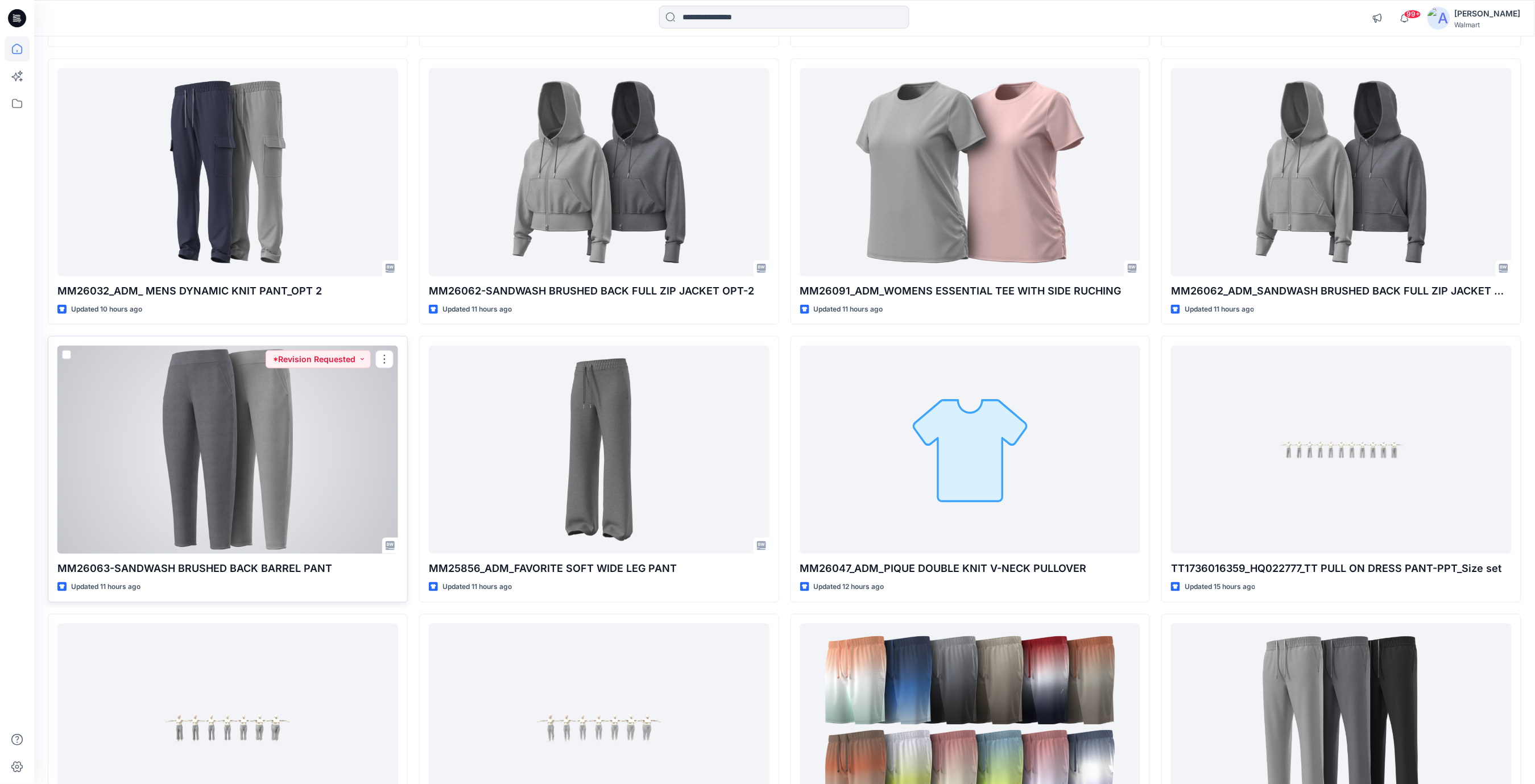
click at [290, 392] on div at bounding box center [227, 449] width 341 height 208
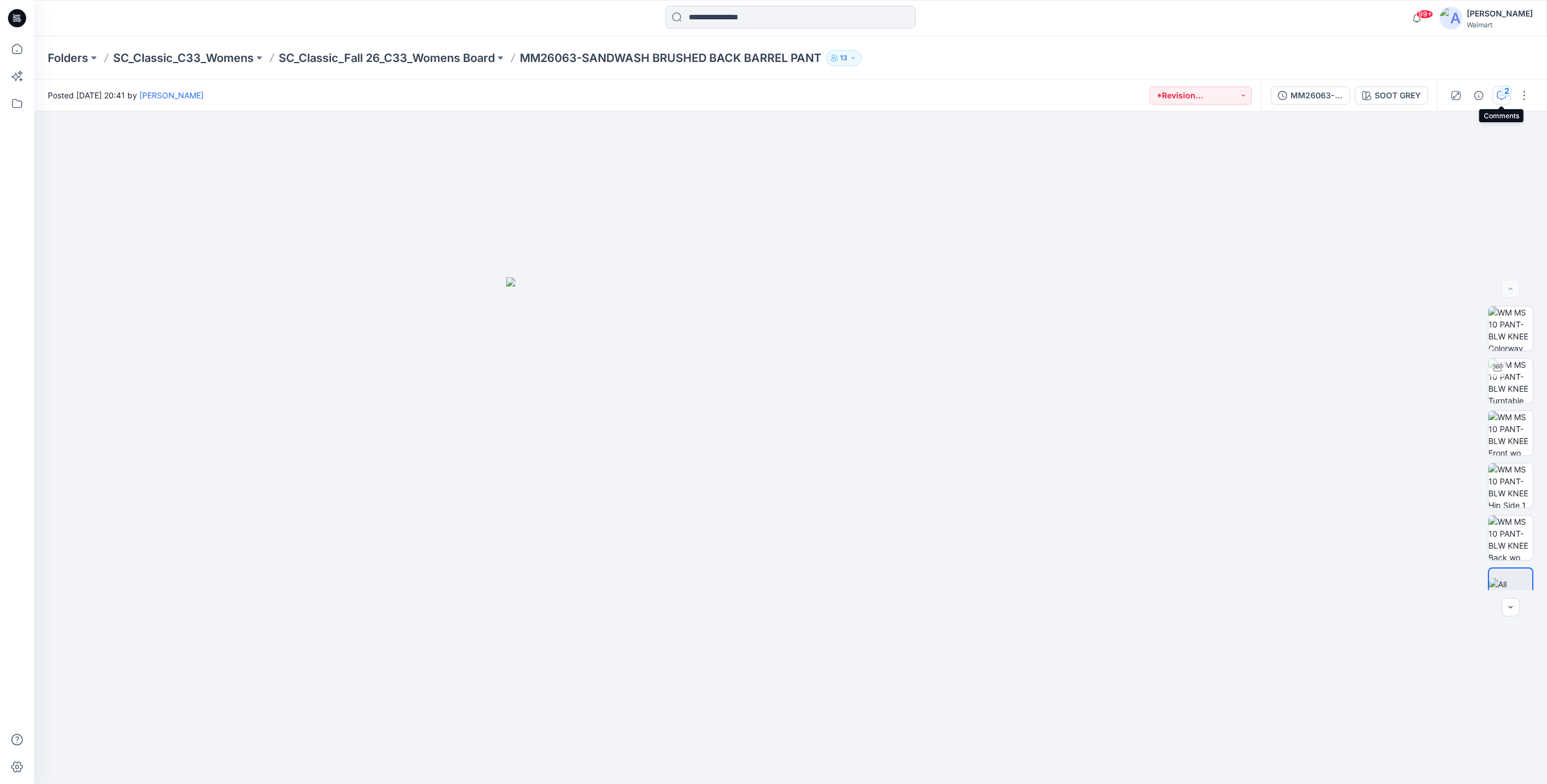
click at [1501, 97] on icon "button" at bounding box center [1501, 96] width 9 height 9
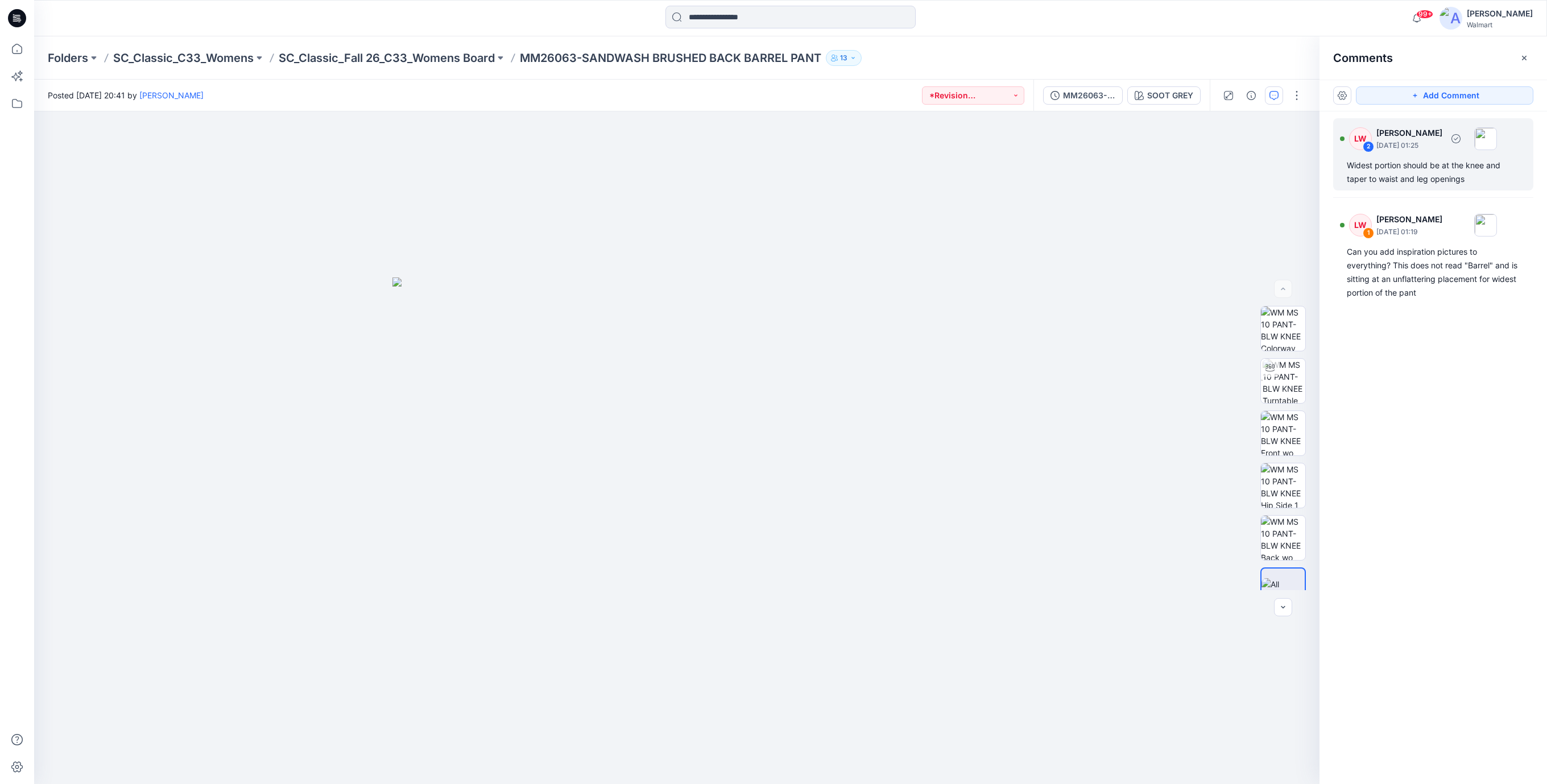
click at [1393, 182] on div "Widest portion should be at the knee and taper to waist and leg openings" at bounding box center [1434, 172] width 173 height 28
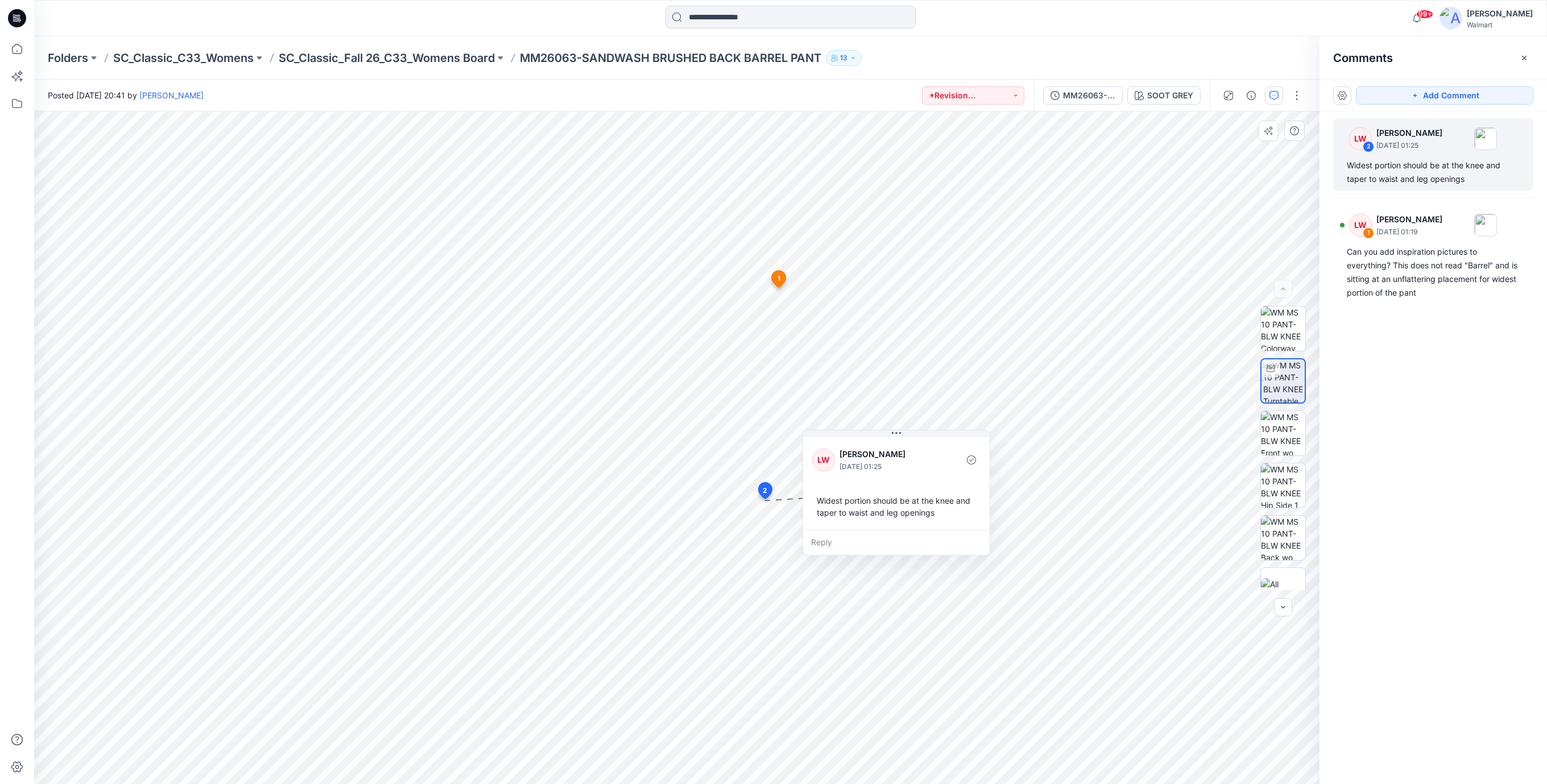
drag, startPoint x: 823, startPoint y: 563, endPoint x: 875, endPoint y: 491, distance: 88.8
click at [875, 491] on div "Widest portion should be at the knee and taper to waist and leg openings" at bounding box center [897, 507] width 168 height 33
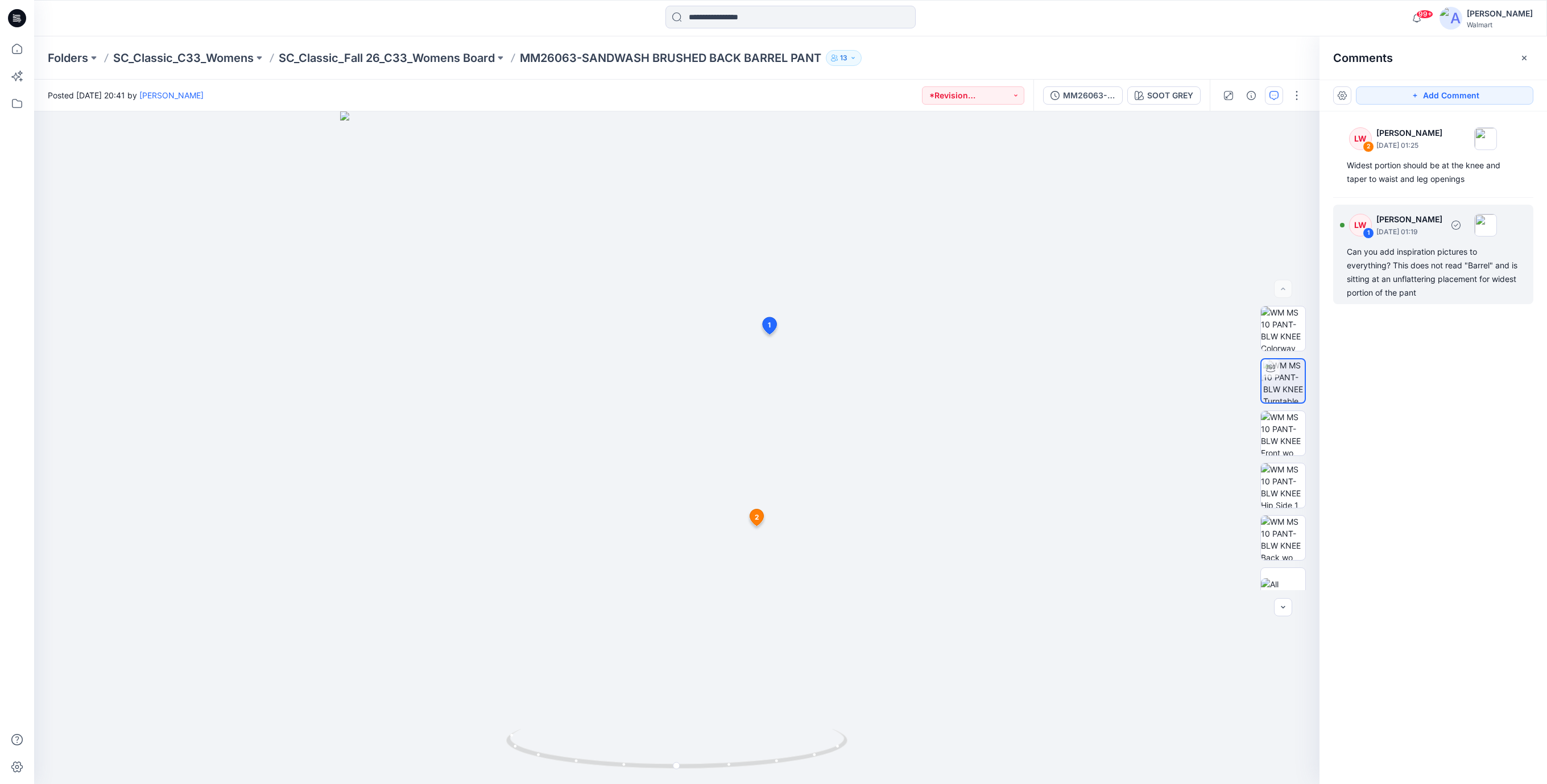
click at [1414, 280] on div "Can you add inspiration pictures to everything? This does not read "Barrel" and…" at bounding box center [1434, 272] width 173 height 54
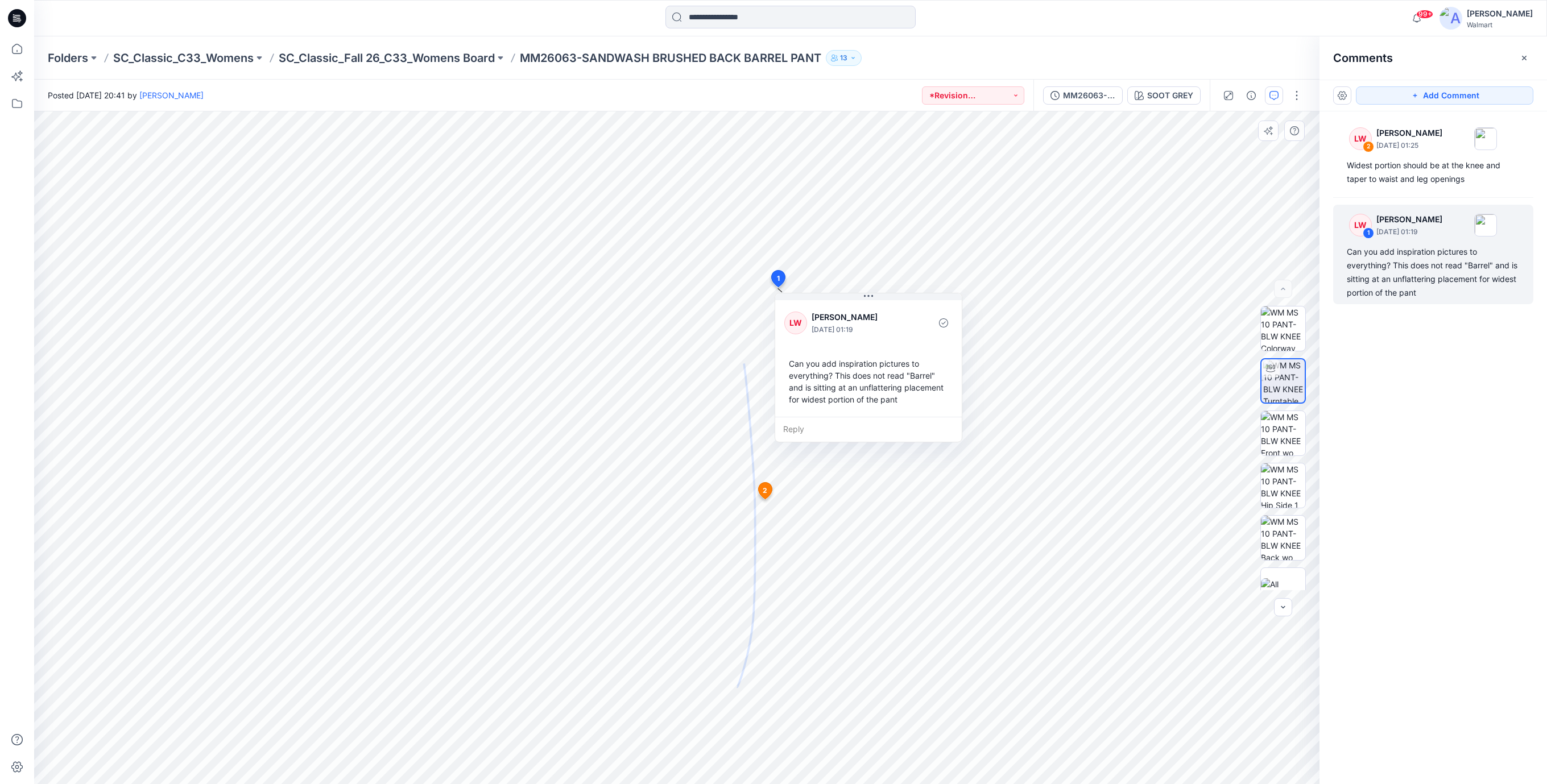
click at [916, 390] on div "Can you add inspiration pictures to everything? This does not read "Barrel" and…" at bounding box center [868, 382] width 168 height 57
click at [21, 24] on icon at bounding box center [17, 18] width 18 height 18
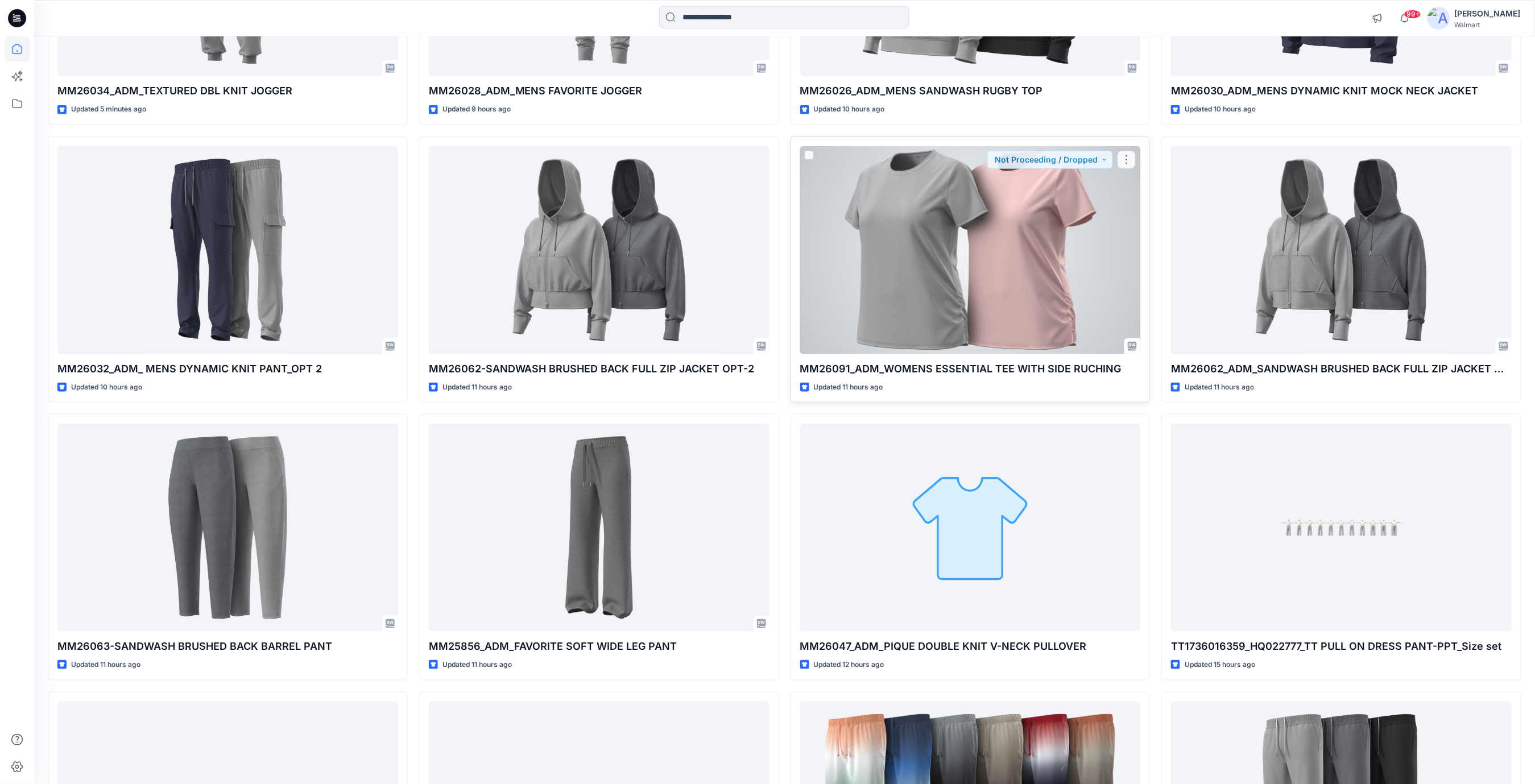
scroll to position [303, 0]
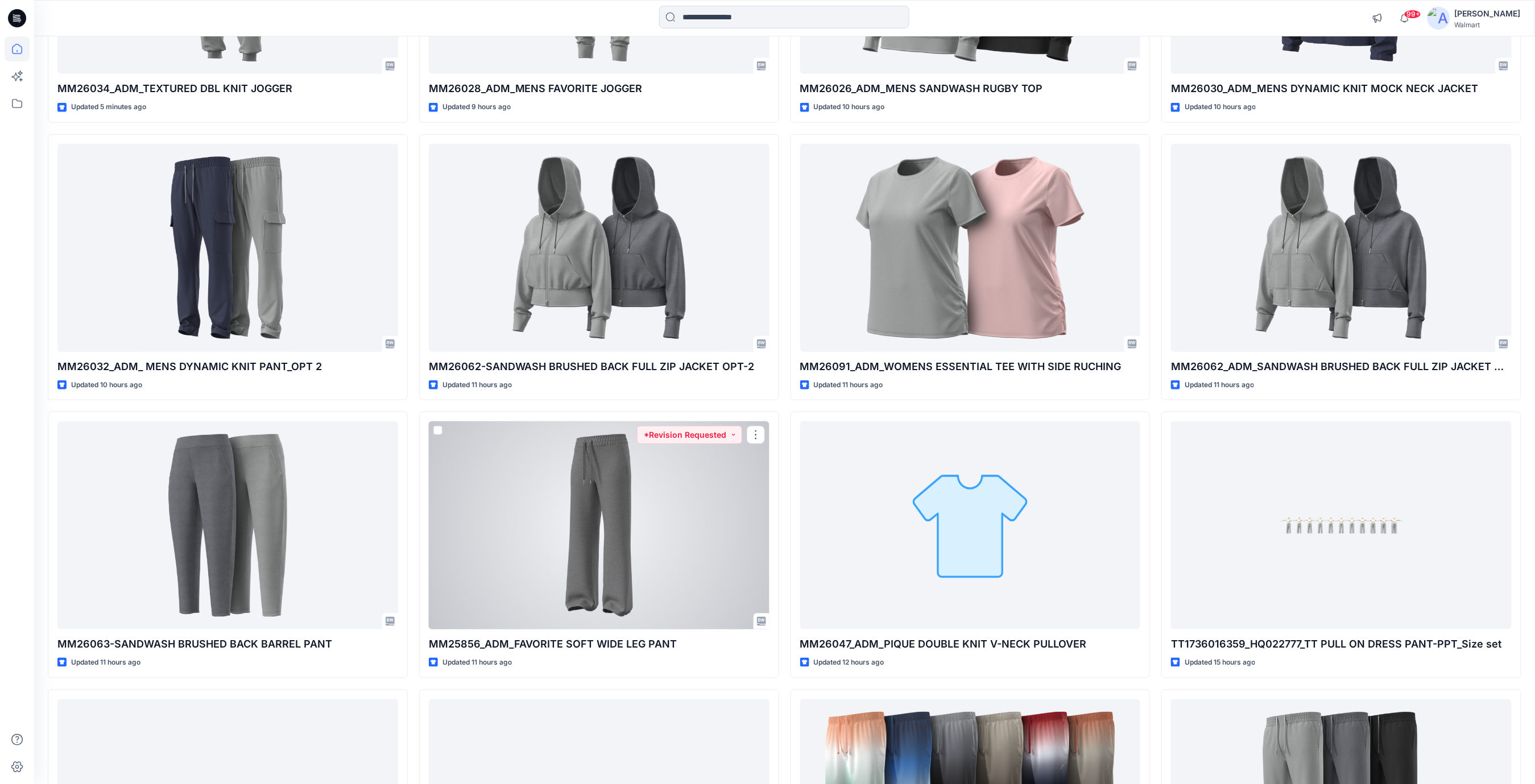
click at [653, 513] on div at bounding box center [599, 525] width 341 height 208
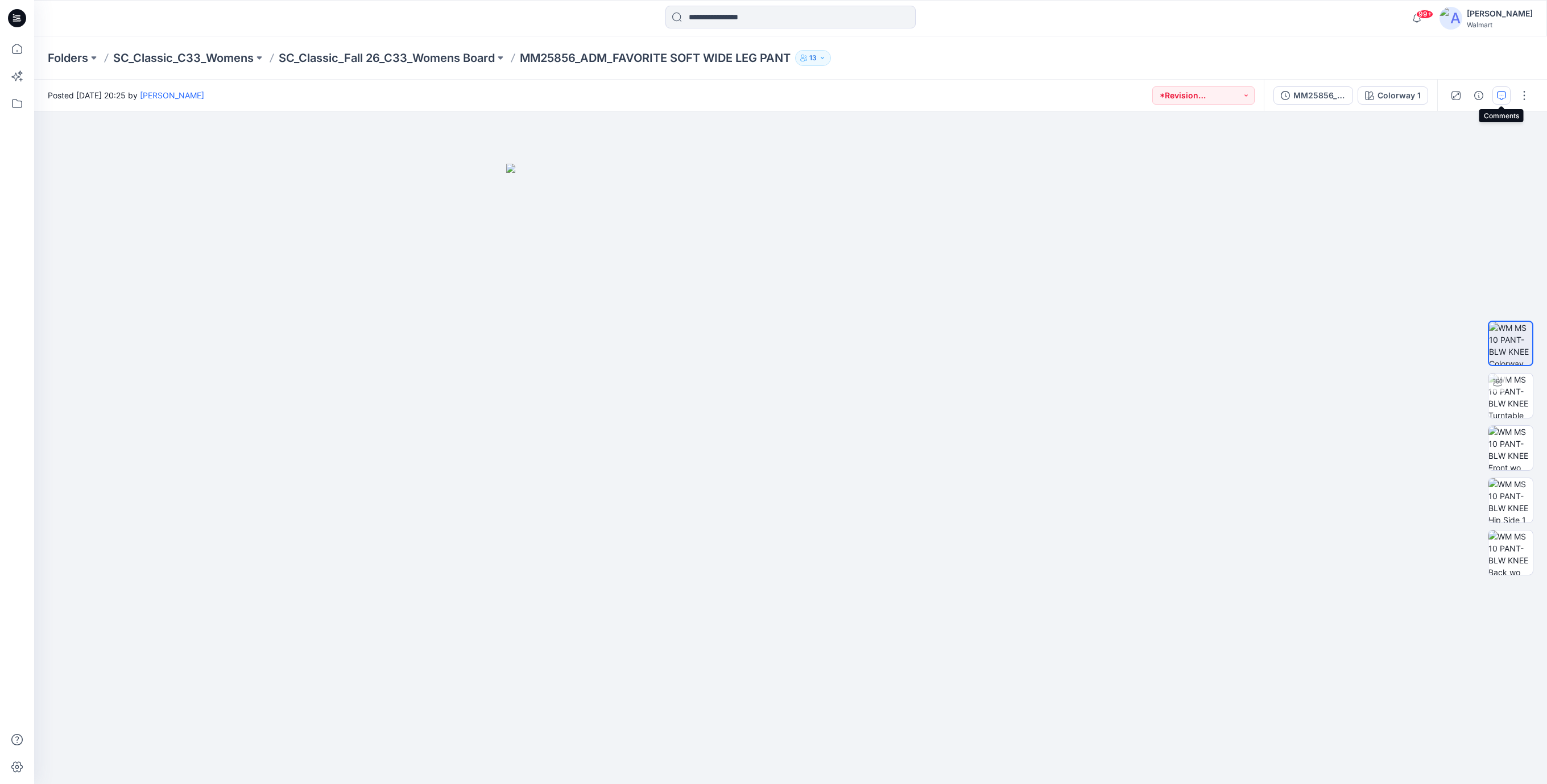
click at [1504, 96] on icon "button" at bounding box center [1501, 96] width 9 height 9
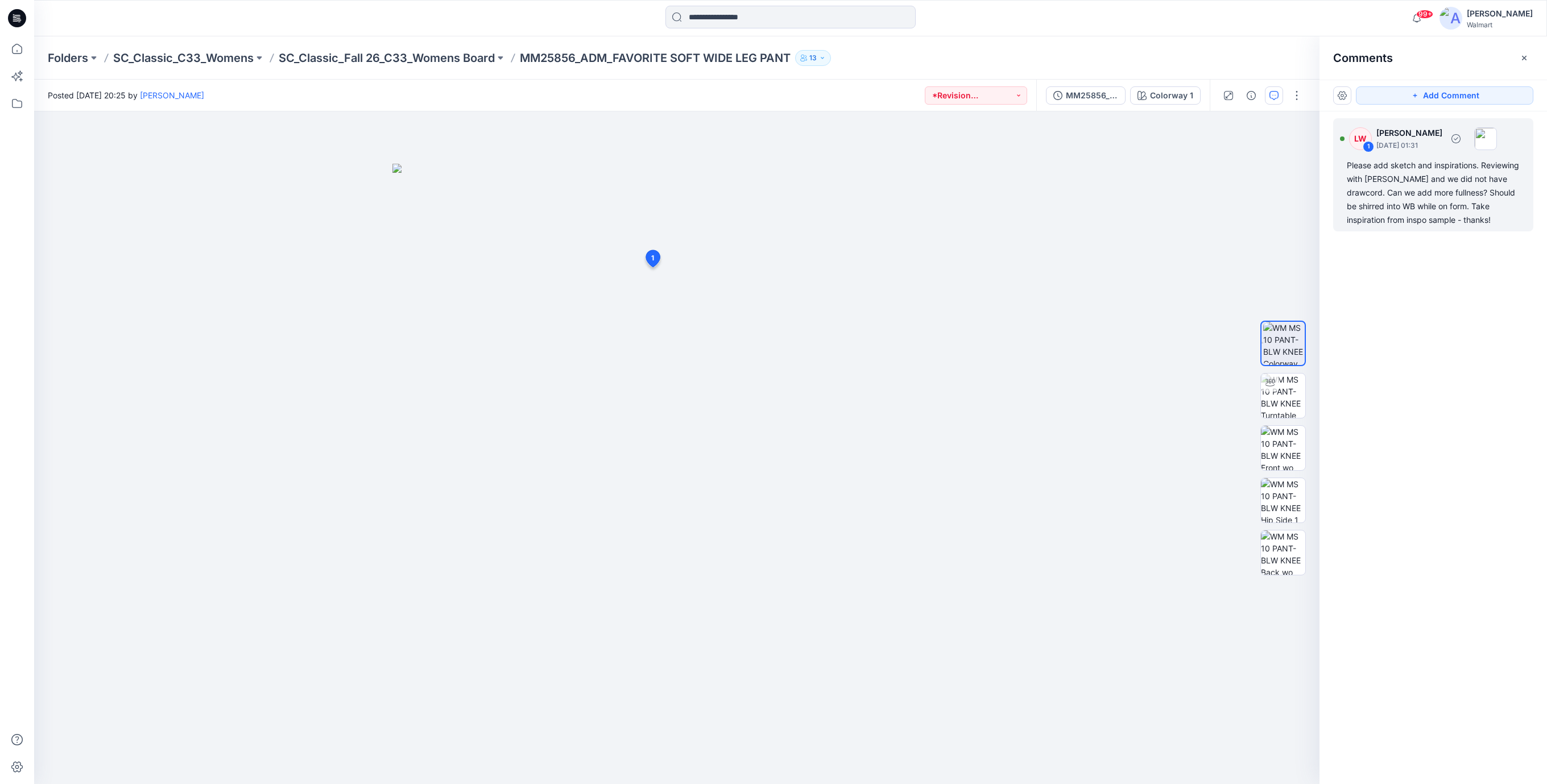
click at [1415, 200] on div "Please add sketch and inspirations. Reviewing with [PERSON_NAME] and we did not…" at bounding box center [1434, 193] width 173 height 68
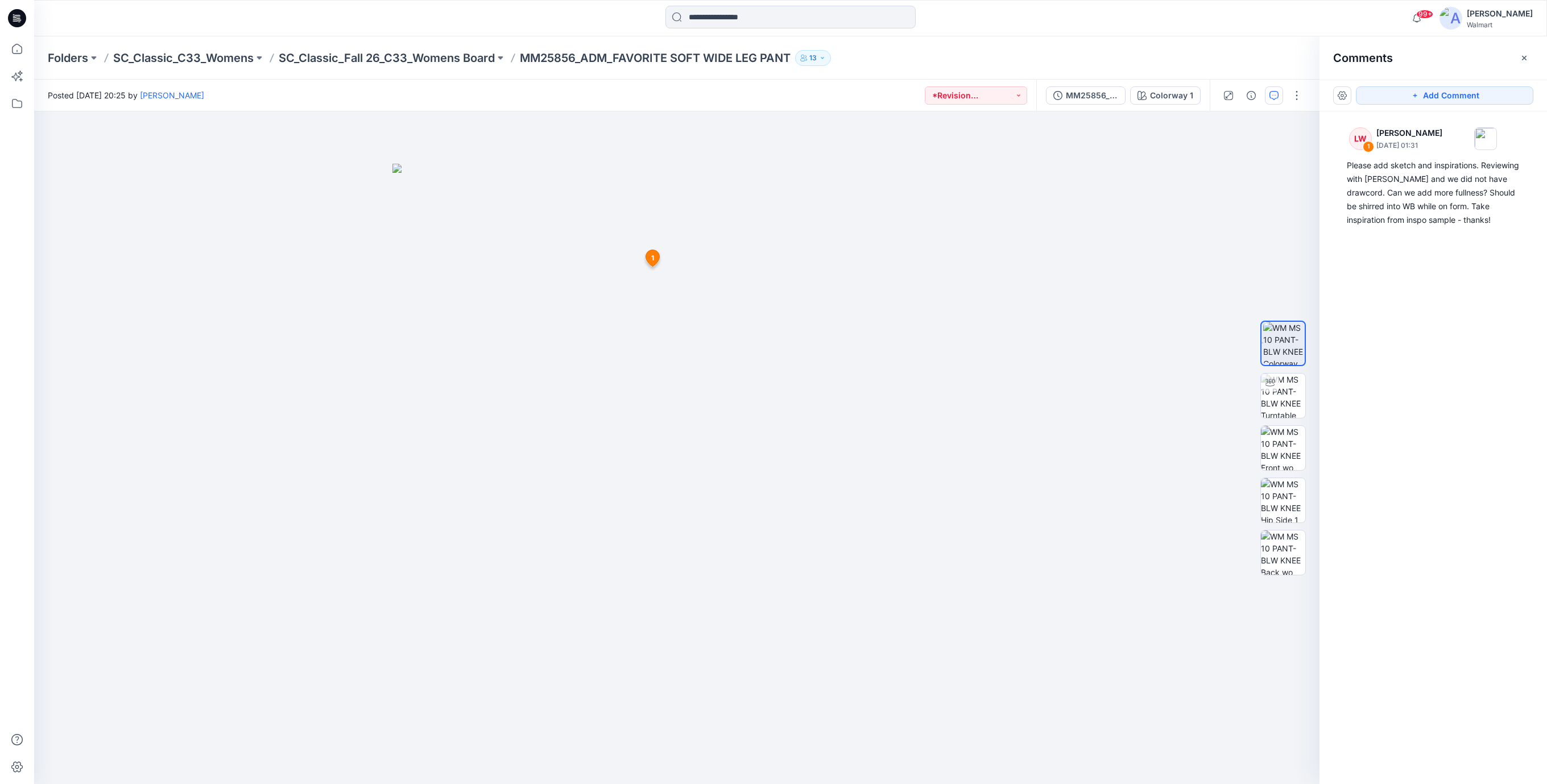
click at [16, 20] on icon at bounding box center [16, 20] width 6 height 1
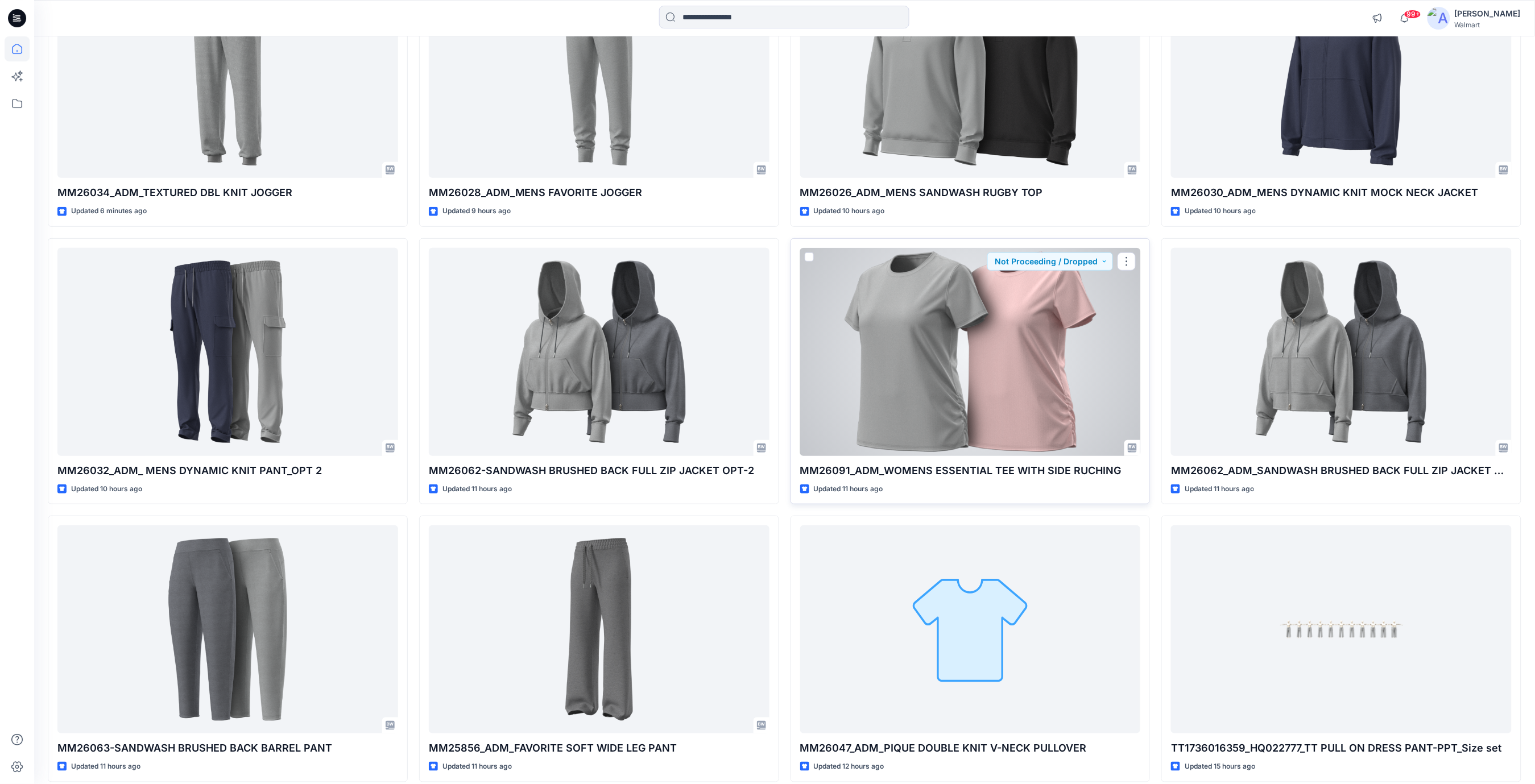
scroll to position [326, 0]
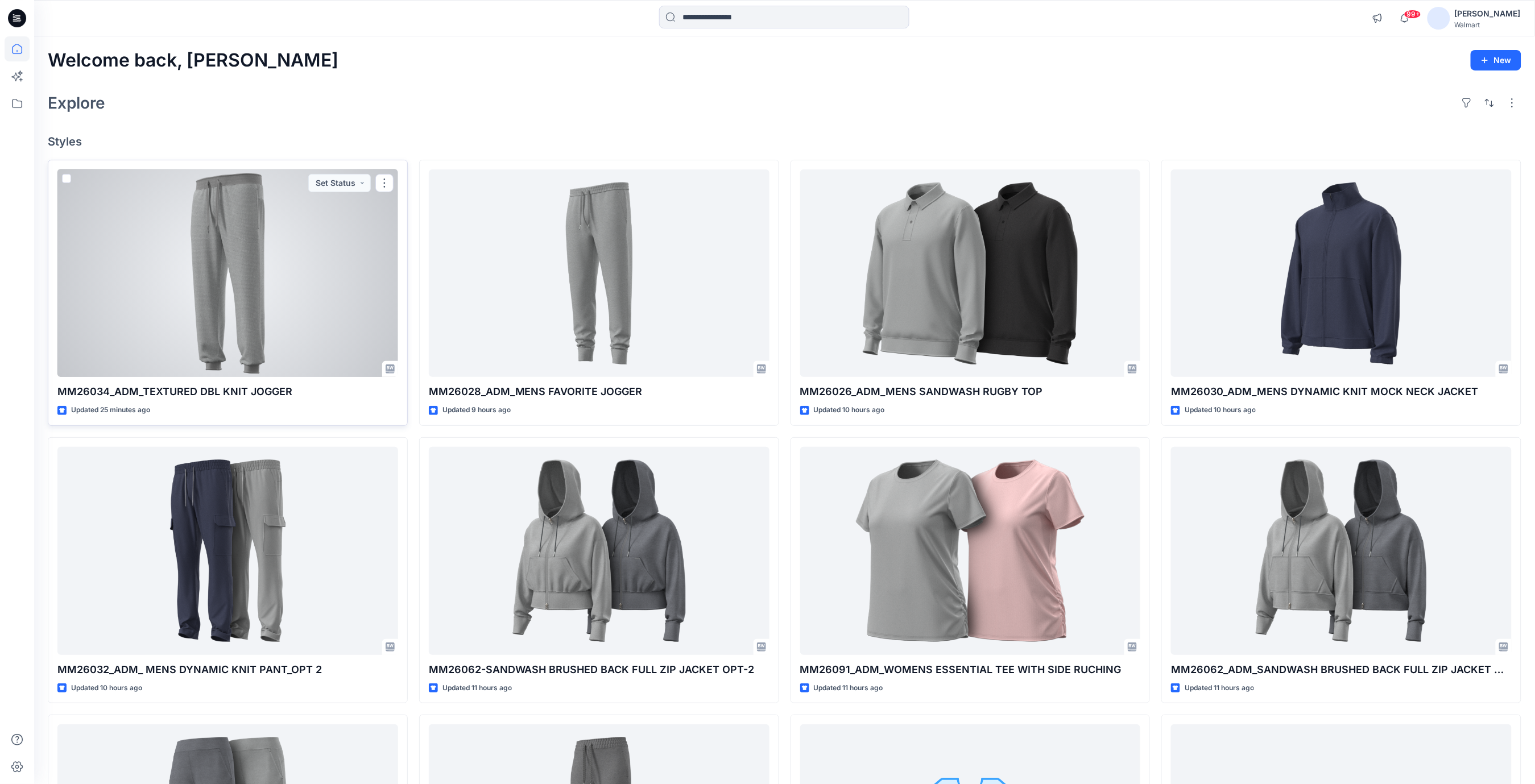
click at [270, 268] on div at bounding box center [227, 273] width 341 height 208
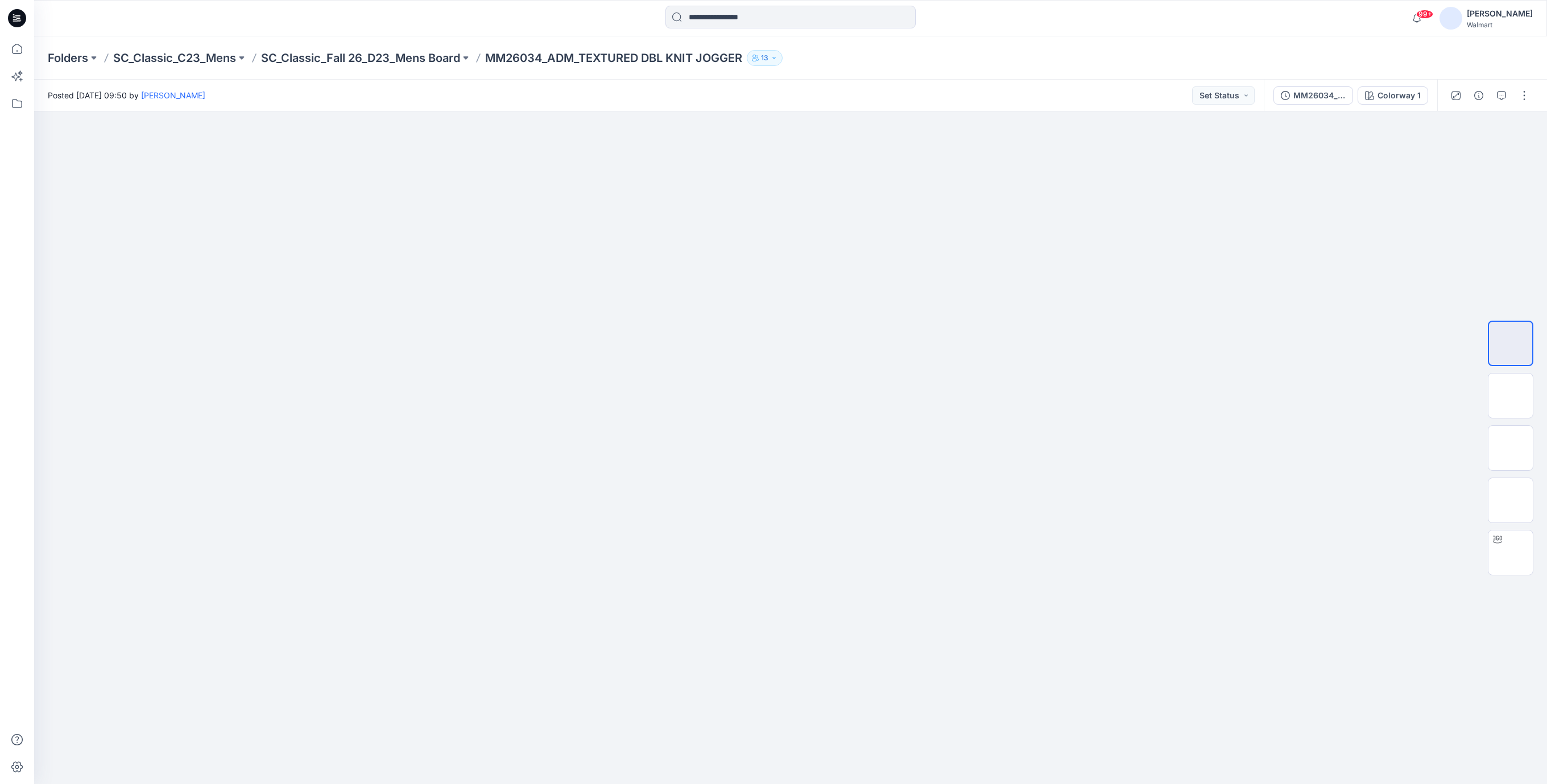
click at [16, 14] on icon at bounding box center [17, 18] width 18 height 18
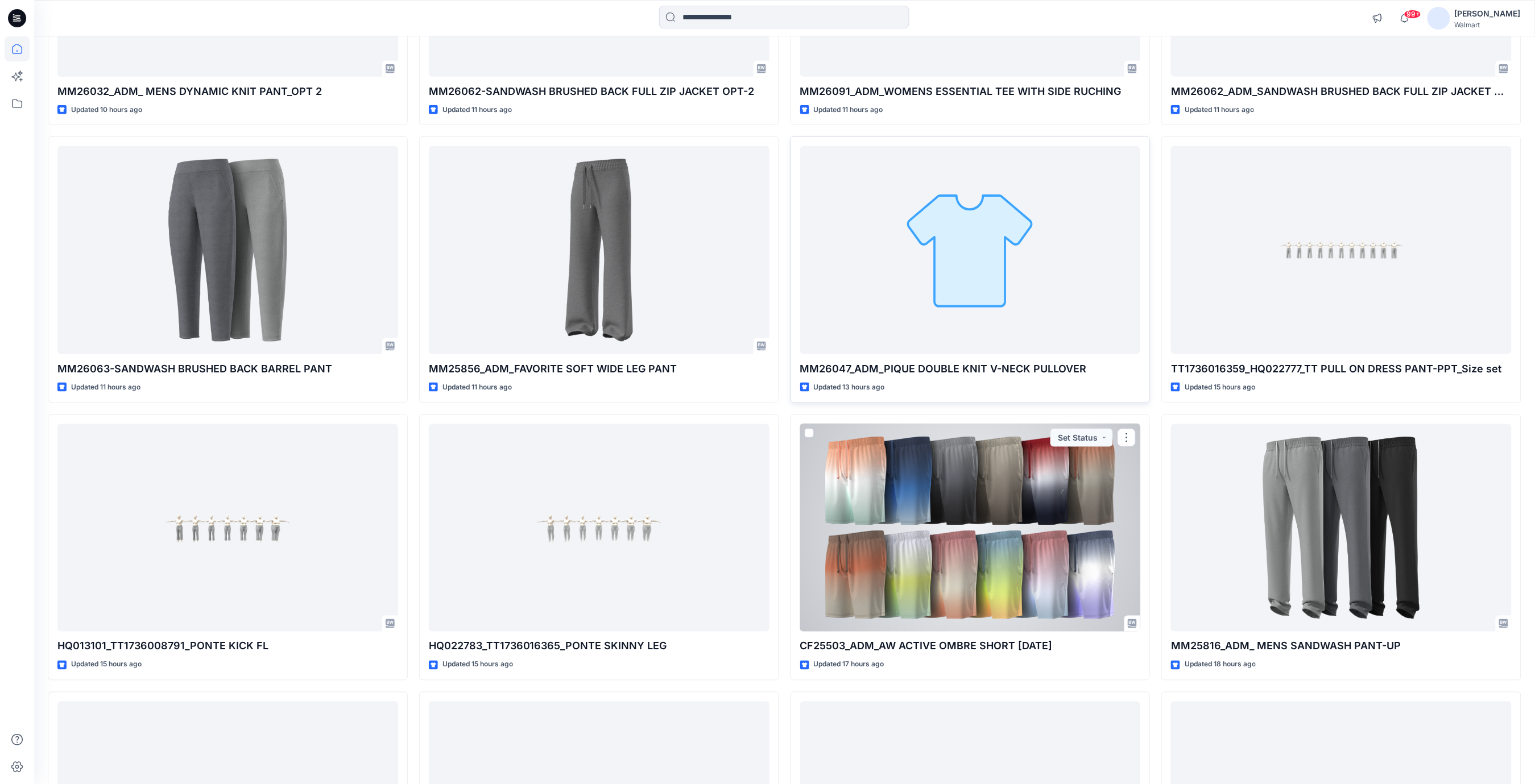
scroll to position [528, 0]
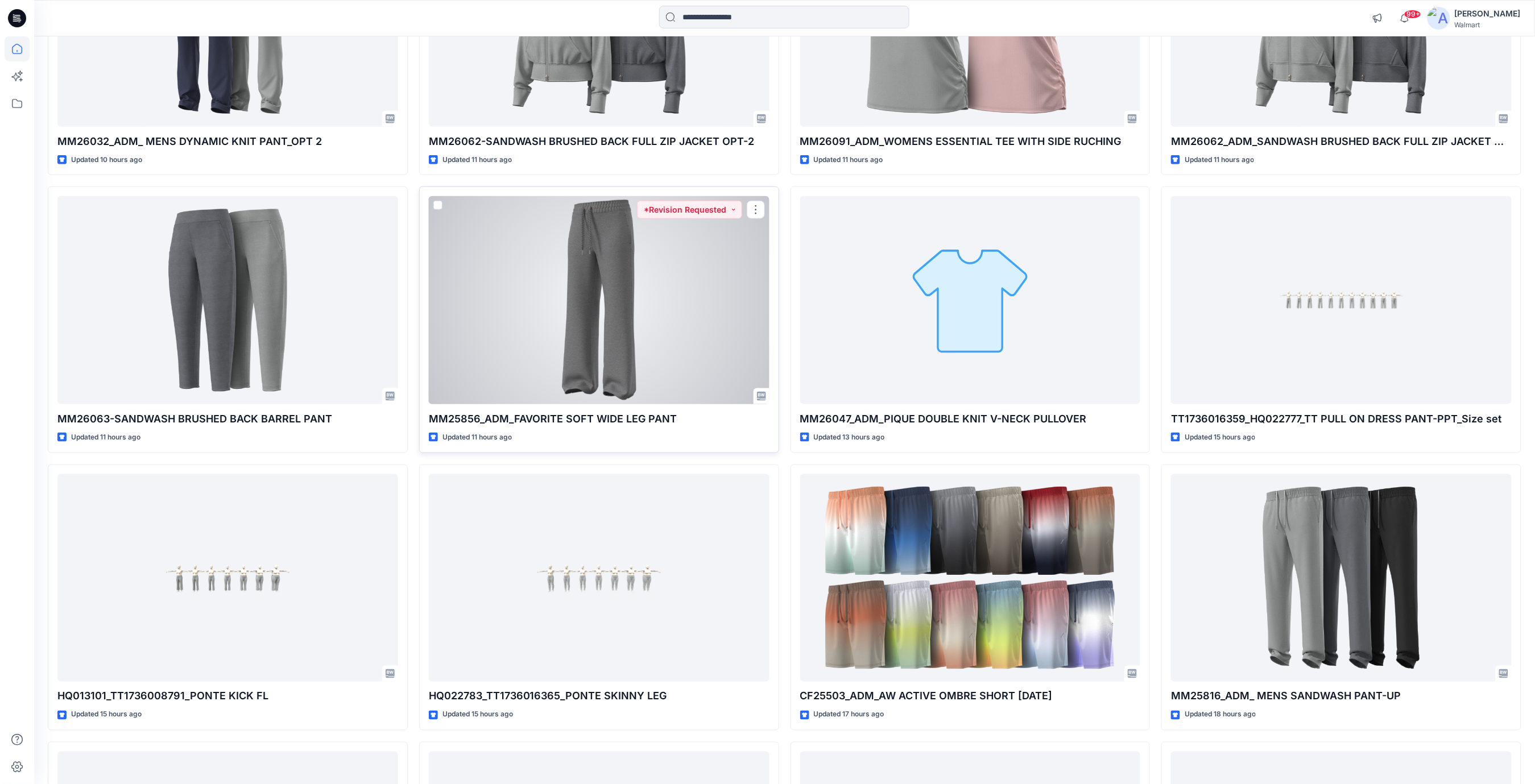
click at [617, 296] on div at bounding box center [599, 300] width 341 height 208
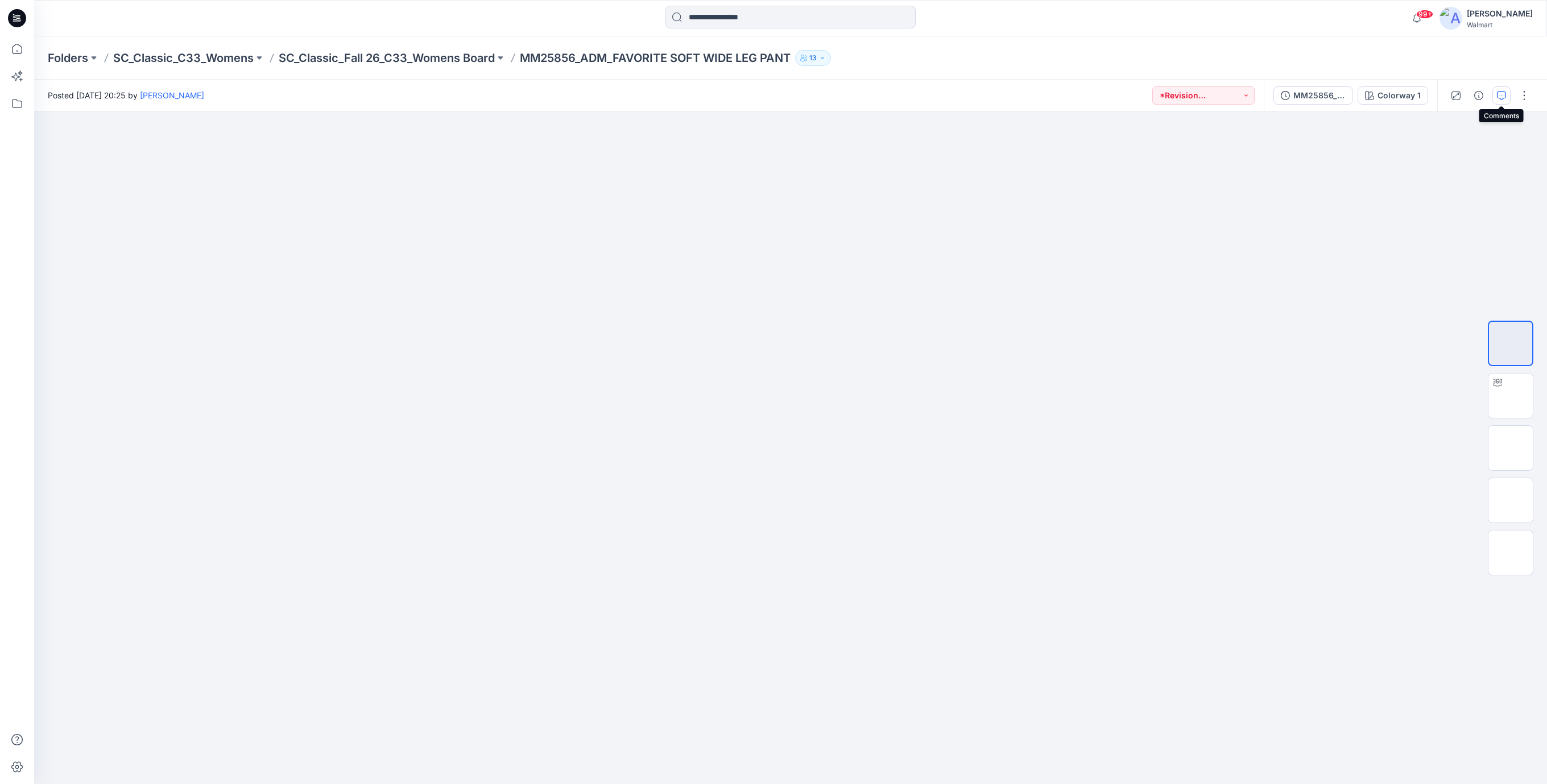
click at [1498, 98] on icon "button" at bounding box center [1501, 96] width 9 height 9
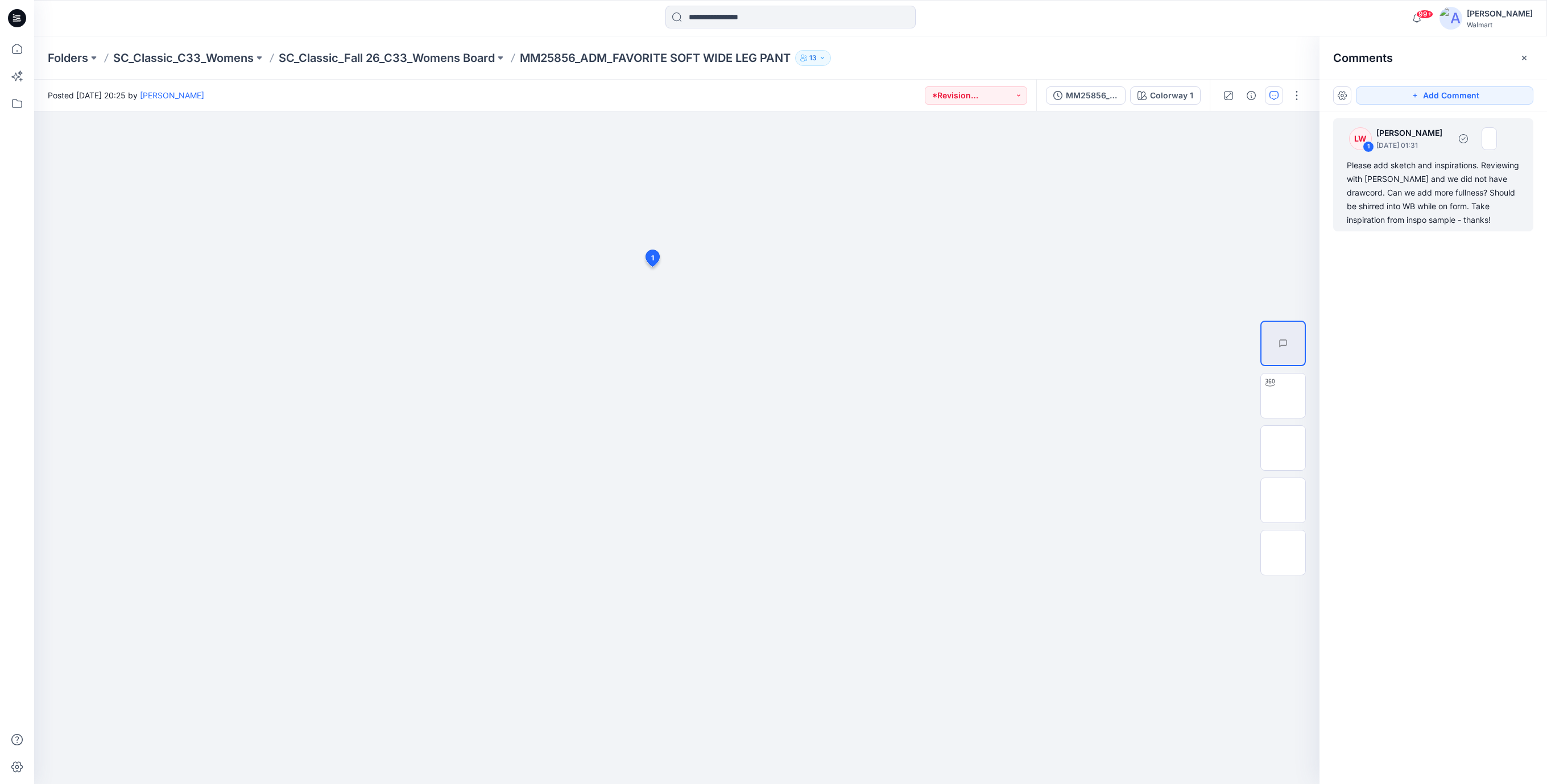
click at [1376, 191] on div "Please add sketch and inspirations. Reviewing with [PERSON_NAME] and we did not…" at bounding box center [1434, 193] width 173 height 68
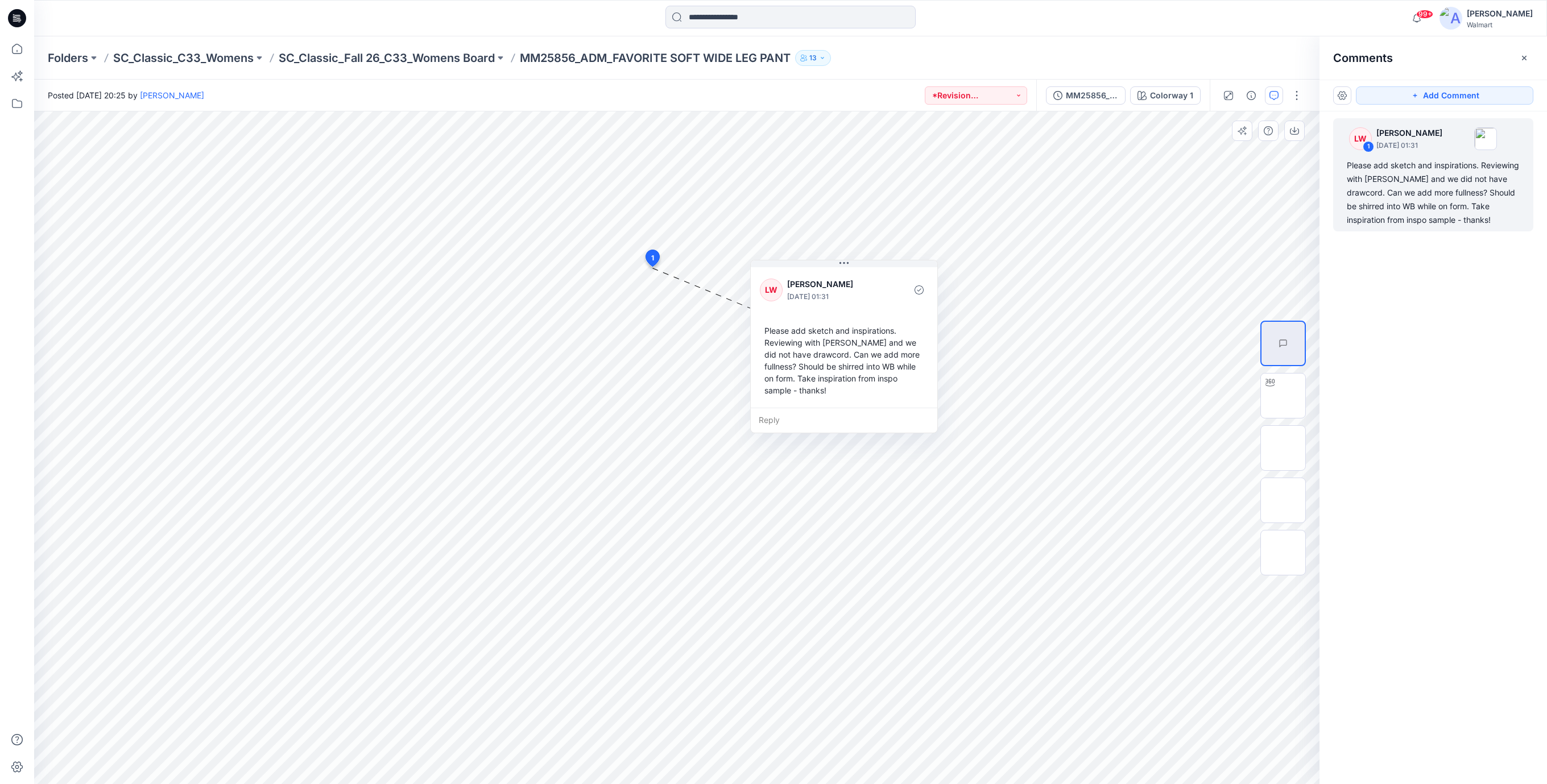
drag, startPoint x: 820, startPoint y: 387, endPoint x: 813, endPoint y: 390, distance: 7.6
click at [813, 390] on div "Please add sketch and inspirations. Reviewing with [PERSON_NAME] and we did not…" at bounding box center [844, 361] width 168 height 81
click at [16, 20] on icon at bounding box center [17, 18] width 18 height 18
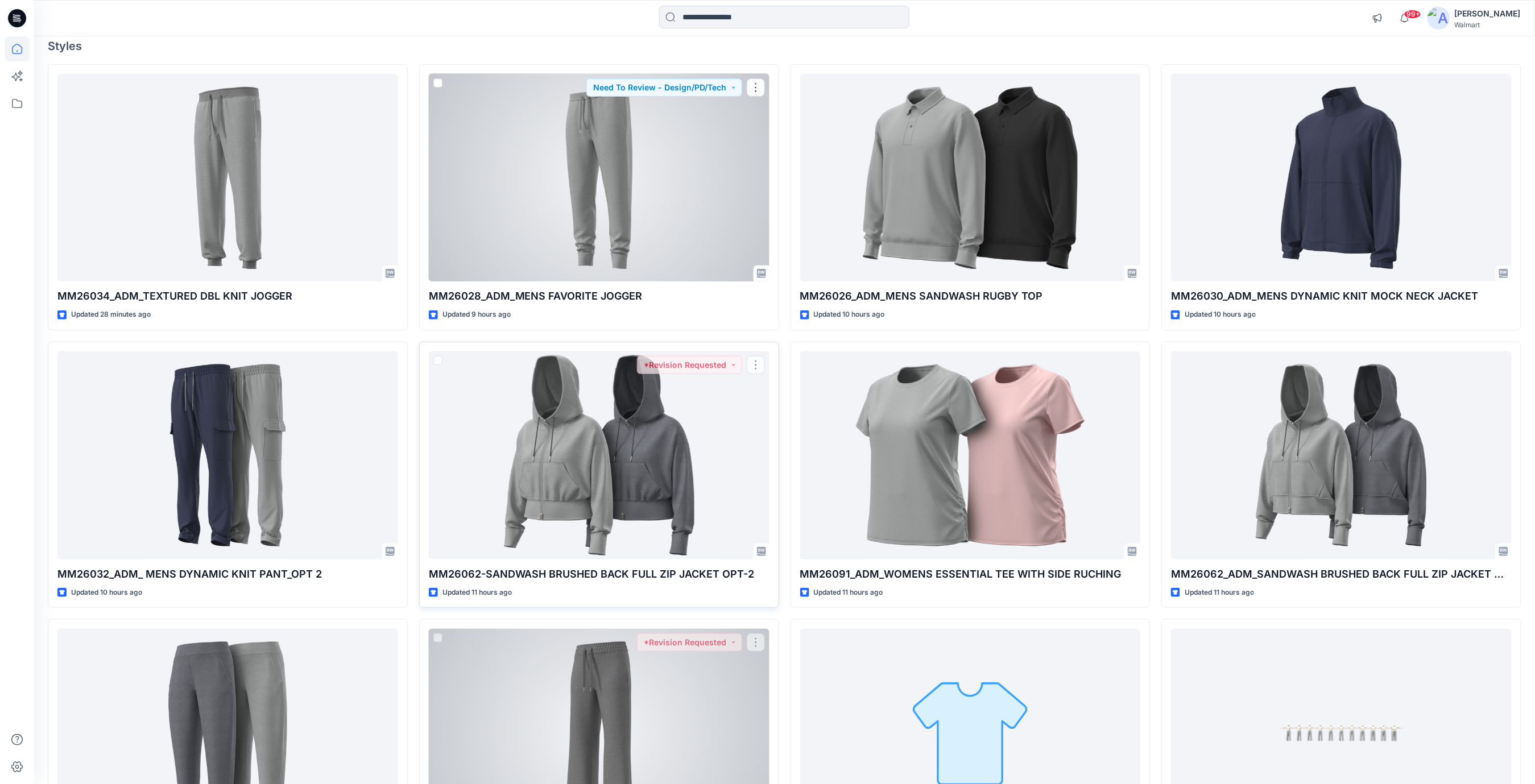
scroll to position [227, 0]
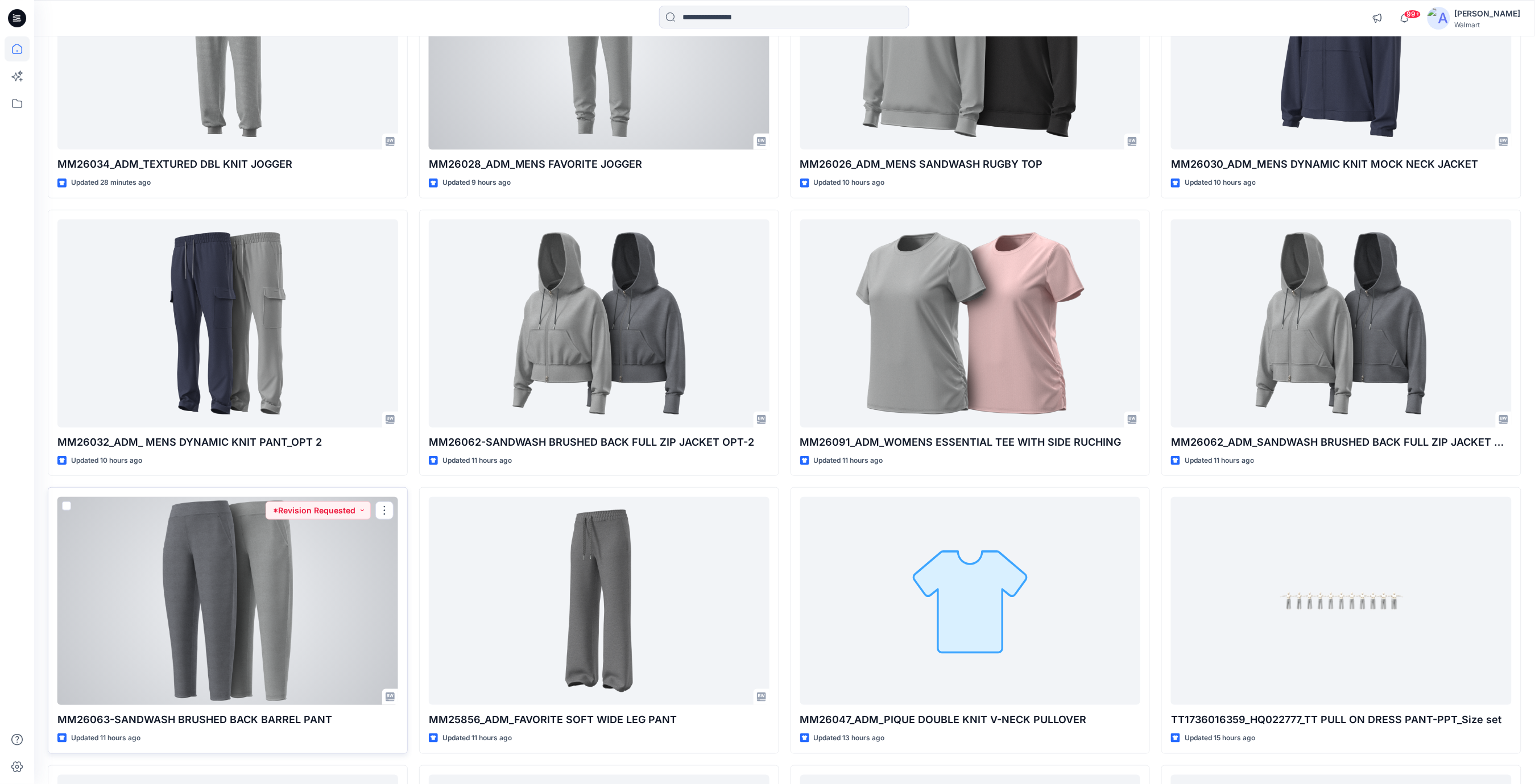
click at [283, 601] on div at bounding box center [227, 601] width 341 height 208
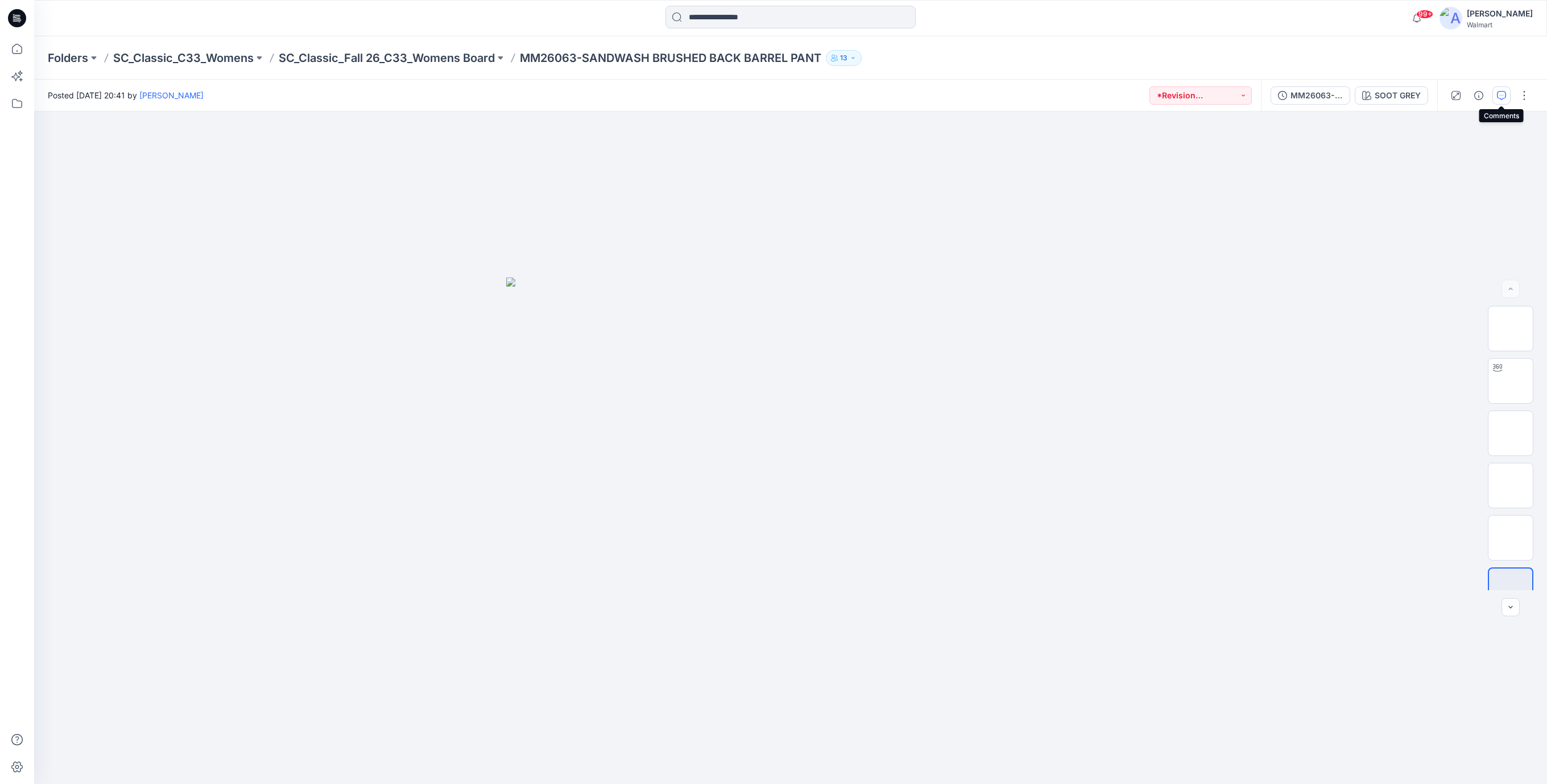
click at [1504, 99] on button "button" at bounding box center [1501, 95] width 18 height 18
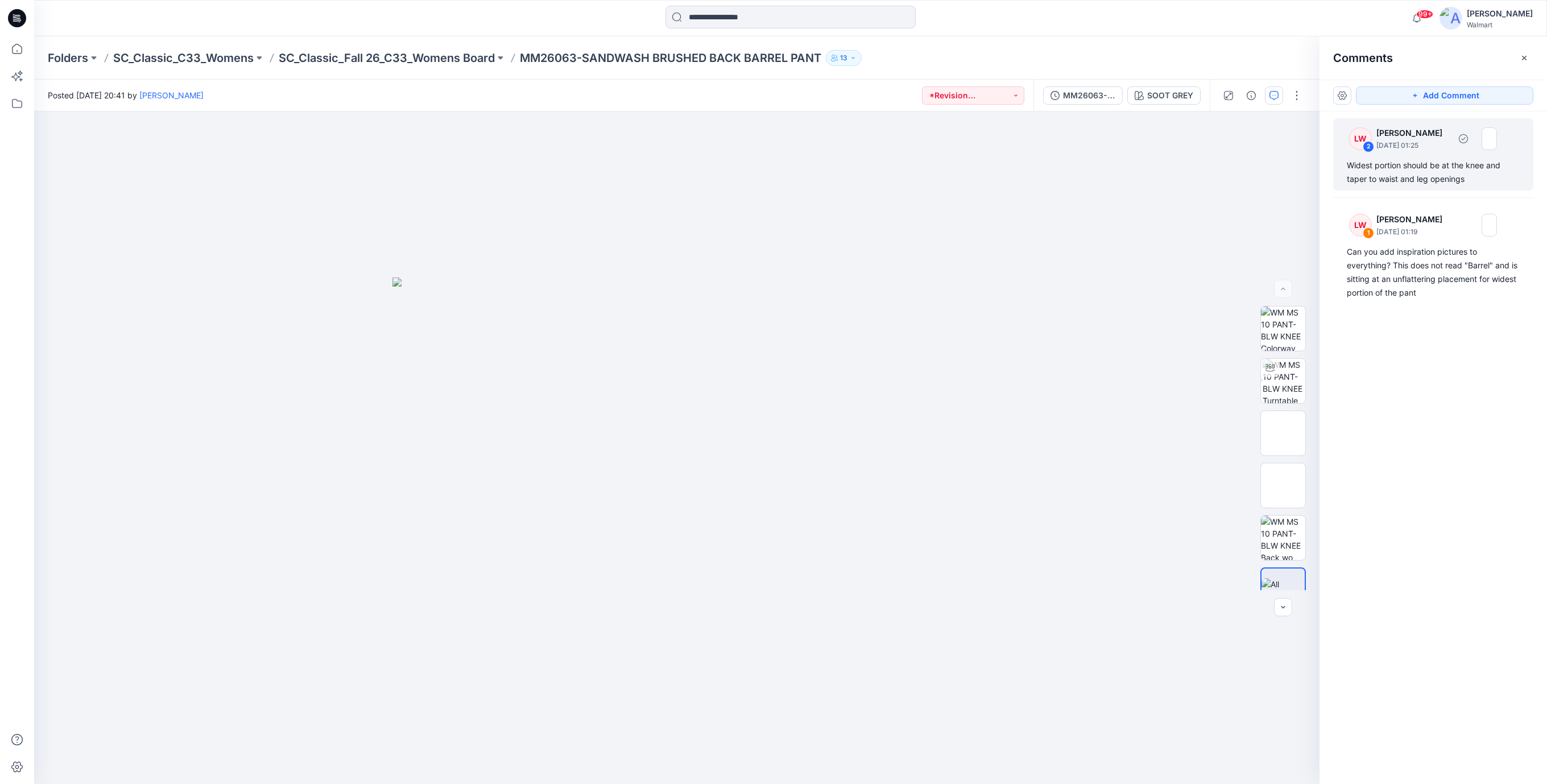
click at [1393, 177] on div "Widest portion should be at the knee and taper to waist and leg openings" at bounding box center [1434, 172] width 173 height 28
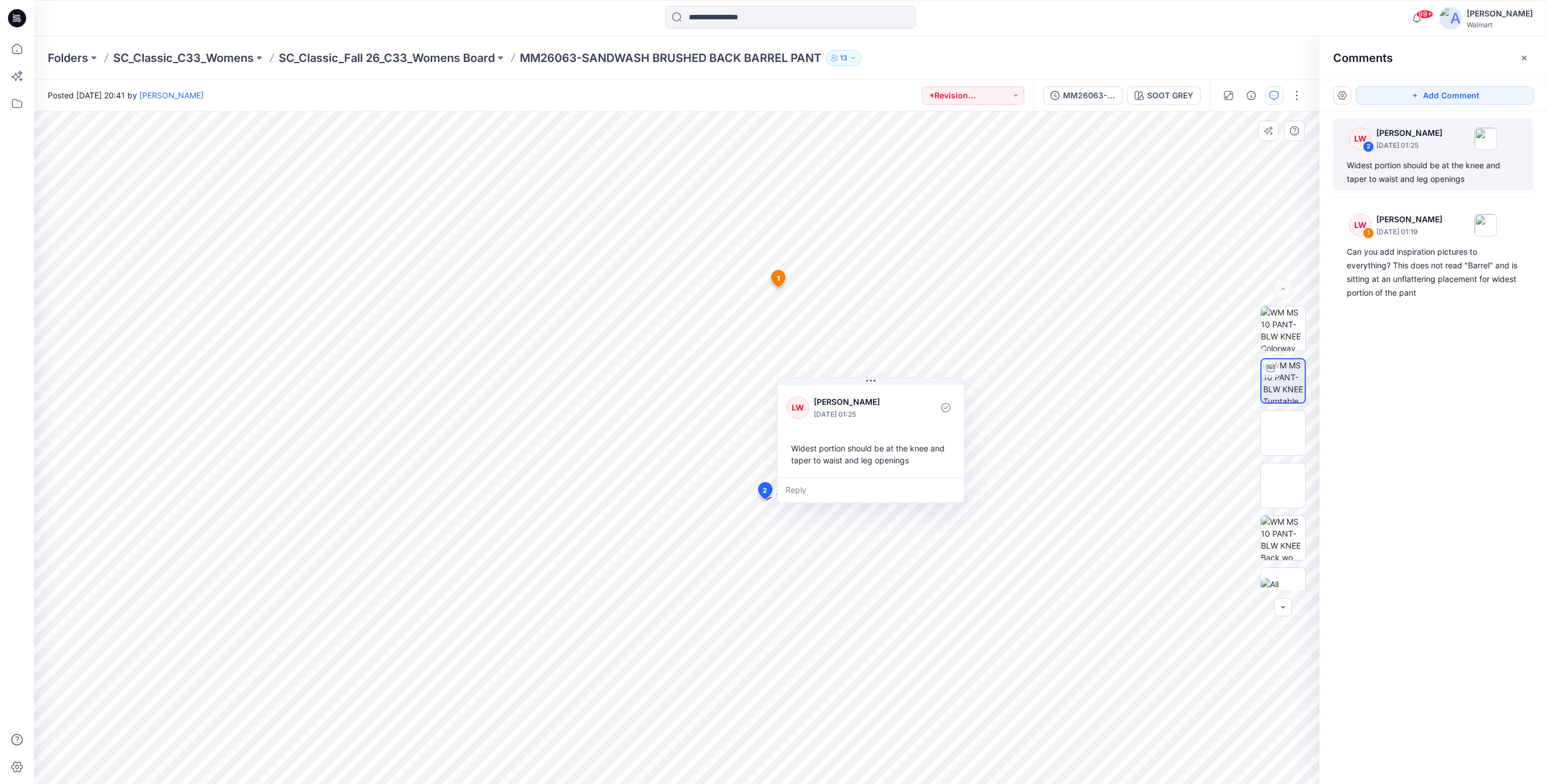
drag, startPoint x: 876, startPoint y: 526, endPoint x: 872, endPoint y: 446, distance: 80.1
click at [872, 446] on div "Widest portion should be at the knee and taper to waist and leg openings" at bounding box center [871, 454] width 168 height 33
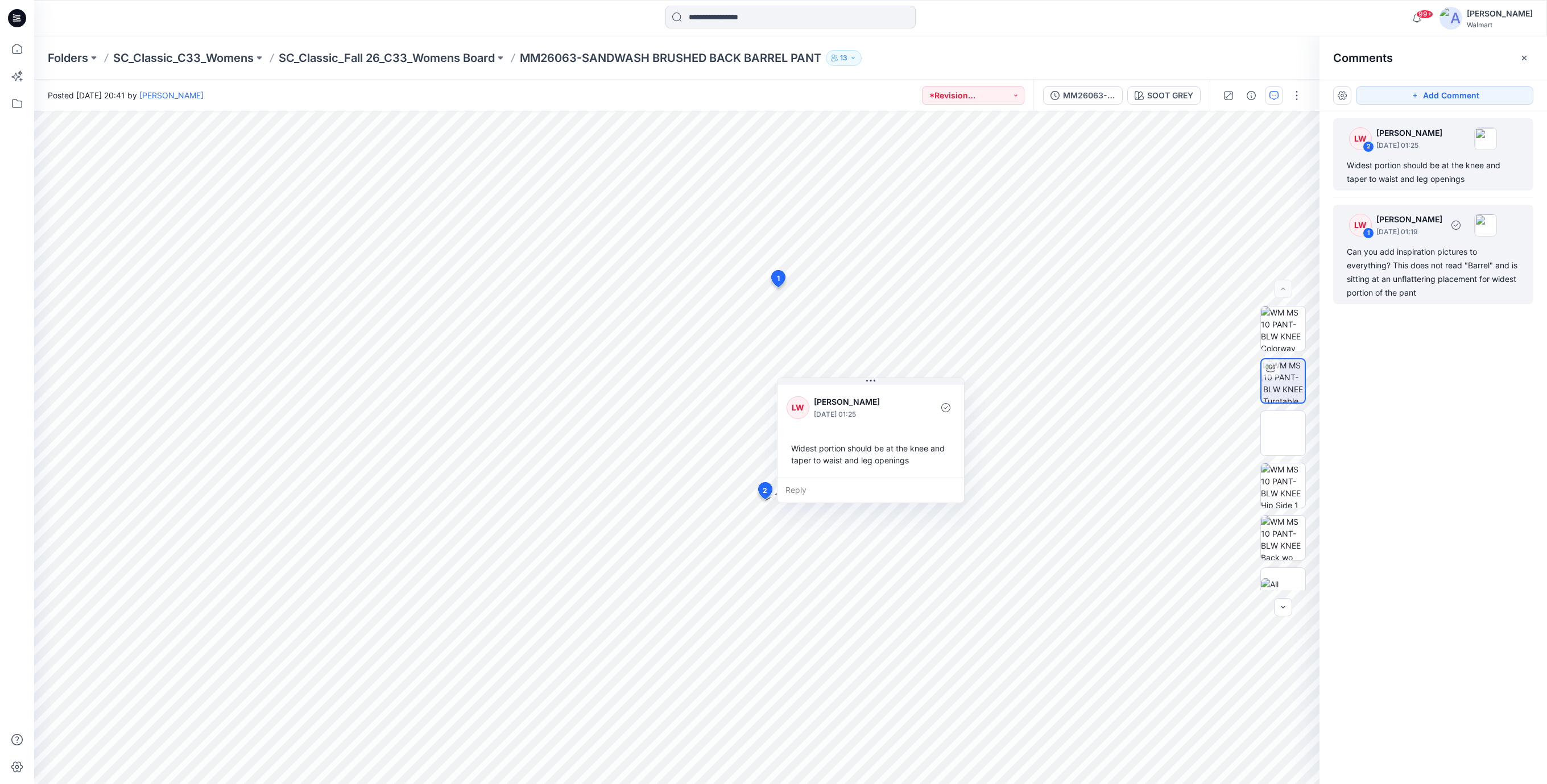
click at [1349, 253] on div "Can you add inspiration pictures to everything? This does not read "Barrel" and…" at bounding box center [1434, 272] width 173 height 54
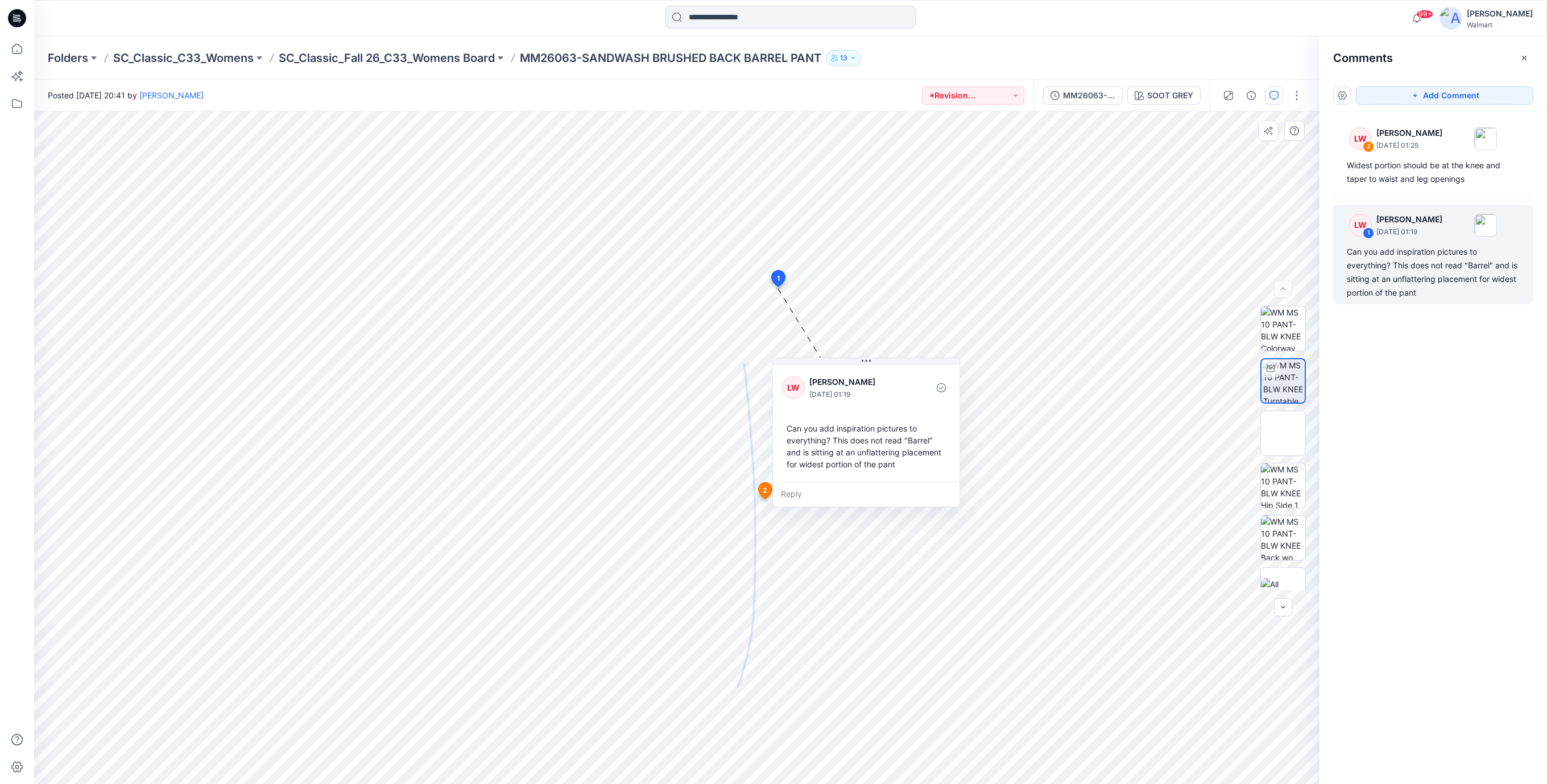
drag, startPoint x: 872, startPoint y: 397, endPoint x: 884, endPoint y: 458, distance: 62.2
click at [884, 460] on div "Can you add inspiration pictures to everything? This does not read "Barrel" and…" at bounding box center [866, 446] width 168 height 57
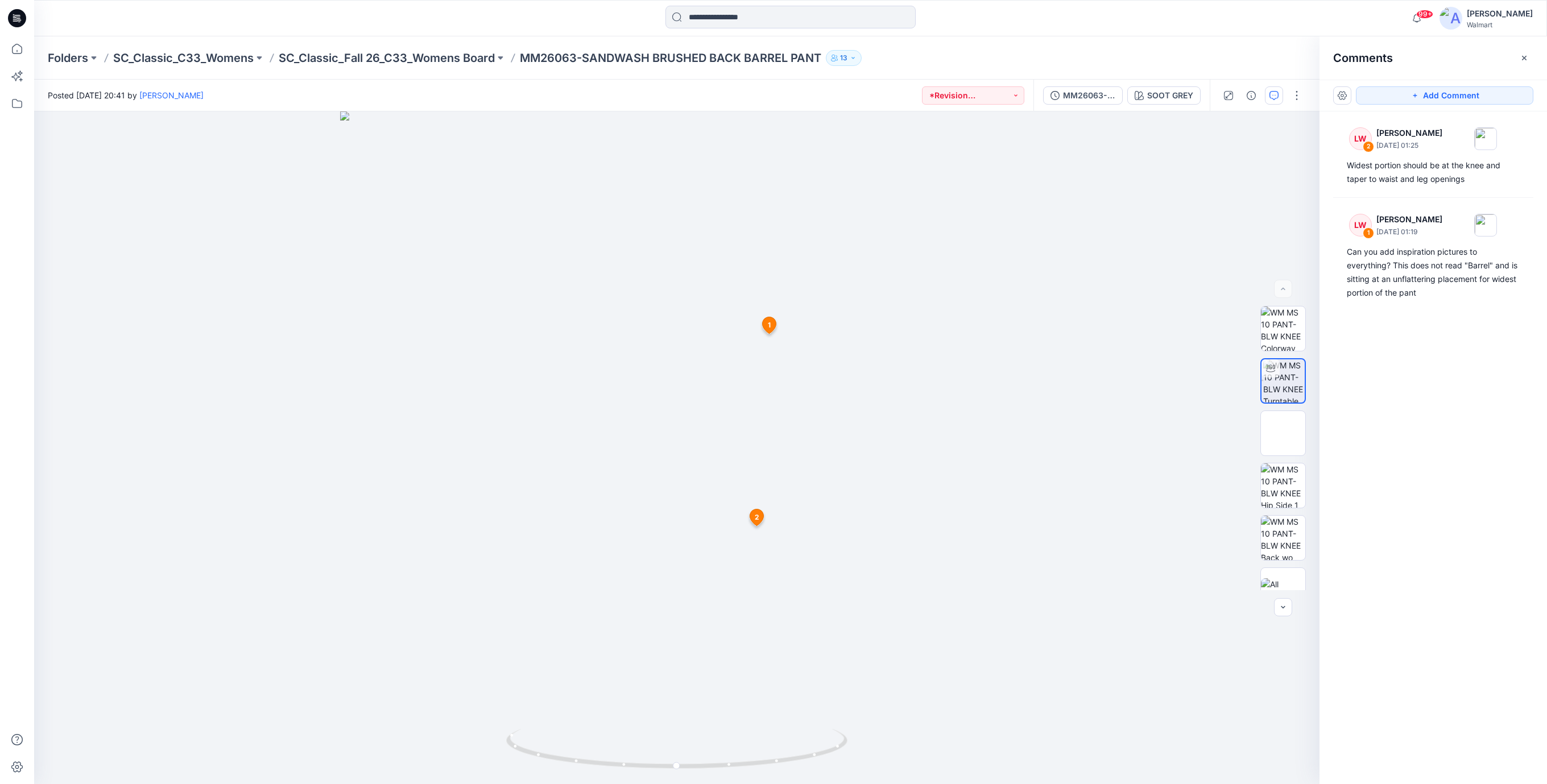
click at [13, 19] on icon at bounding box center [15, 19] width 4 height 1
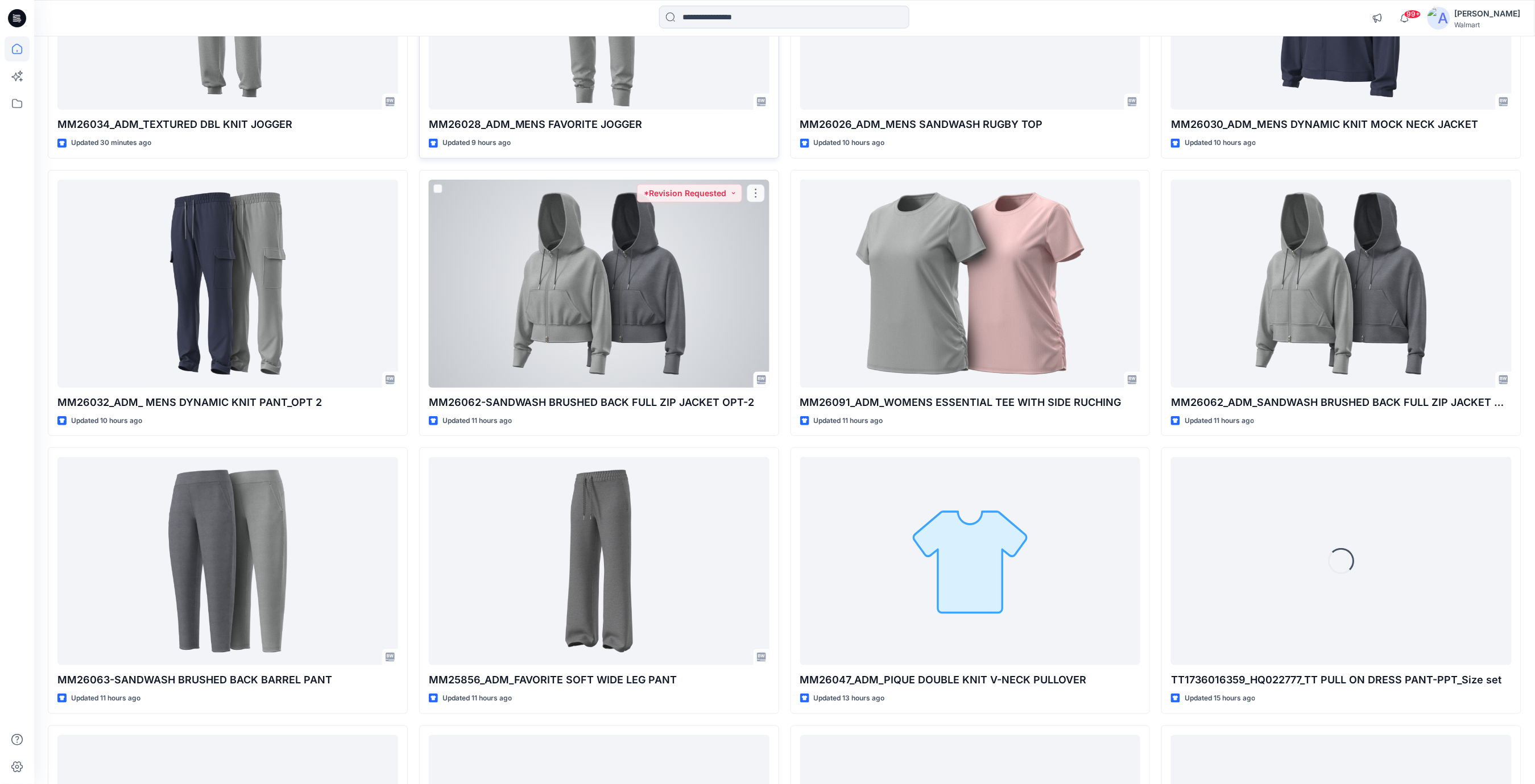
scroll to position [303, 0]
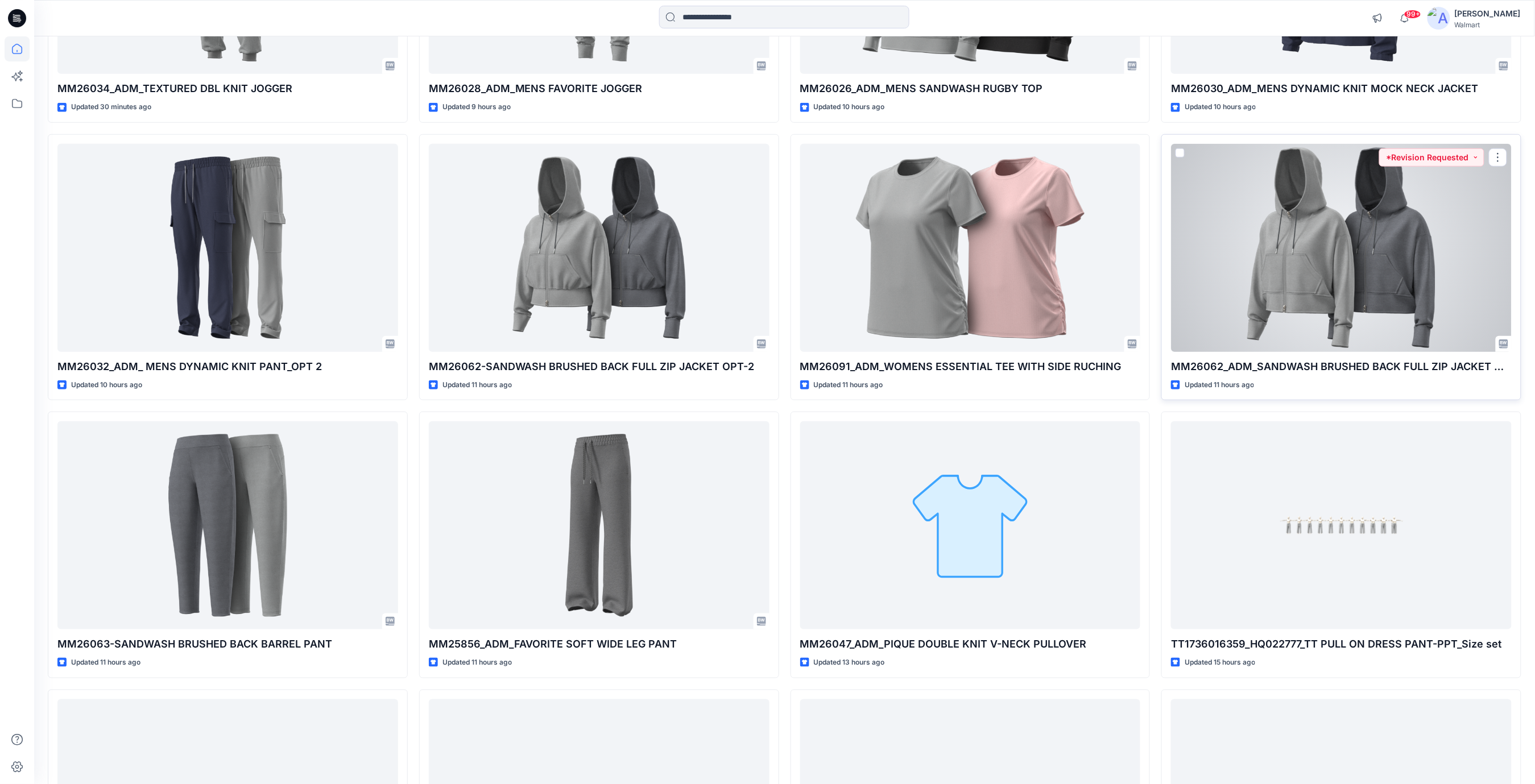
click at [1386, 245] on div at bounding box center [1341, 248] width 341 height 208
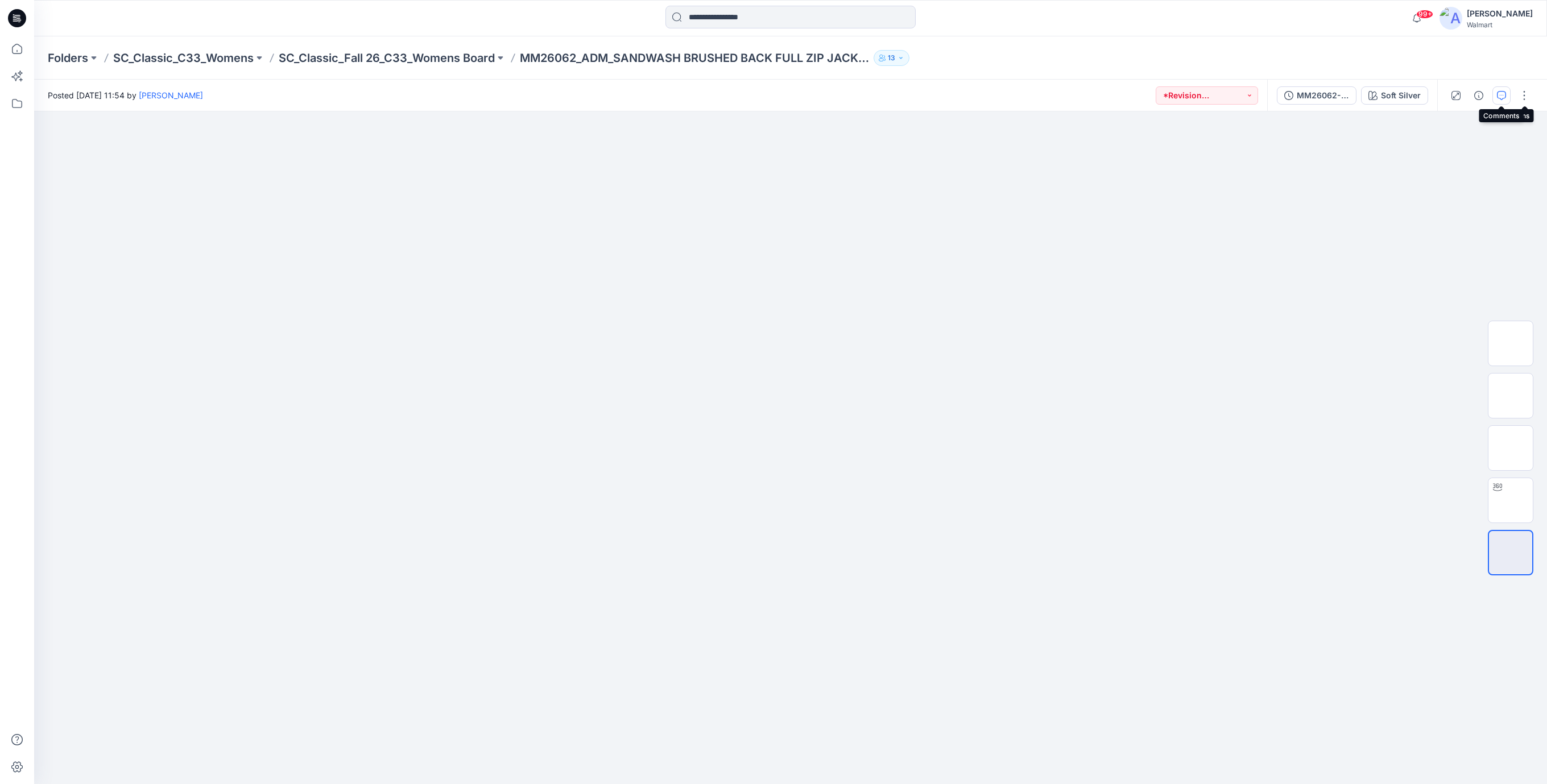
click at [1502, 96] on icon "button" at bounding box center [1501, 96] width 9 height 9
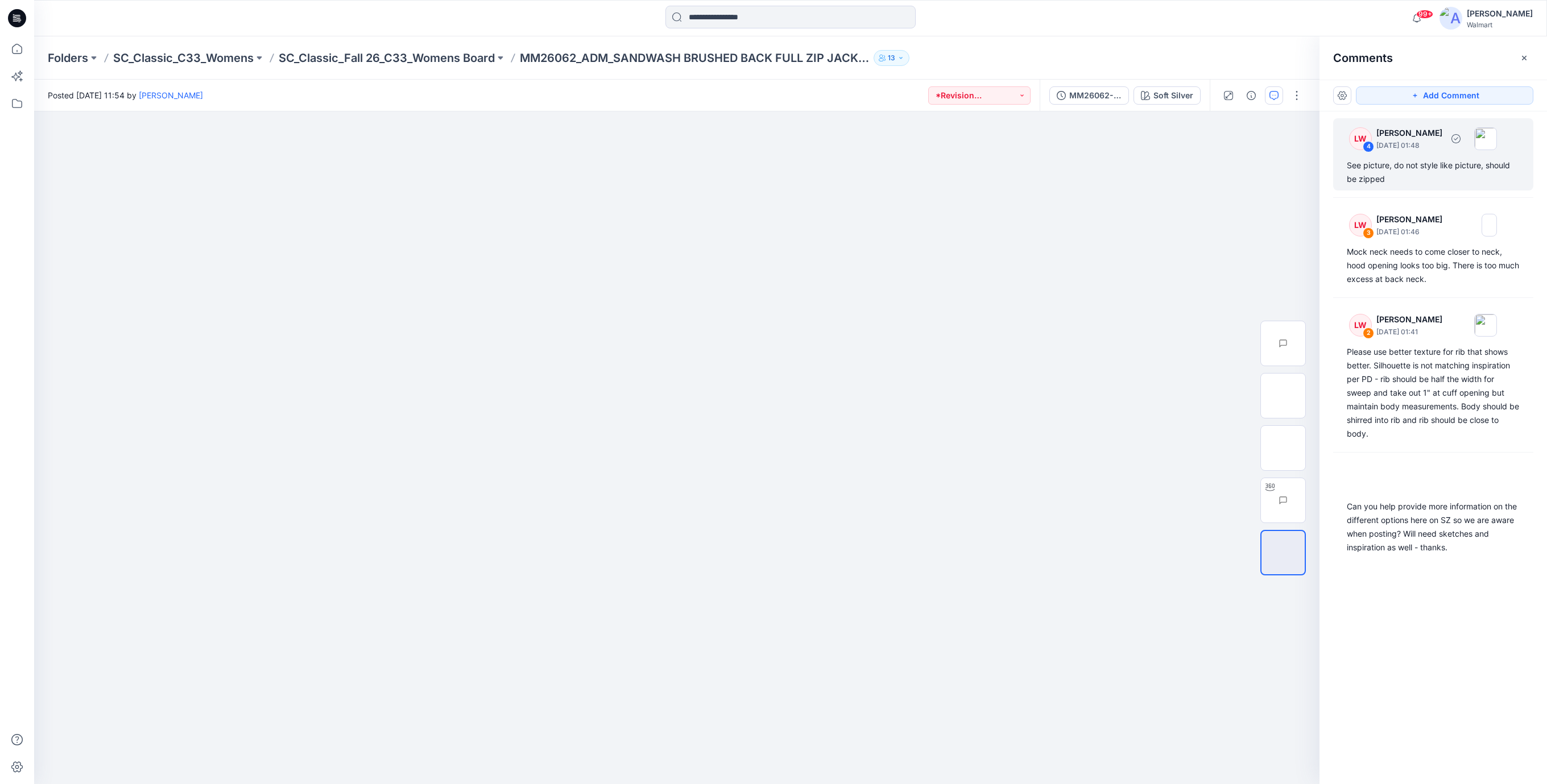
click at [1427, 161] on div "See picture, do not style like picture, should be zipped" at bounding box center [1434, 172] width 173 height 28
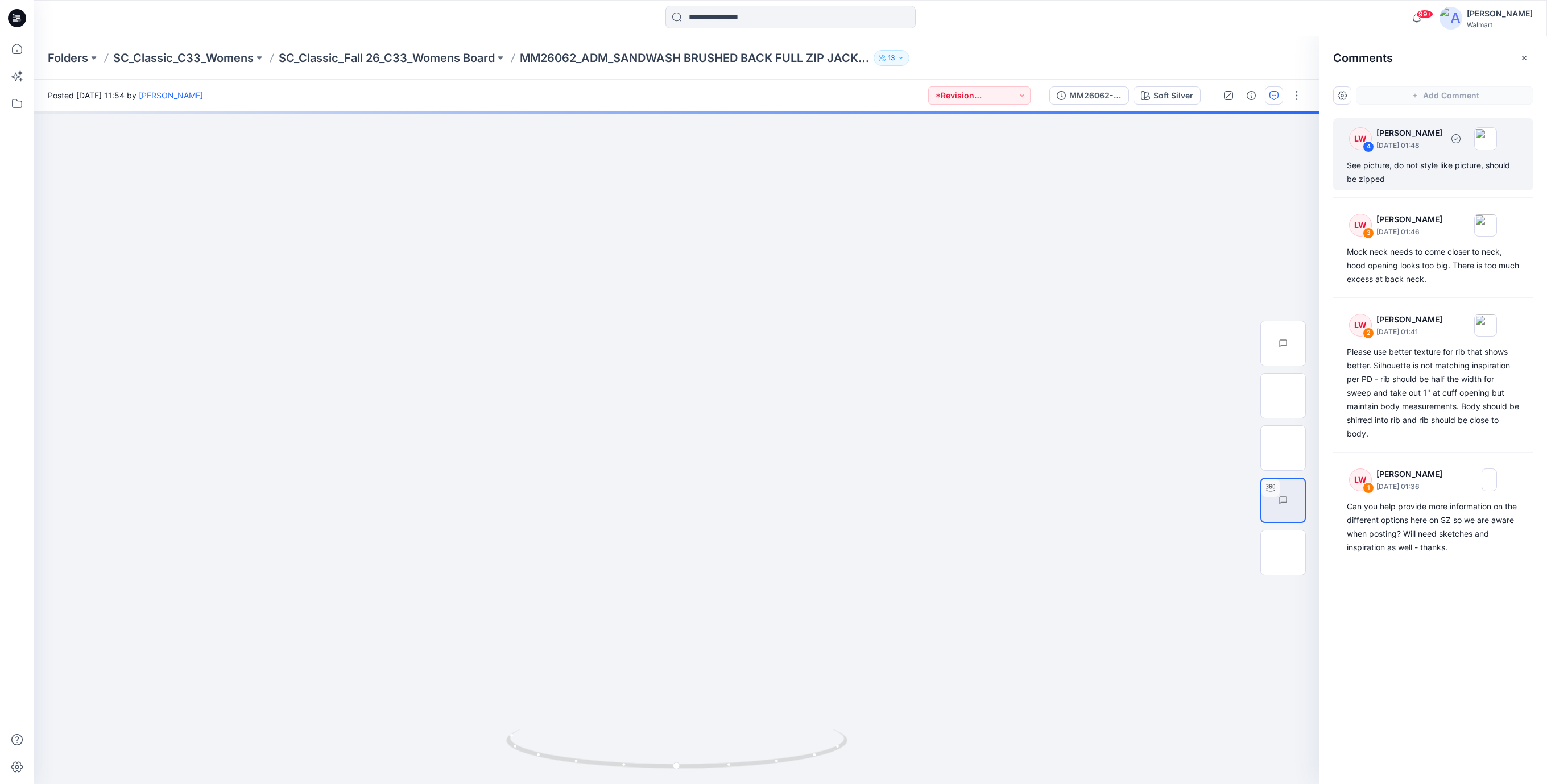
click at [1407, 169] on div "See picture, do not style like picture, should be zipped" at bounding box center [1434, 172] width 173 height 28
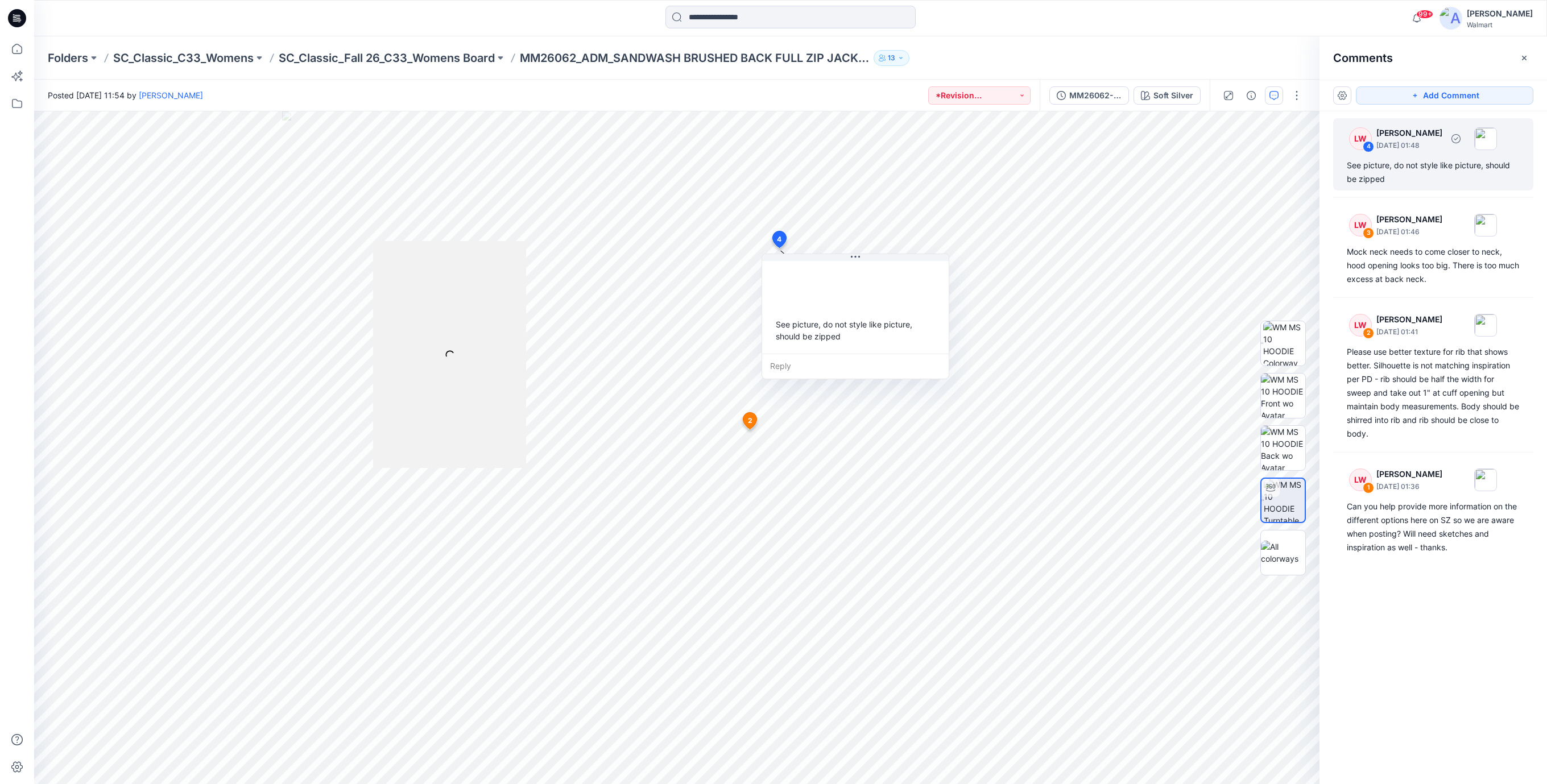
click at [1381, 163] on div "See picture, do not style like picture, should be zipped" at bounding box center [1434, 172] width 173 height 28
drag, startPoint x: 804, startPoint y: 347, endPoint x: 841, endPoint y: 380, distance: 49.6
click at [842, 381] on div "[PERSON_NAME] [DATE] 01:48 See picture, do not style like picture, should be zi…" at bounding box center [894, 340] width 187 height 95
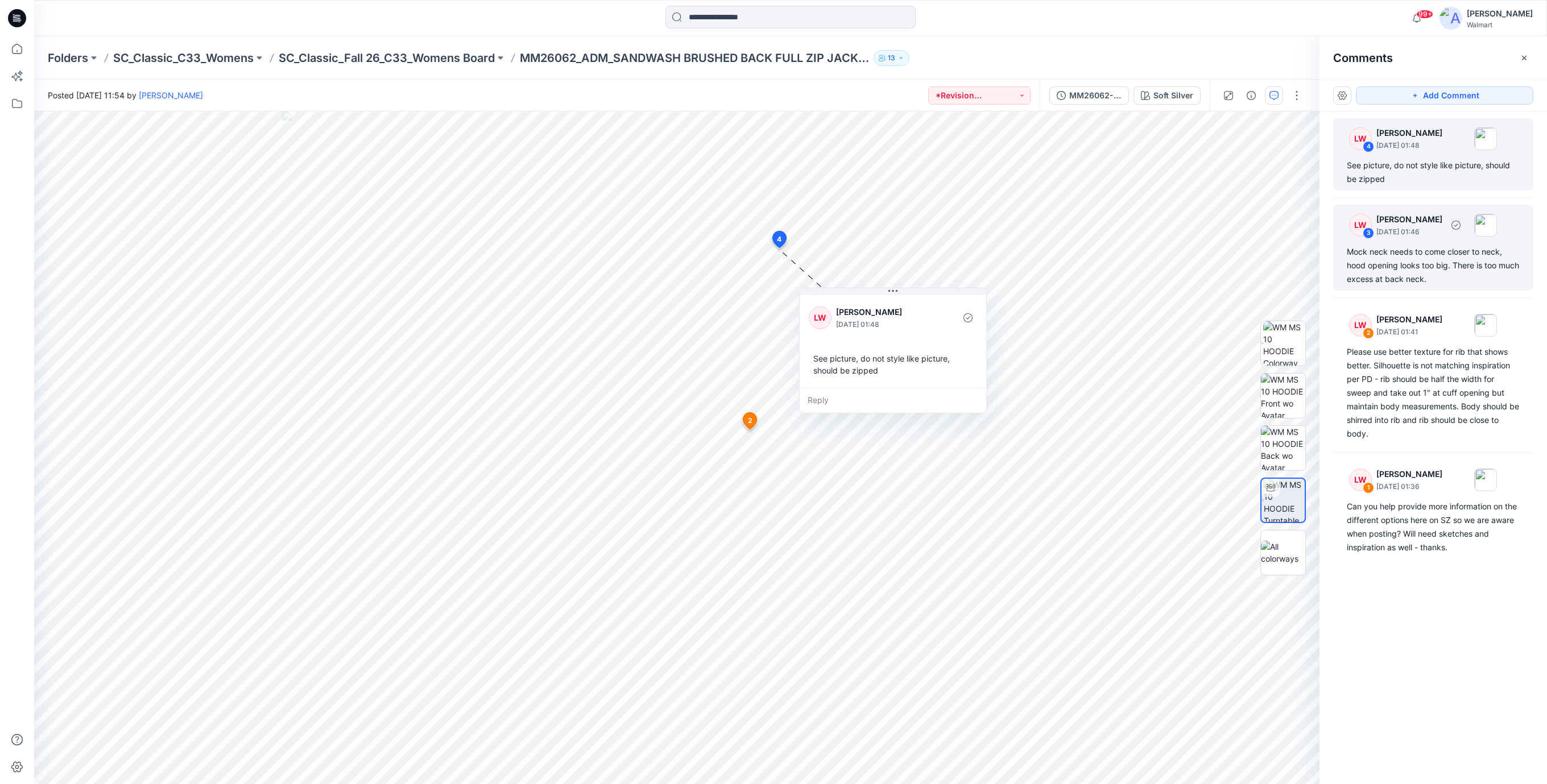
click at [1396, 263] on div "Mock neck needs to come closer to neck, hood opening looks too big. There is to…" at bounding box center [1434, 265] width 173 height 41
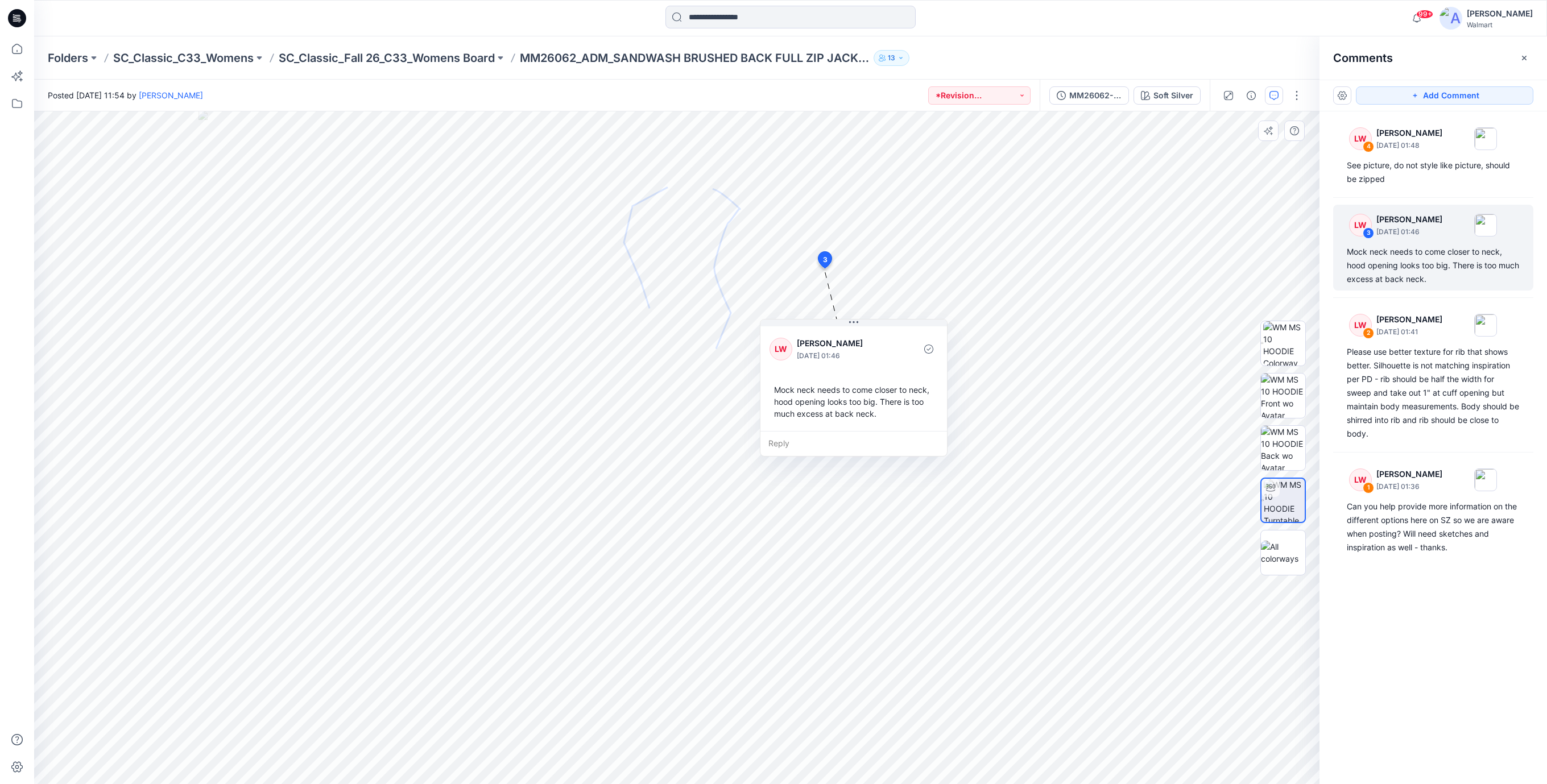
drag, startPoint x: 868, startPoint y: 364, endPoint x: 820, endPoint y: 409, distance: 65.8
click at [820, 409] on div "Mock neck needs to come closer to neck, hood opening looks too big. There is to…" at bounding box center [853, 401] width 168 height 45
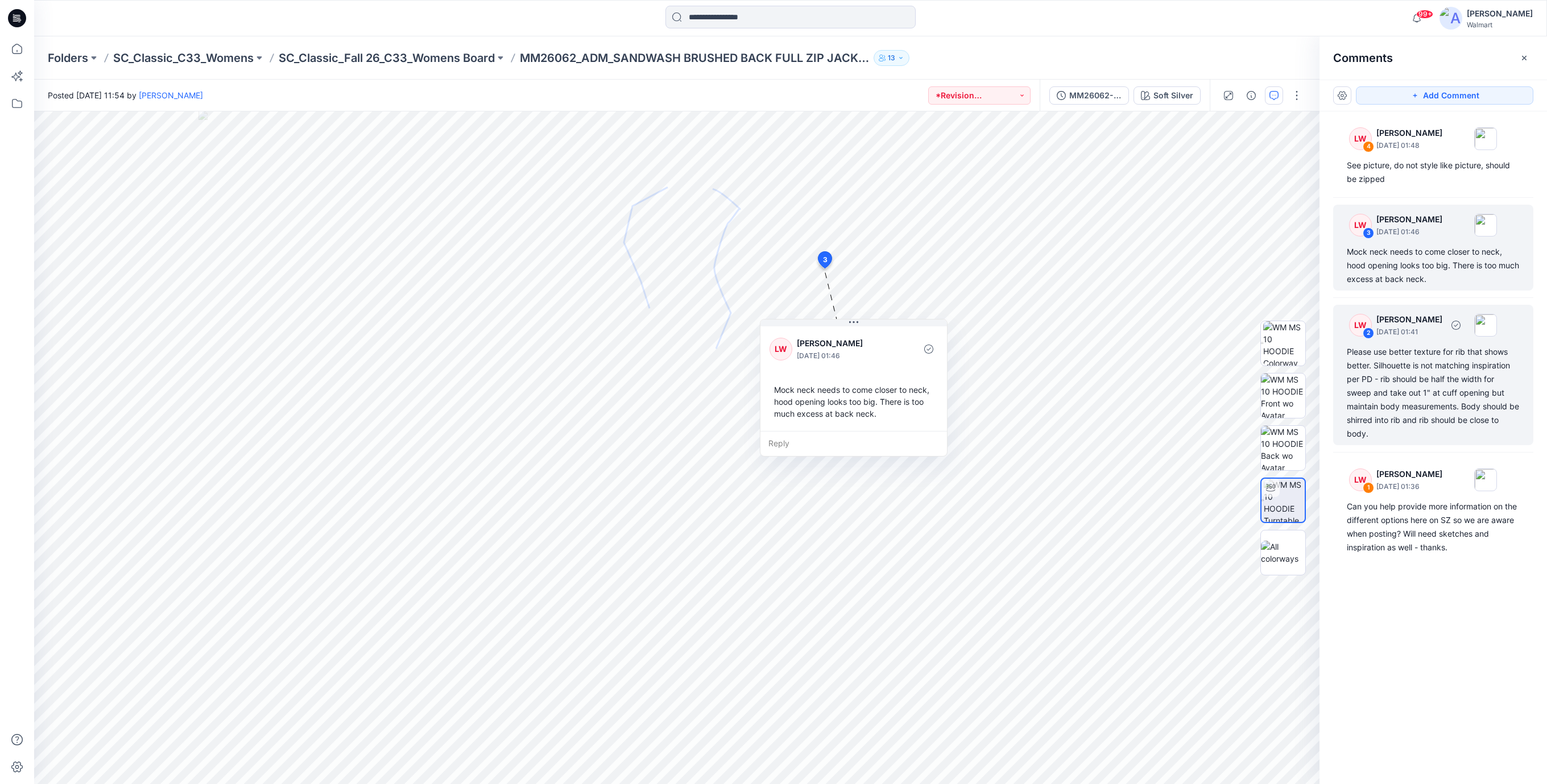
click at [1407, 361] on div "Please use better texture for rib that shows better. Silhouette is not matching…" at bounding box center [1434, 392] width 173 height 95
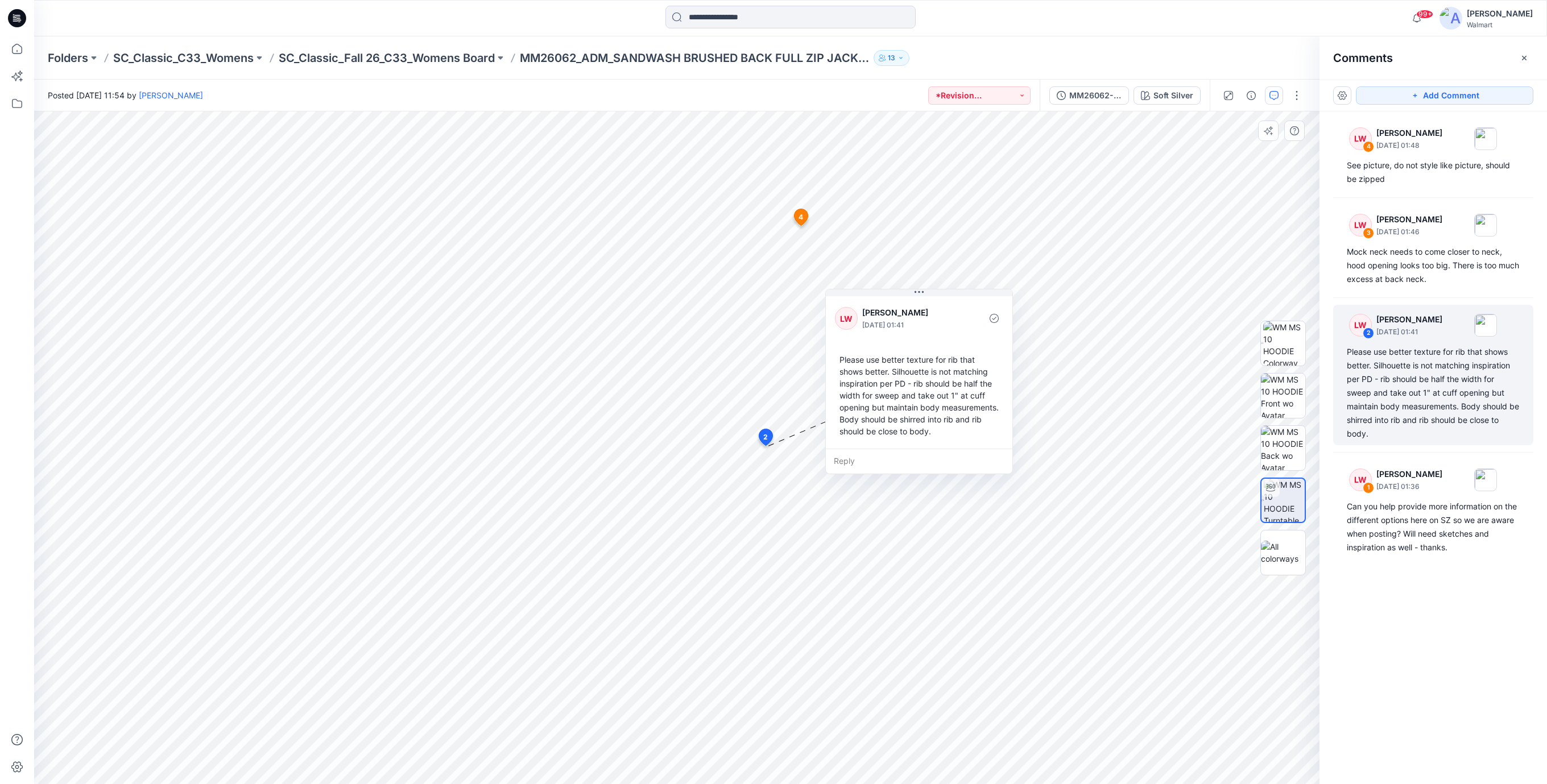
drag, startPoint x: 863, startPoint y: 555, endPoint x: 940, endPoint y: 392, distance: 180.3
click at [940, 392] on div "Please use better texture for rib that shows better. Silhouette is not matching…" at bounding box center [919, 396] width 168 height 93
click at [1379, 552] on div "Can you help provide more information on the different options here on SZ so we…" at bounding box center [1434, 527] width 173 height 54
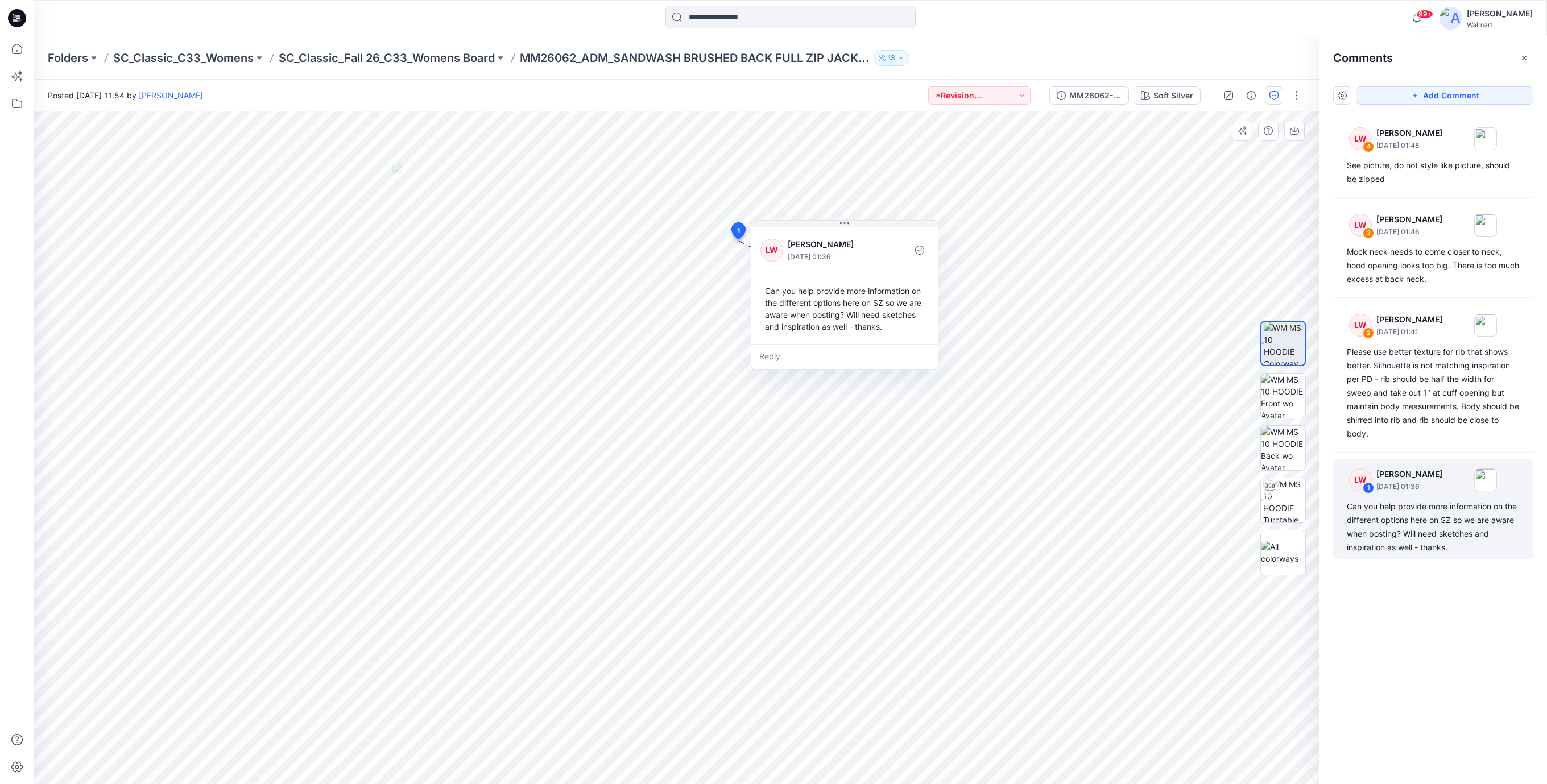
drag, startPoint x: 801, startPoint y: 333, endPoint x: 808, endPoint y: 318, distance: 16.6
click at [808, 317] on div "Can you help provide more information on the different options here on SZ so we…" at bounding box center [845, 309] width 168 height 57
click at [17, 17] on icon at bounding box center [18, 17] width 6 height 1
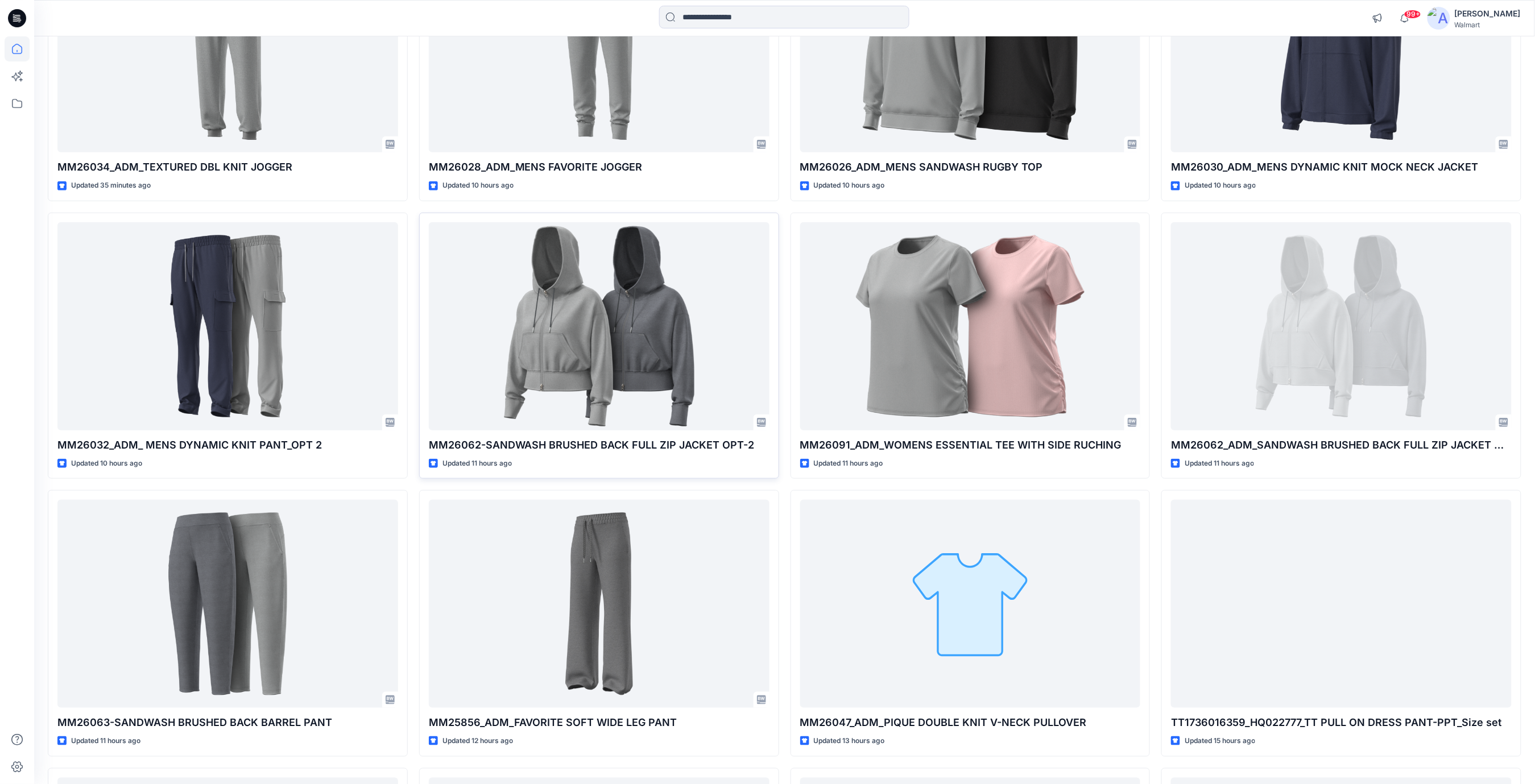
scroll to position [227, 0]
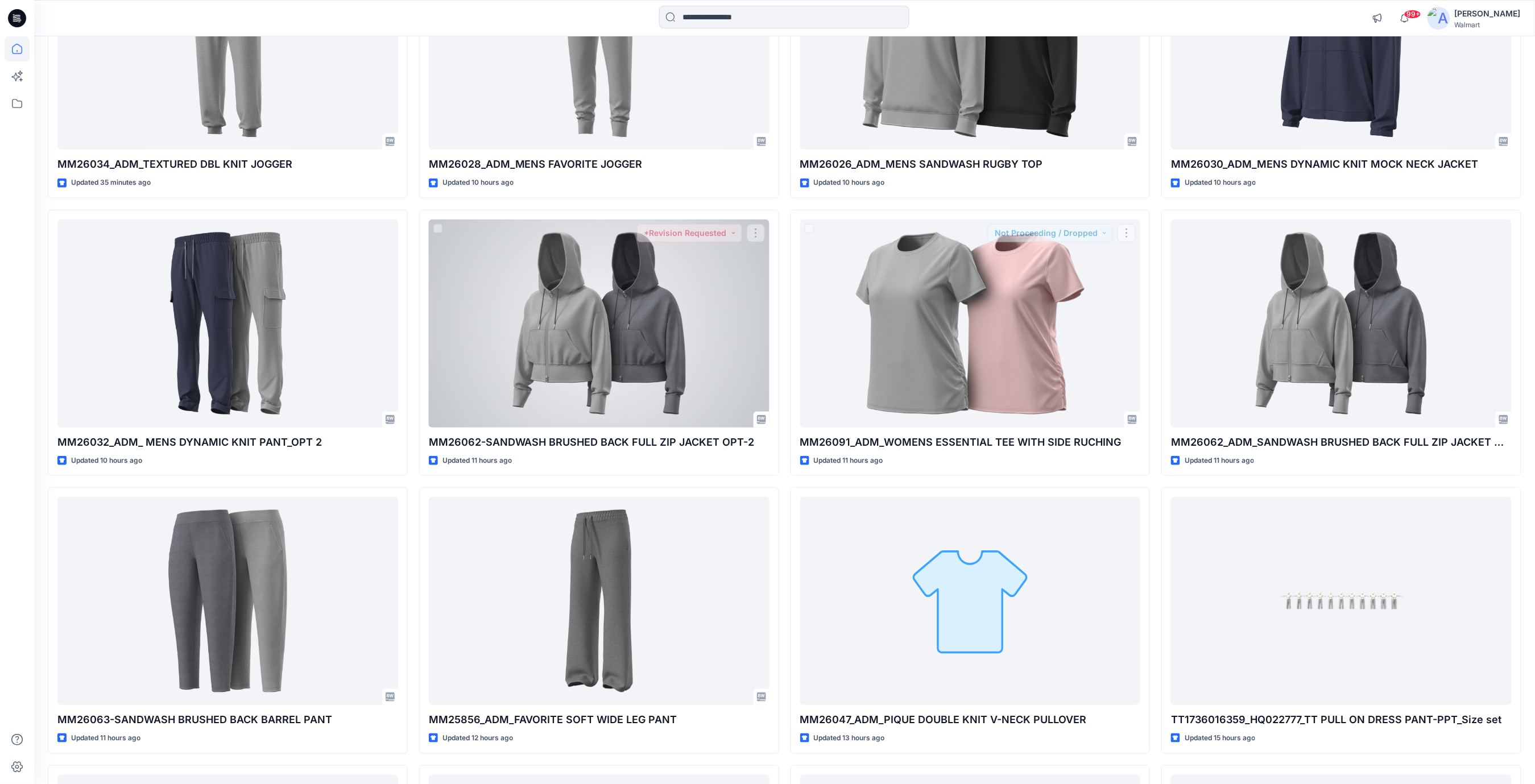
click at [593, 349] on div at bounding box center [599, 324] width 341 height 208
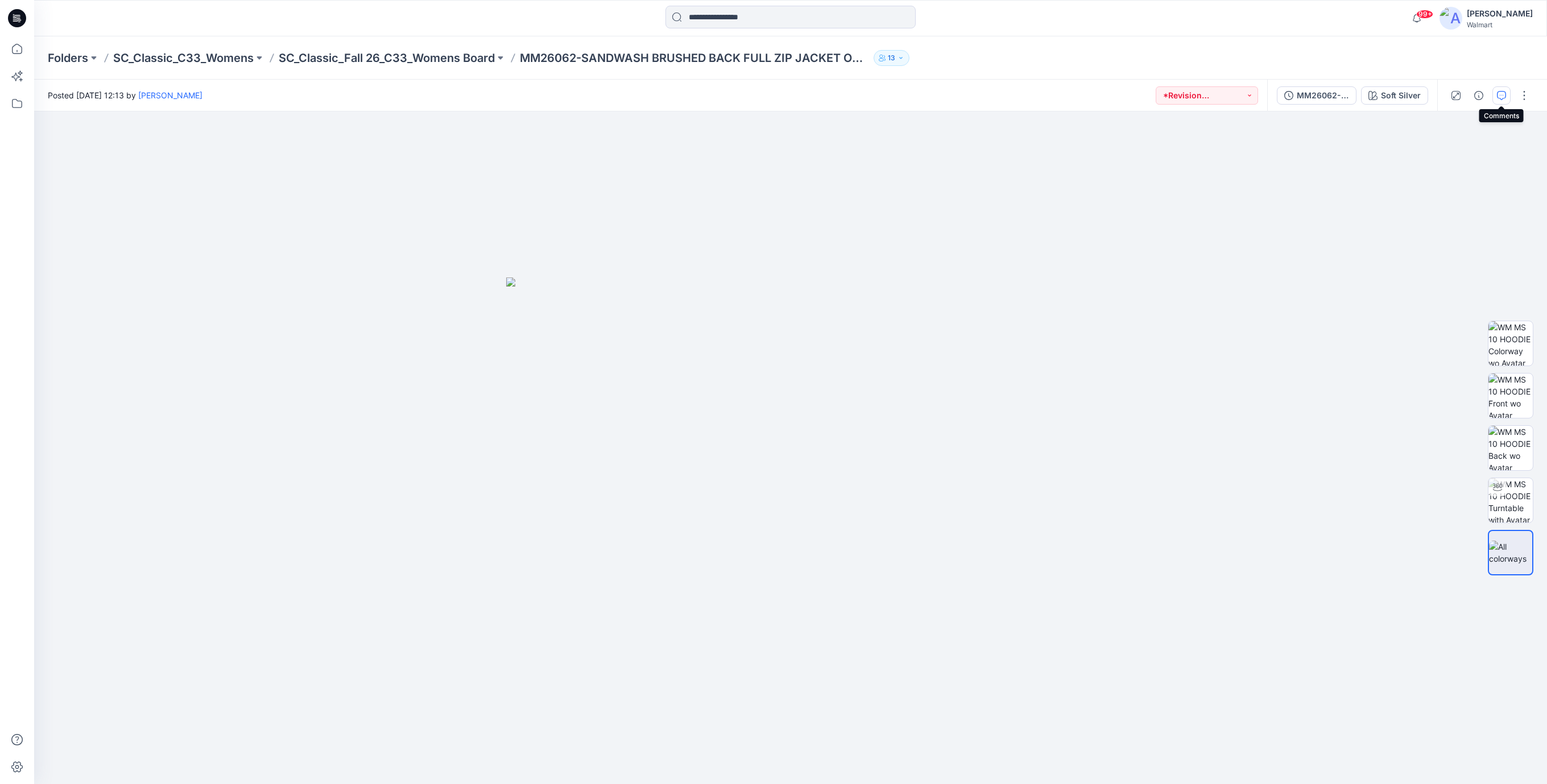
click at [1501, 98] on icon "button" at bounding box center [1501, 96] width 9 height 9
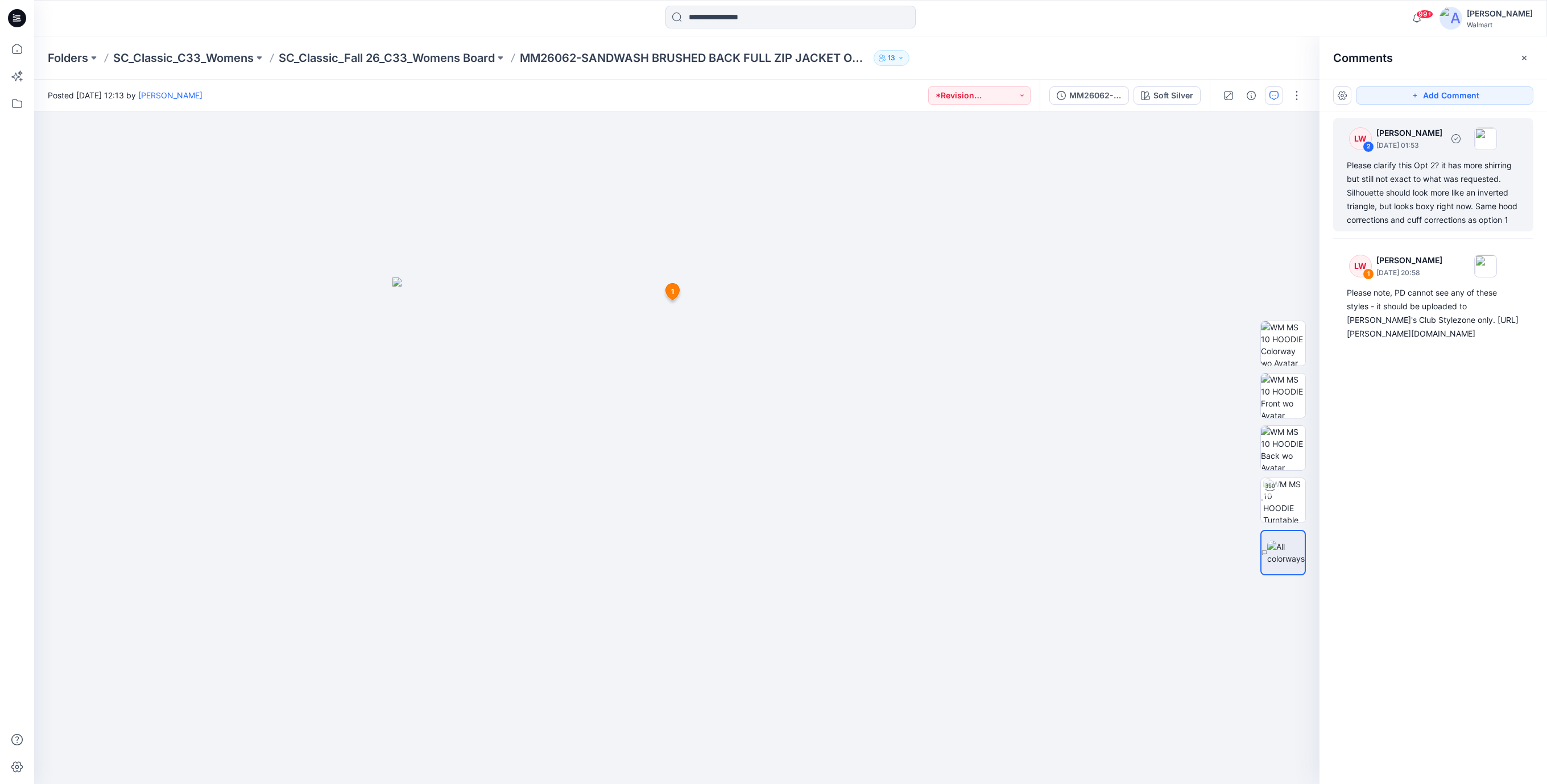
click at [1372, 196] on div "Please clarify this Opt 2? it has more shirring but still not exact to what was…" at bounding box center [1434, 193] width 173 height 68
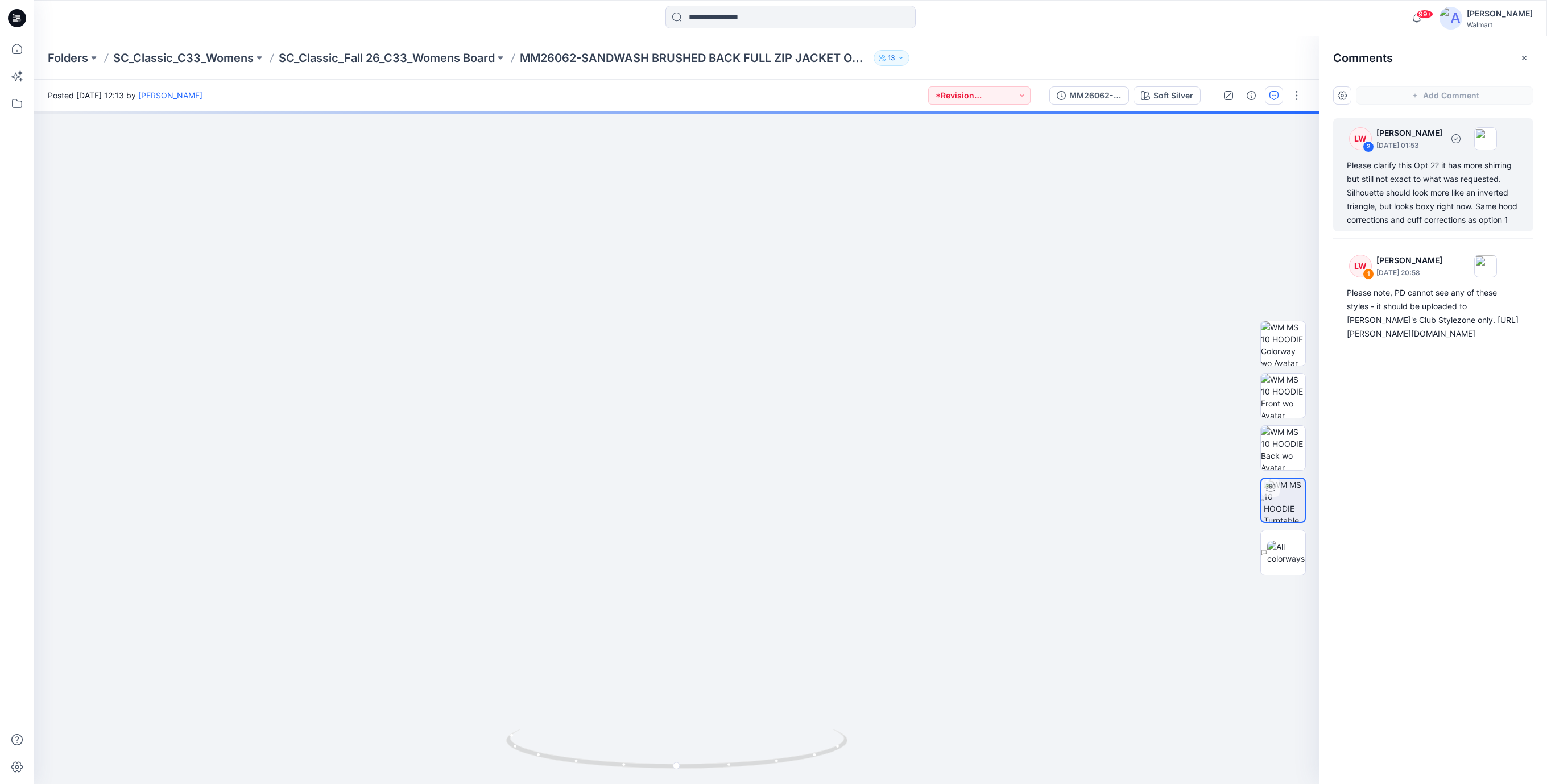
click at [1391, 200] on div "Please clarify this Opt 2? it has more shirring but still not exact to what was…" at bounding box center [1434, 193] width 173 height 68
click at [1419, 194] on div "Please clarify this Opt 2? it has more shirring but still not exact to what was…" at bounding box center [1434, 193] width 173 height 68
drag, startPoint x: 1038, startPoint y: 549, endPoint x: 933, endPoint y: 545, distance: 105.1
click at [933, 556] on div "Soft Silver Loading... Material Properties Loading..." at bounding box center [676, 448] width 1286 height 673
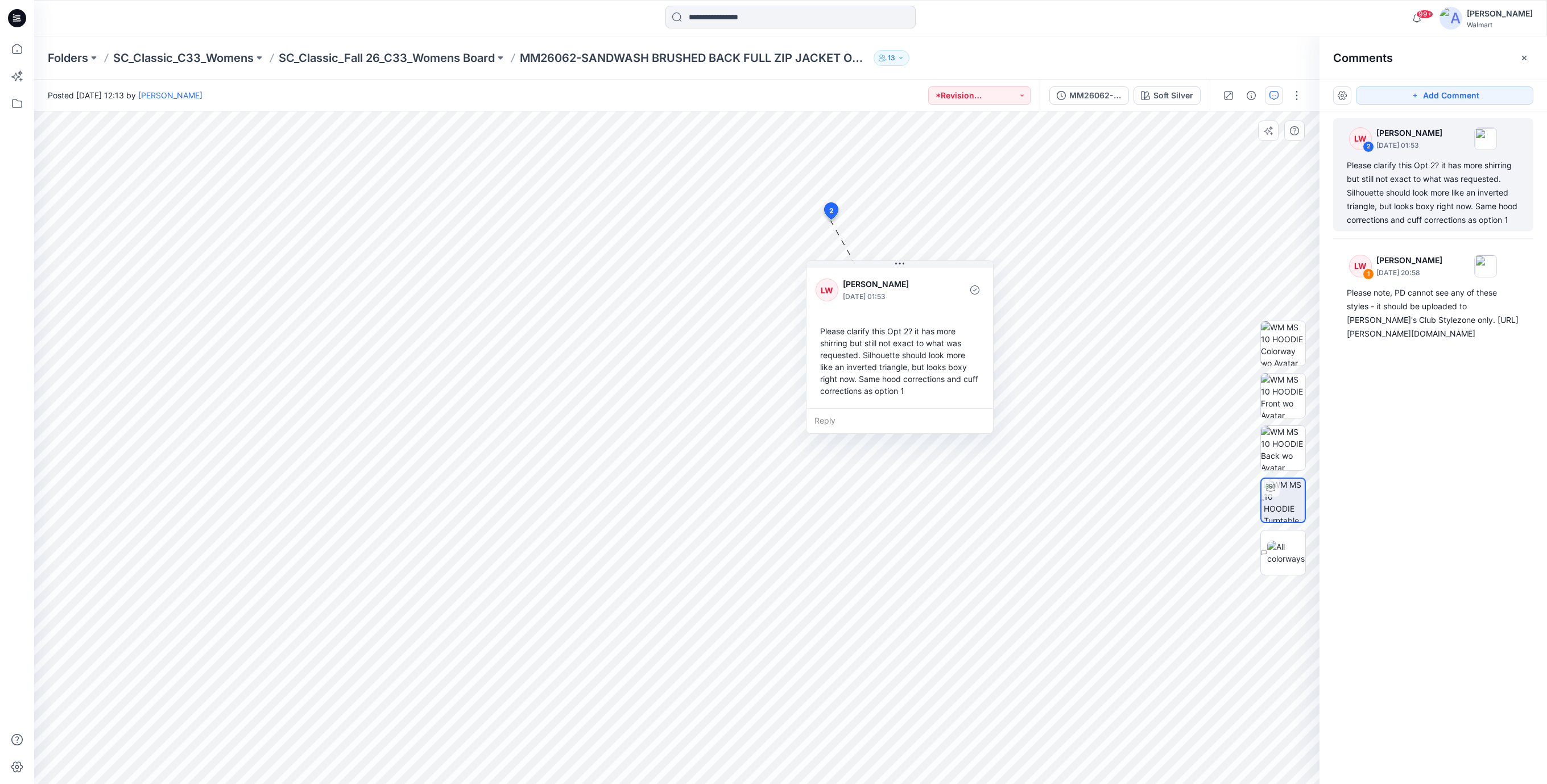
drag, startPoint x: 907, startPoint y: 346, endPoint x: 897, endPoint y: 382, distance: 37.4
click at [900, 382] on div "Please clarify this Opt 2? it has more shirring but still not exact to what was…" at bounding box center [900, 361] width 168 height 81
click at [1365, 327] on div "Please note, PD cannot see any of these styles - it should be uploaded to [PERS…" at bounding box center [1434, 312] width 173 height 54
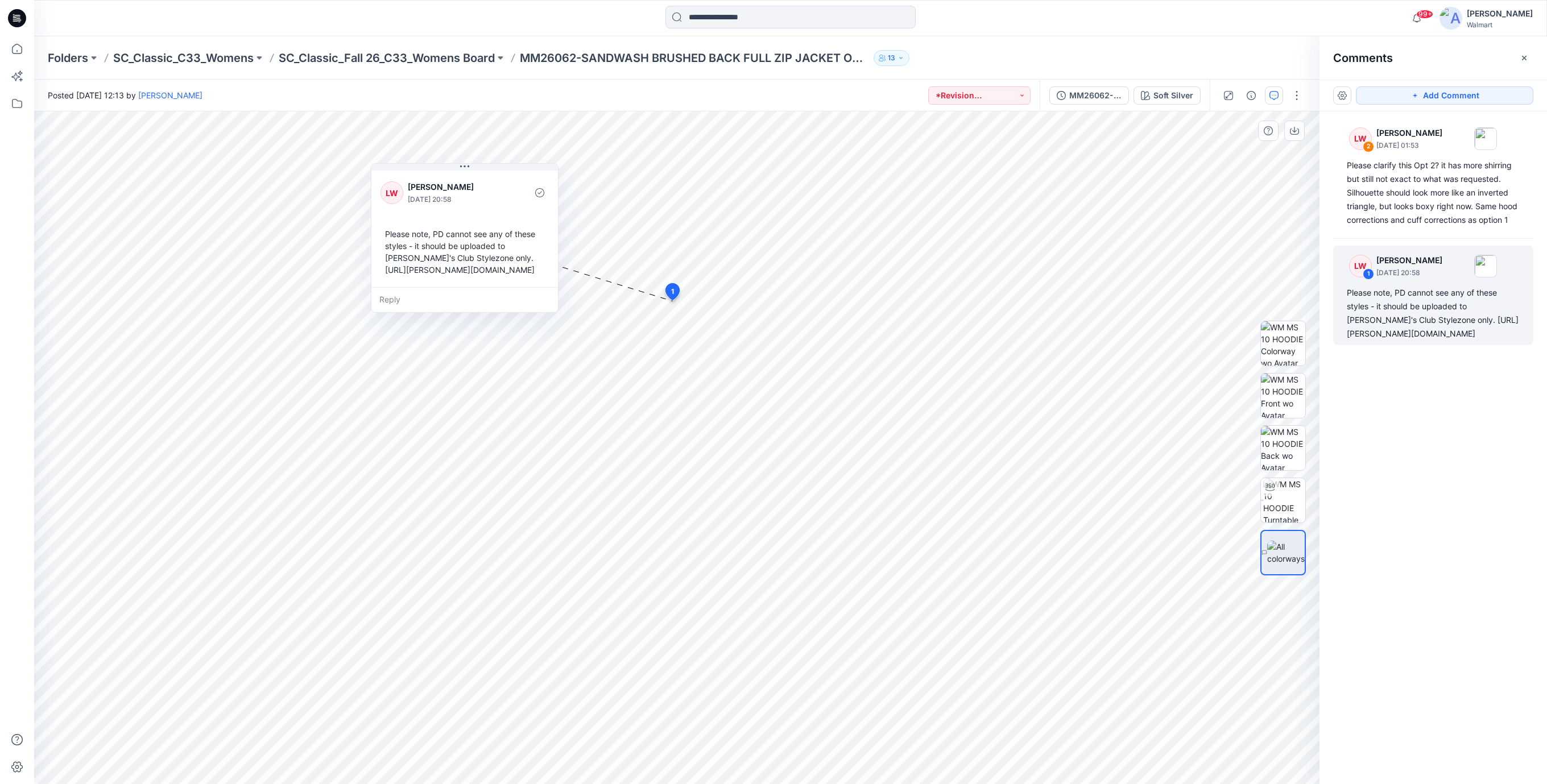
drag, startPoint x: 870, startPoint y: 338, endPoint x: 488, endPoint y: 263, distance: 389.3
click at [488, 263] on div "Please note, PD cannot see any of these styles - it should be uploaded to [PERS…" at bounding box center [464, 252] width 168 height 57
drag, startPoint x: 487, startPoint y: 300, endPoint x: 487, endPoint y: 307, distance: 7.0
click at [487, 307] on div "Reply" at bounding box center [465, 315] width 187 height 25
click at [13, 13] on icon at bounding box center [17, 18] width 18 height 18
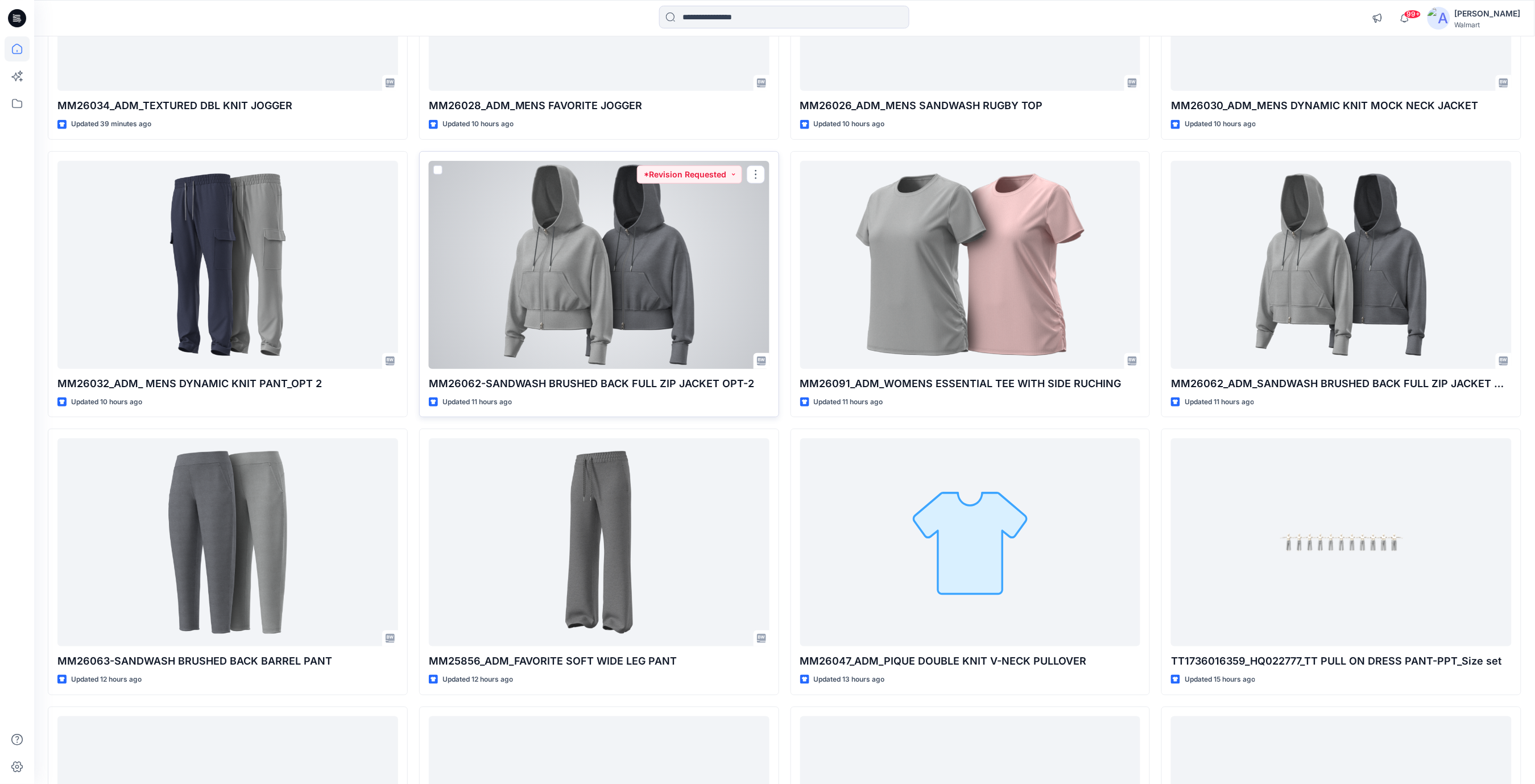
scroll to position [379, 0]
